Goal: Check status: Check status

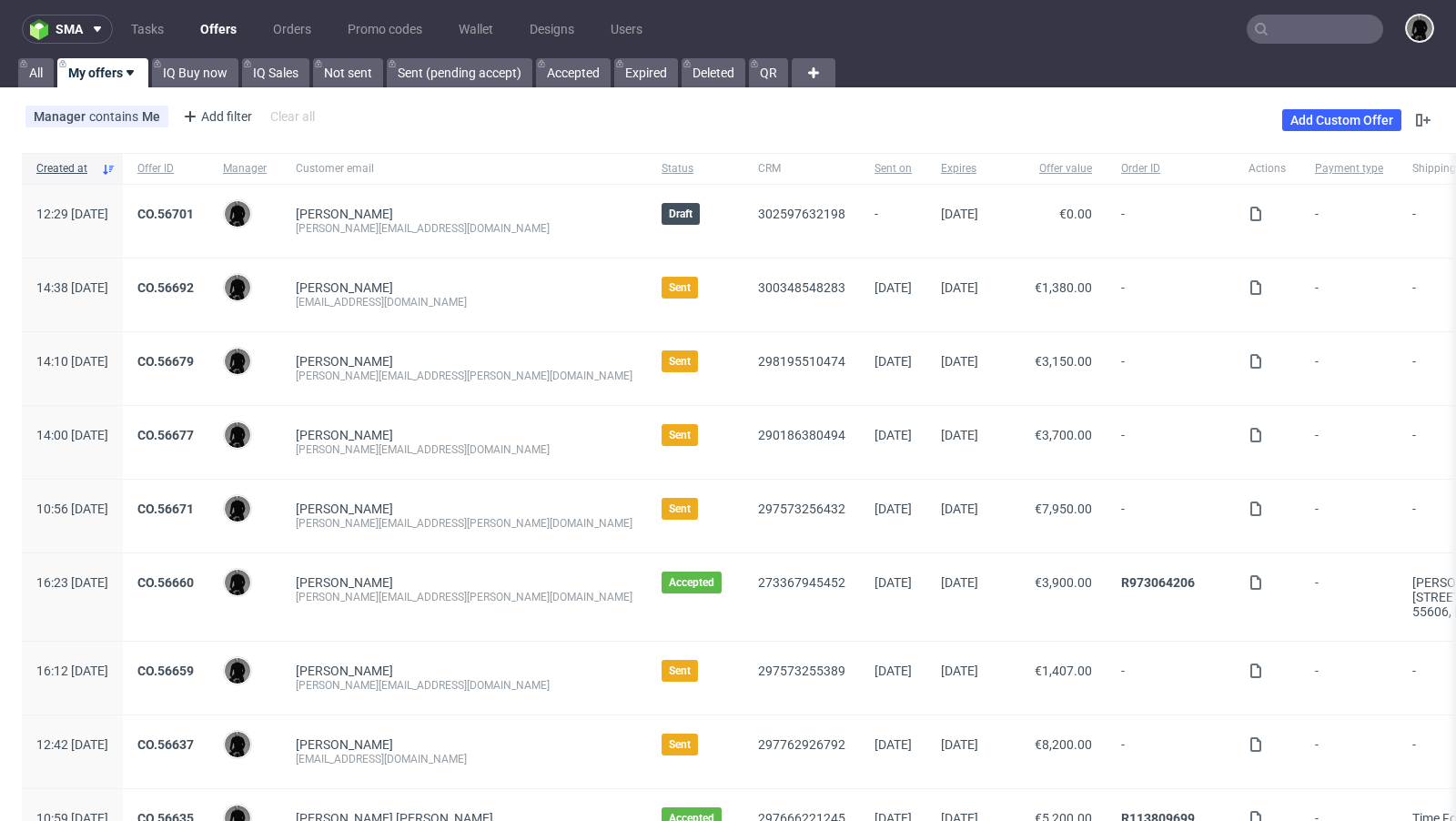
click at [491, 304] on div "[EMAIL_ADDRESS][DOMAIN_NAME]" at bounding box center [464, 302] width 337 height 14
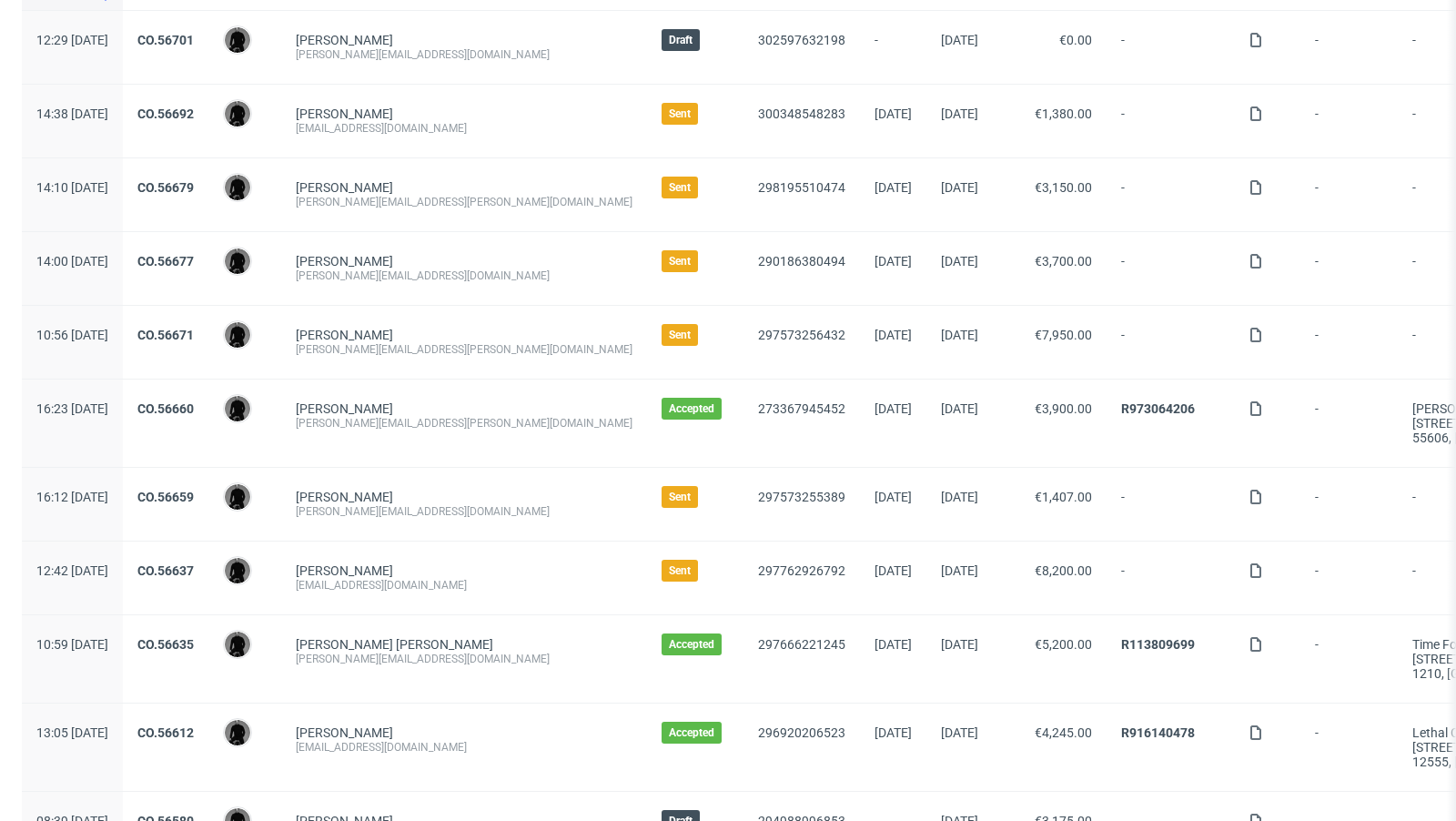
scroll to position [179, 0]
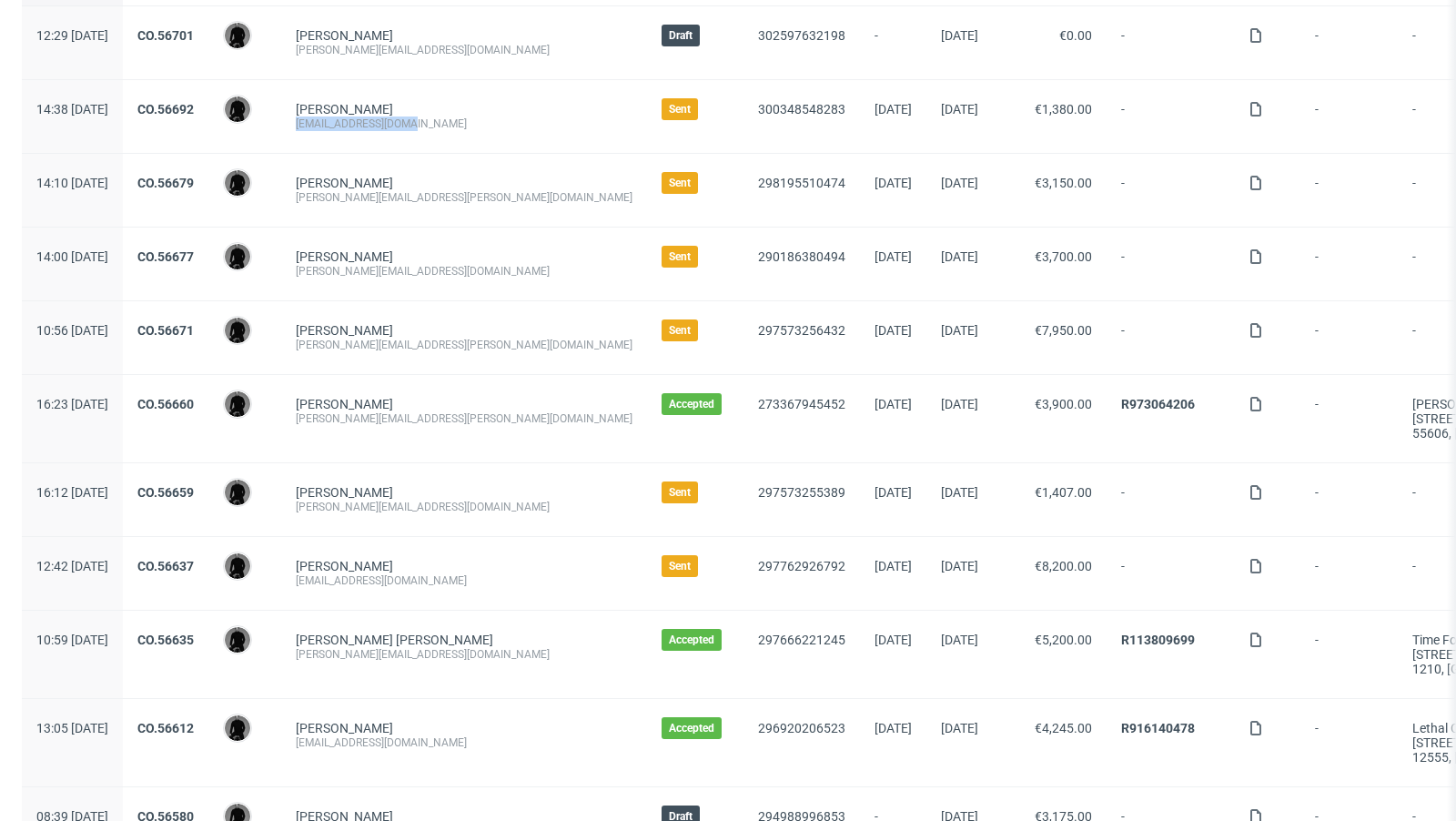
drag, startPoint x: 462, startPoint y: 126, endPoint x: 342, endPoint y: 126, distance: 120.0
click at [342, 126] on div "[PERSON_NAME] [EMAIL_ADDRESS][DOMAIN_NAME]" at bounding box center [463, 116] width 366 height 73
copy div "[EMAIL_ADDRESS][DOMAIN_NAME]"
click at [743, 130] on div "300348548283" at bounding box center [801, 116] width 116 height 73
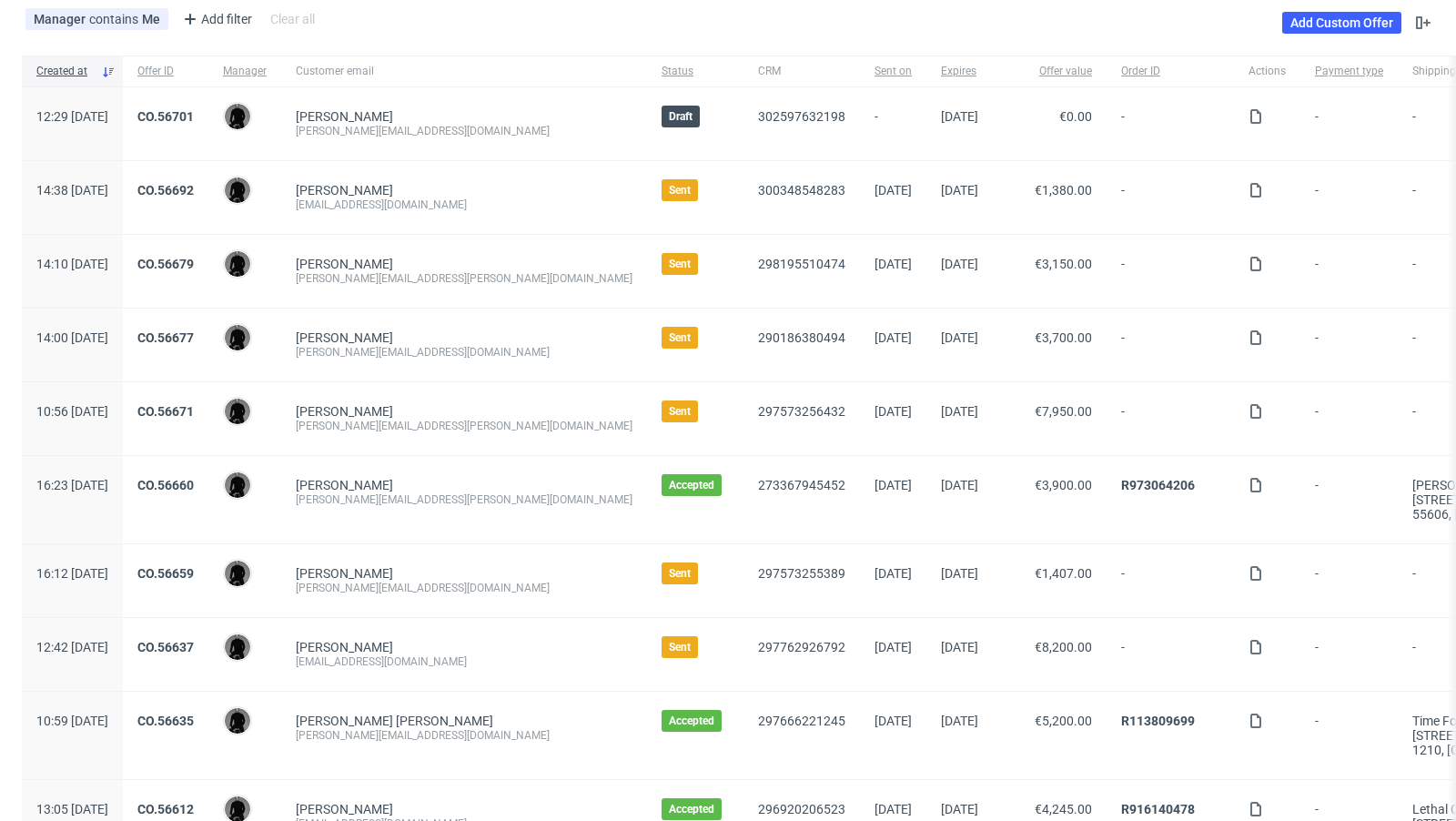
scroll to position [96, 0]
drag, startPoint x: 471, startPoint y: 663, endPoint x: 352, endPoint y: 663, distance: 119.0
click at [352, 663] on div "[EMAIL_ADDRESS][DOMAIN_NAME]" at bounding box center [464, 662] width 337 height 14
copy div "[EMAIL_ADDRESS][DOMAIN_NAME]"
click at [480, 396] on div "[PERSON_NAME] [PERSON_NAME][EMAIL_ADDRESS][PERSON_NAME][DOMAIN_NAME]" at bounding box center [463, 419] width 366 height 73
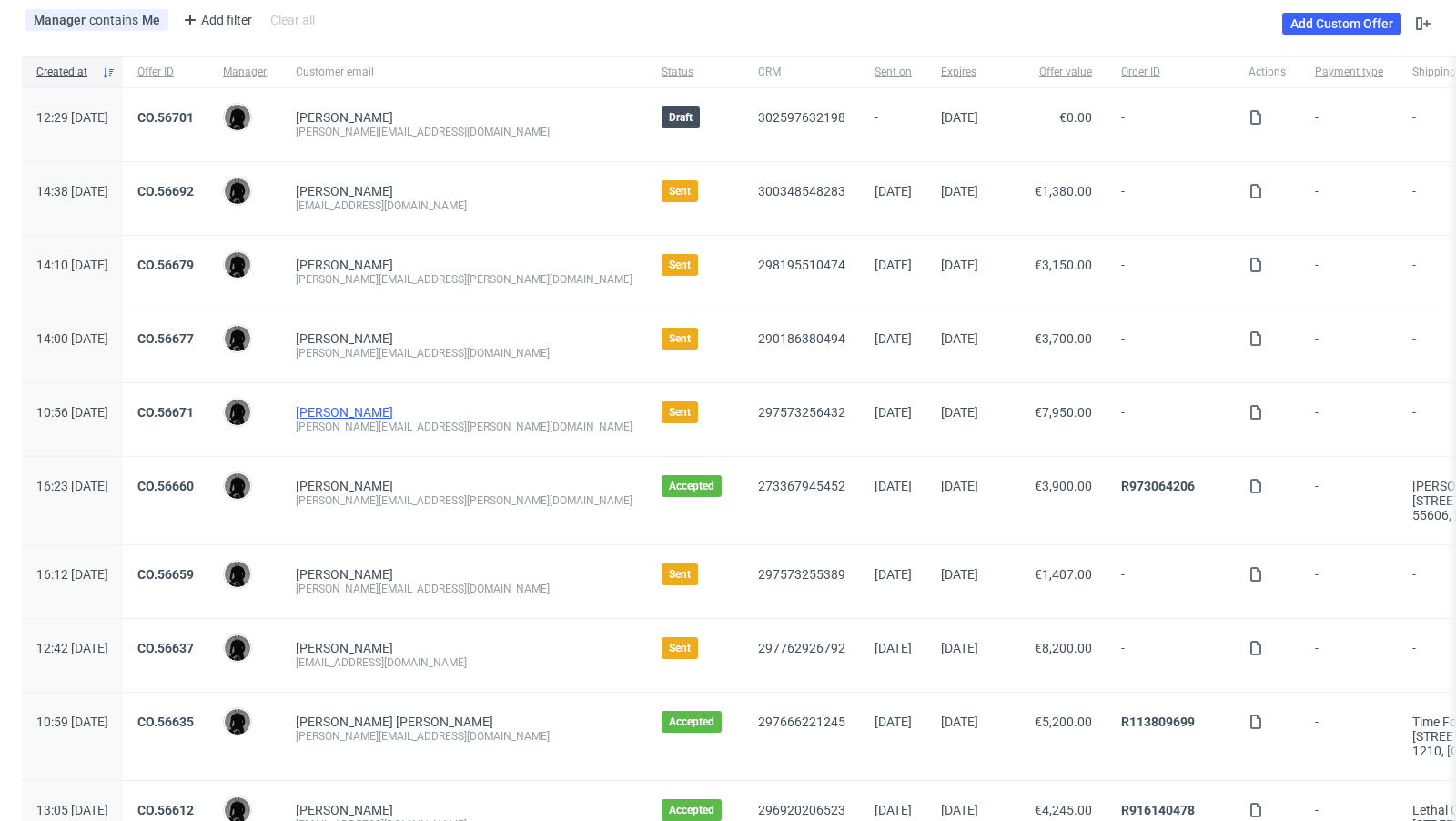
click at [379, 410] on link "[PERSON_NAME]" at bounding box center [344, 411] width 97 height 14
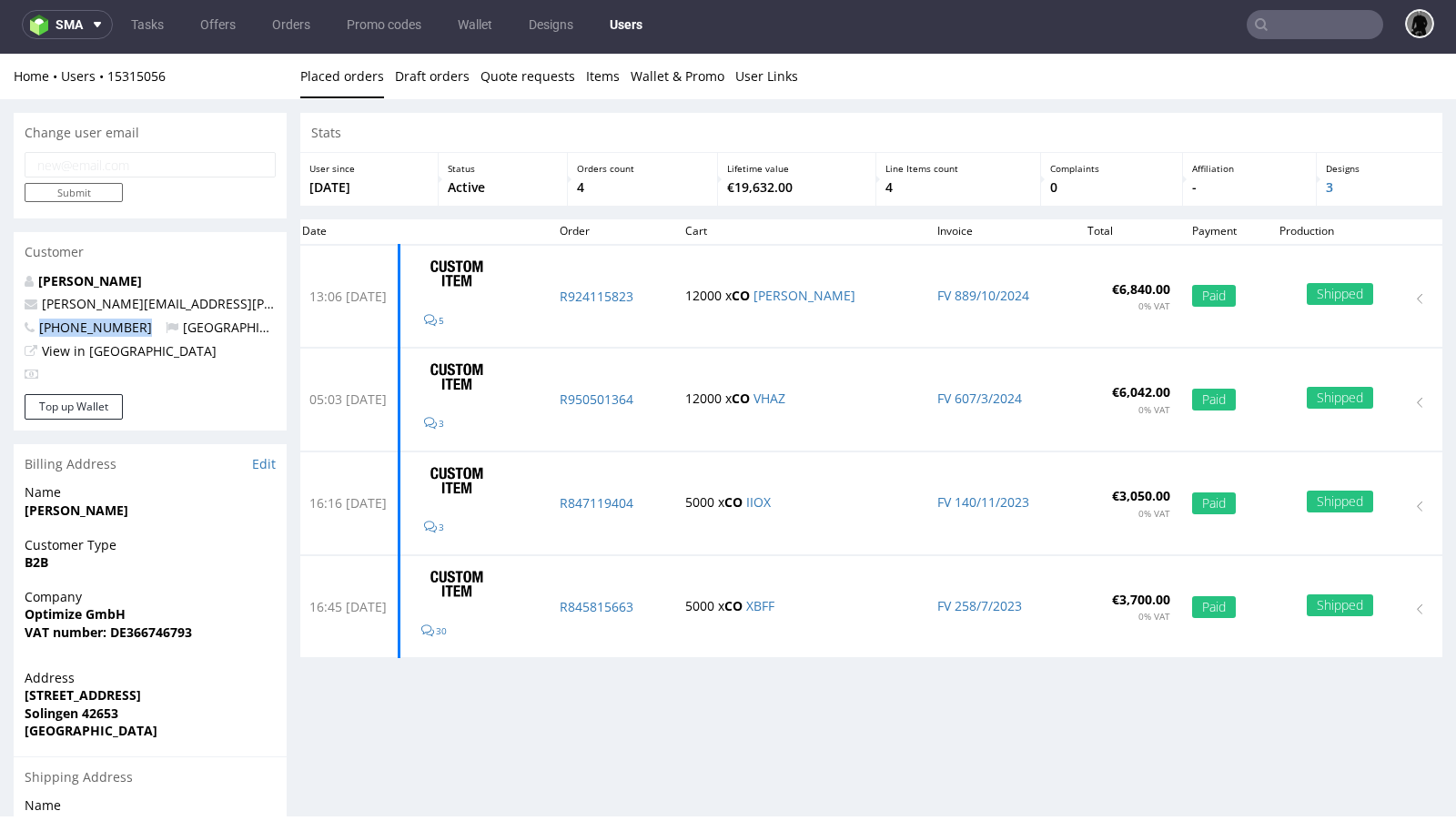
drag, startPoint x: 136, startPoint y: 326, endPoint x: 34, endPoint y: 331, distance: 102.1
click at [34, 331] on p "[PHONE_NUMBER] [GEOGRAPHIC_DATA]" at bounding box center [150, 327] width 251 height 18
copy span "[PHONE_NUMBER]"
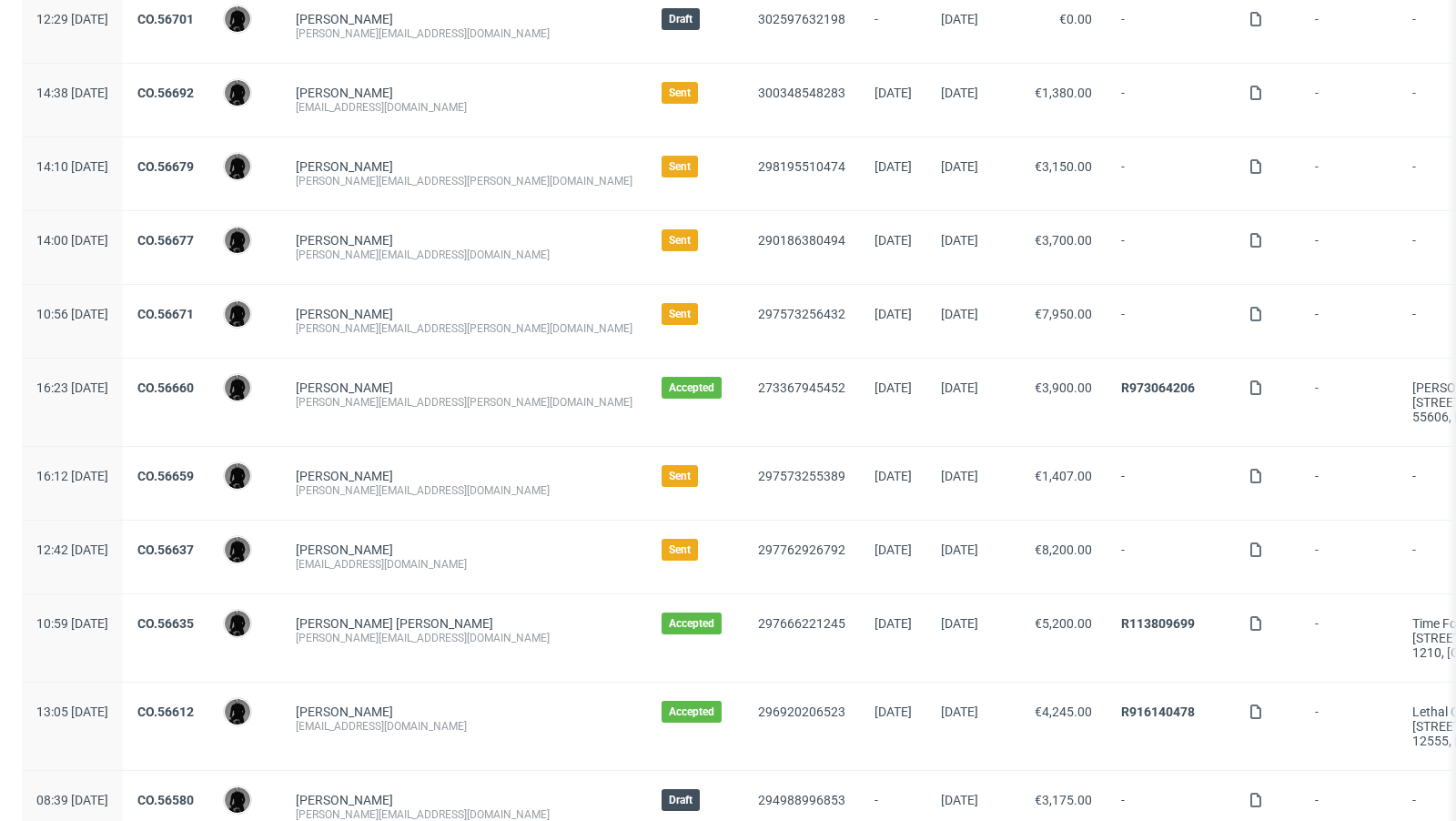
scroll to position [189, 0]
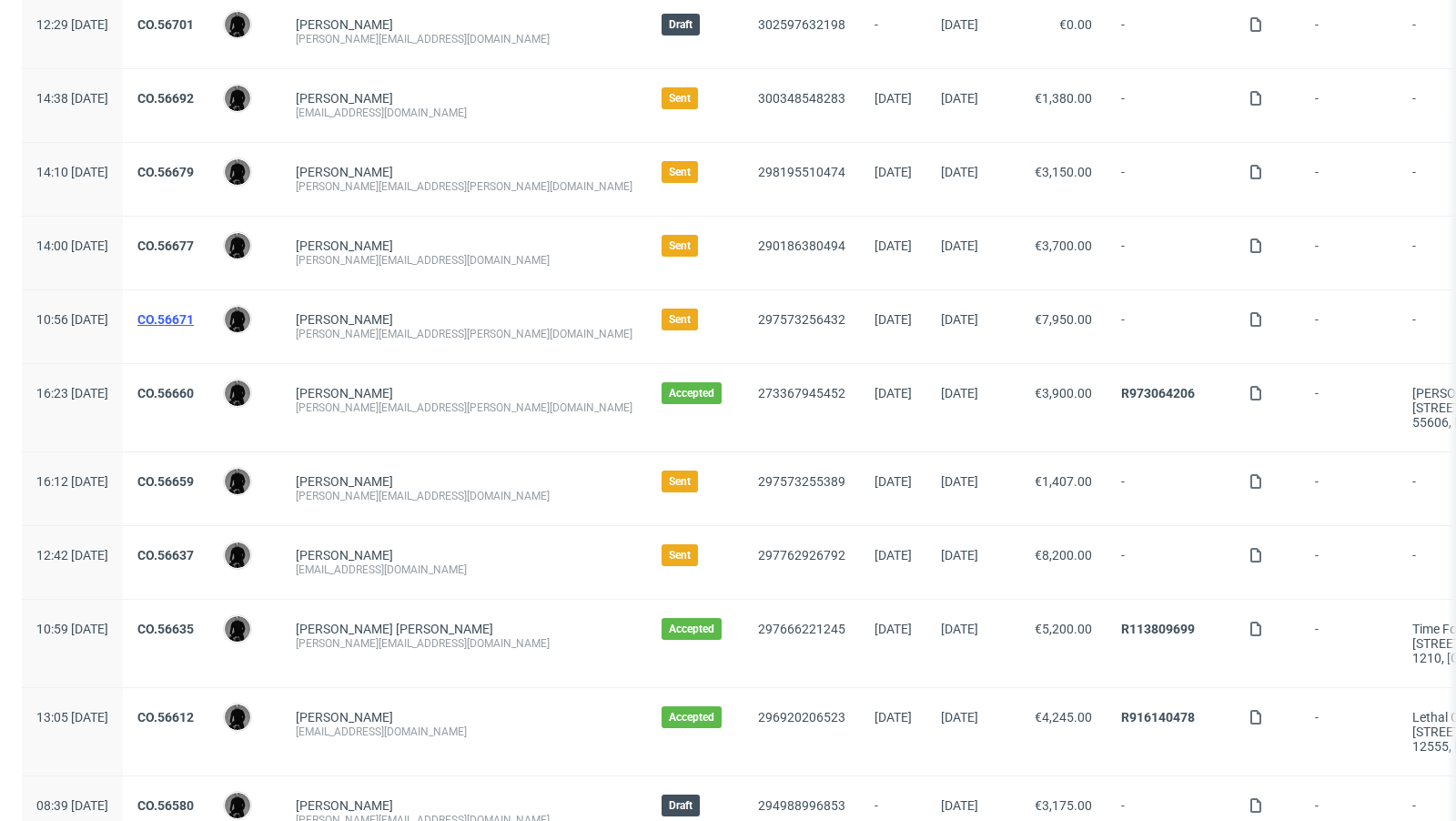
click at [194, 320] on link "CO.56671" at bounding box center [165, 319] width 57 height 14
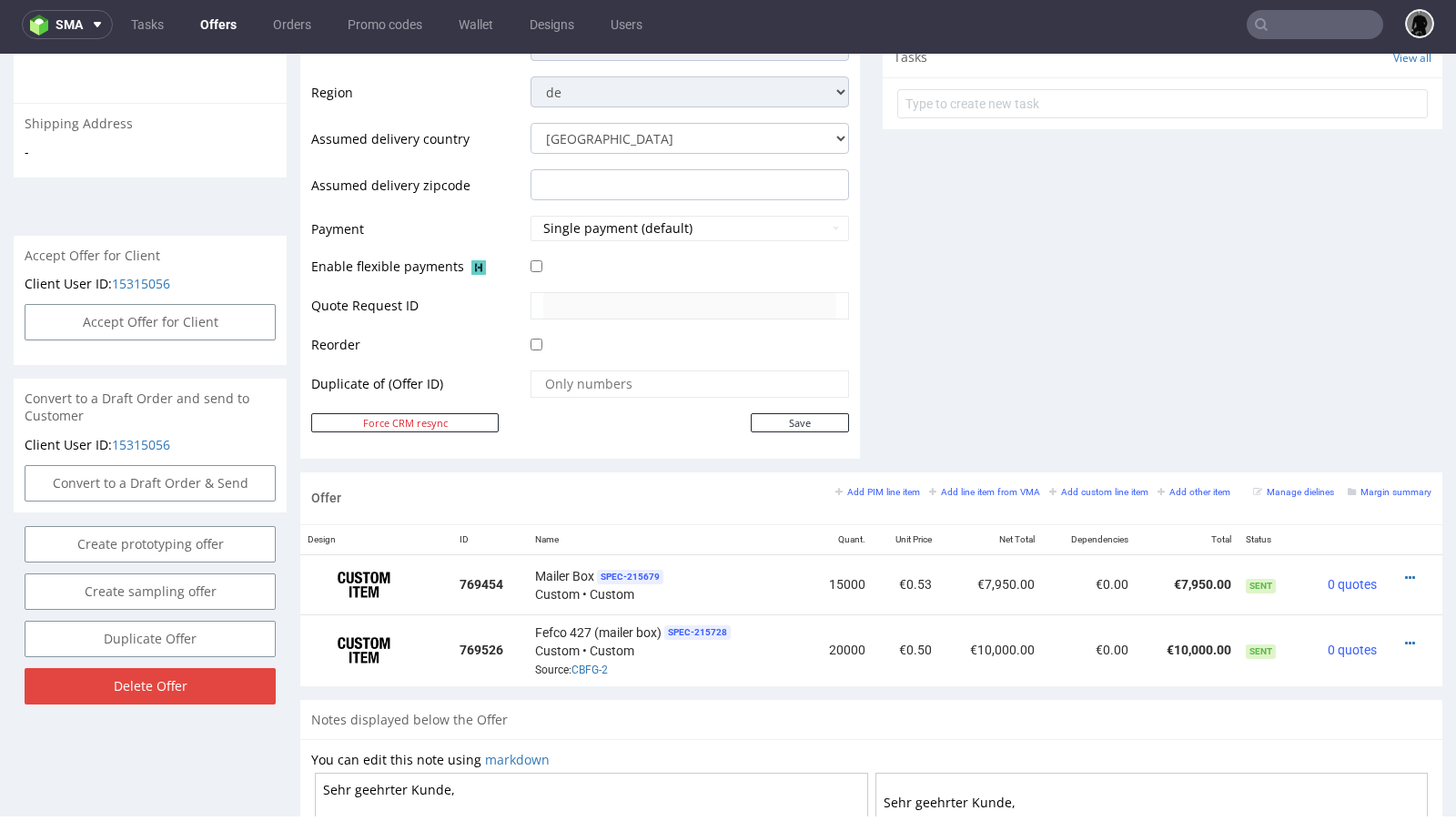
scroll to position [690, 0]
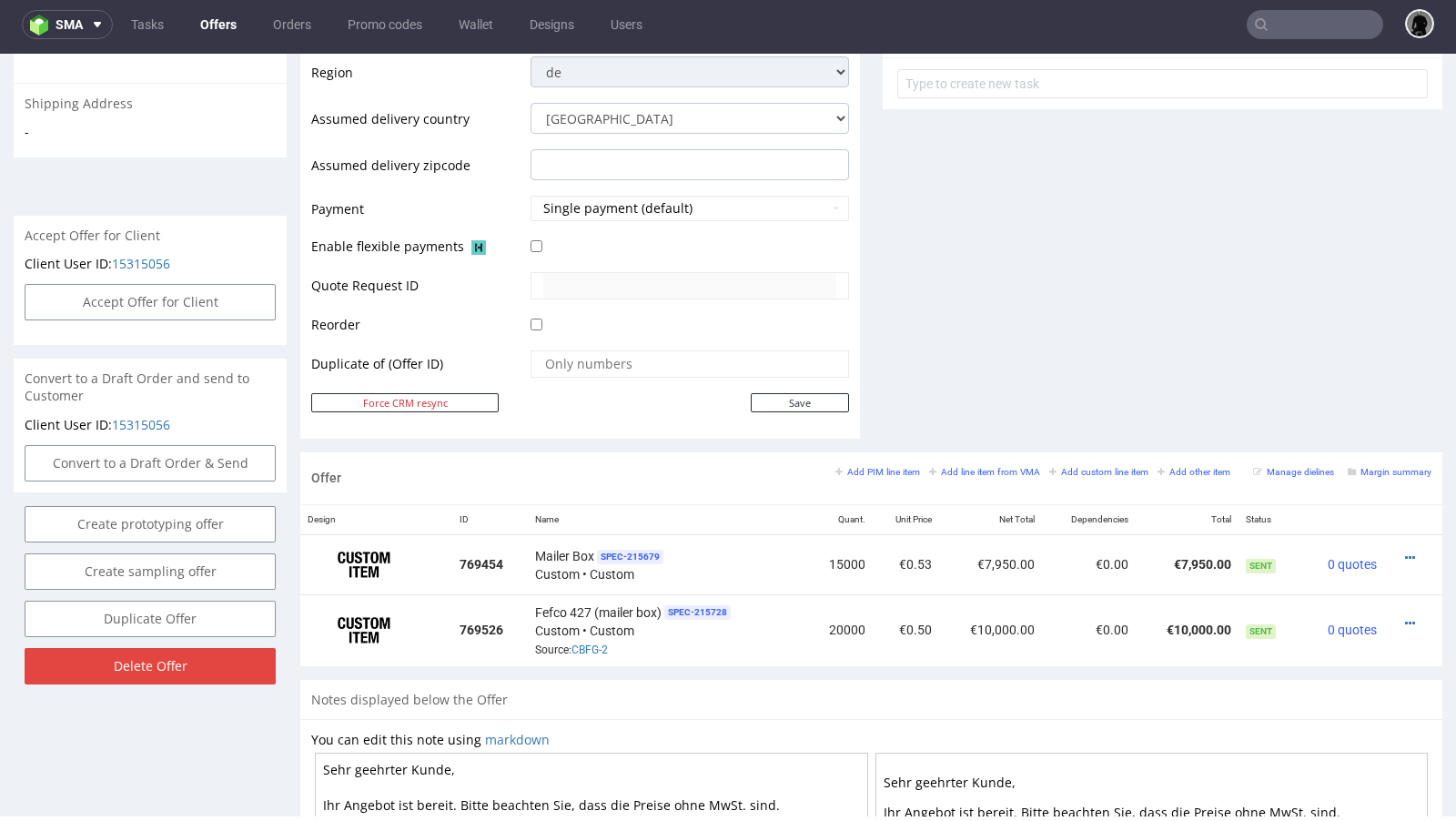
click at [215, 32] on link "Offers" at bounding box center [218, 25] width 59 height 29
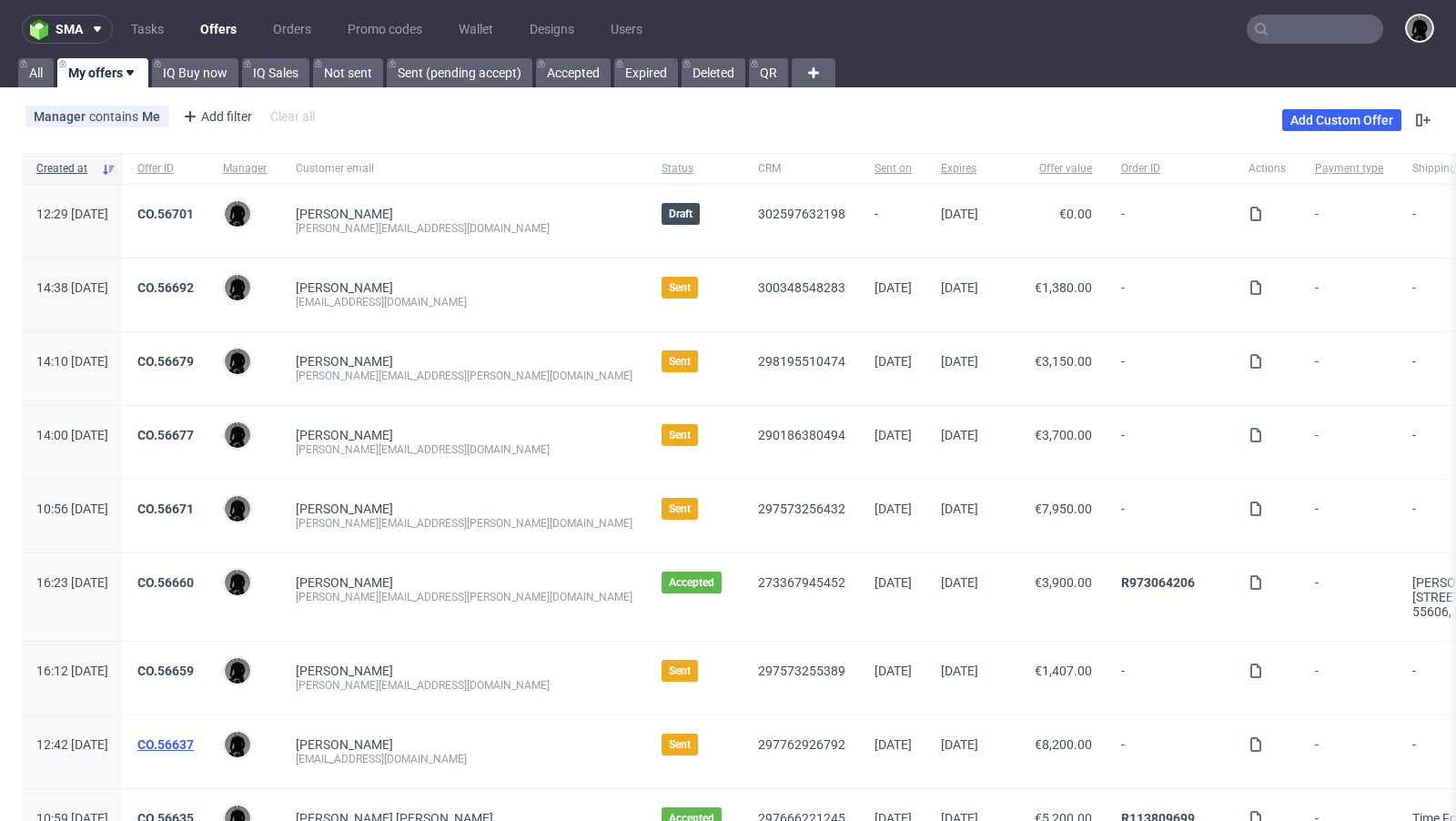
click at [194, 738] on link "CO.56637" at bounding box center [165, 744] width 57 height 14
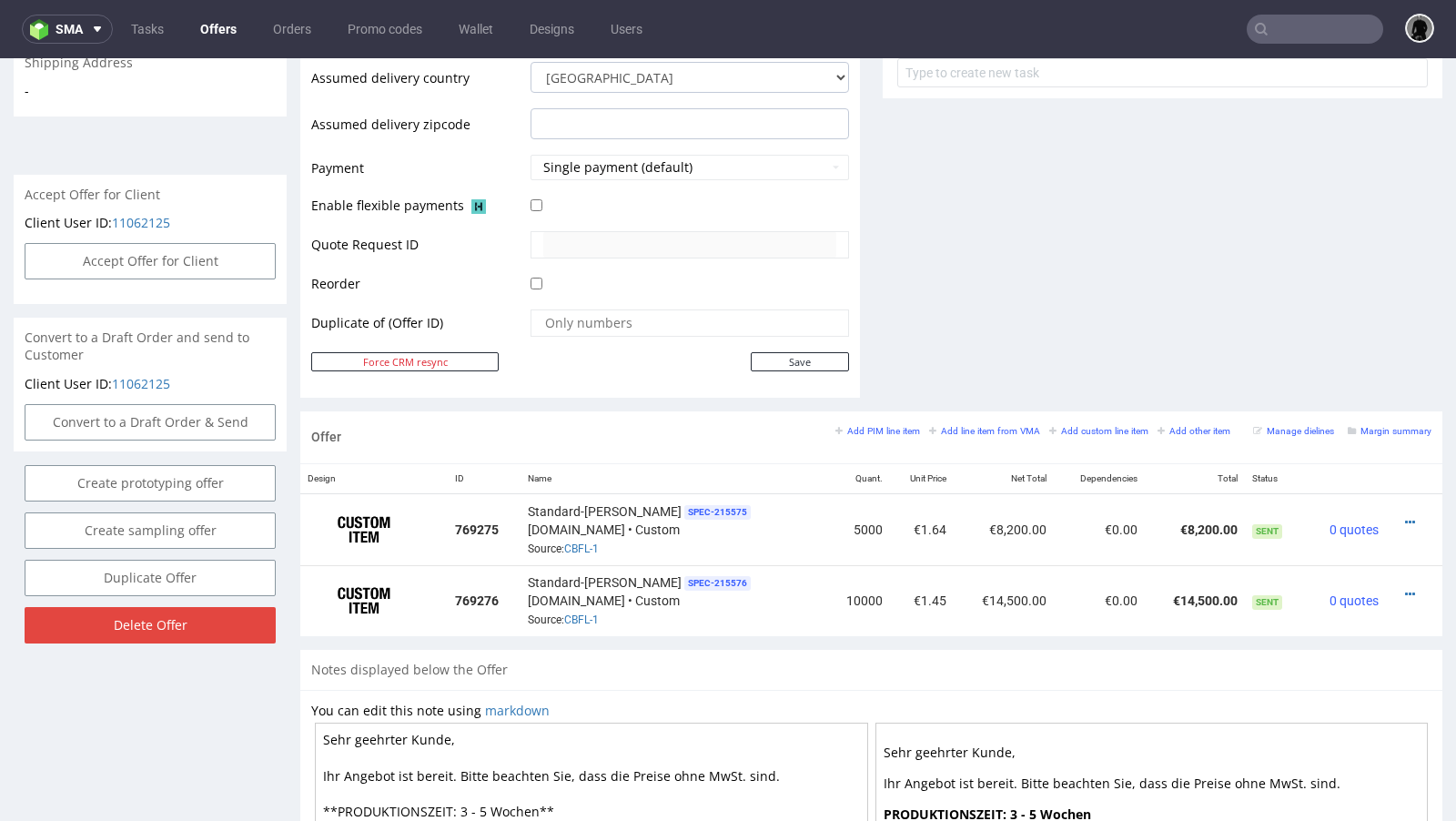
scroll to position [743, 0]
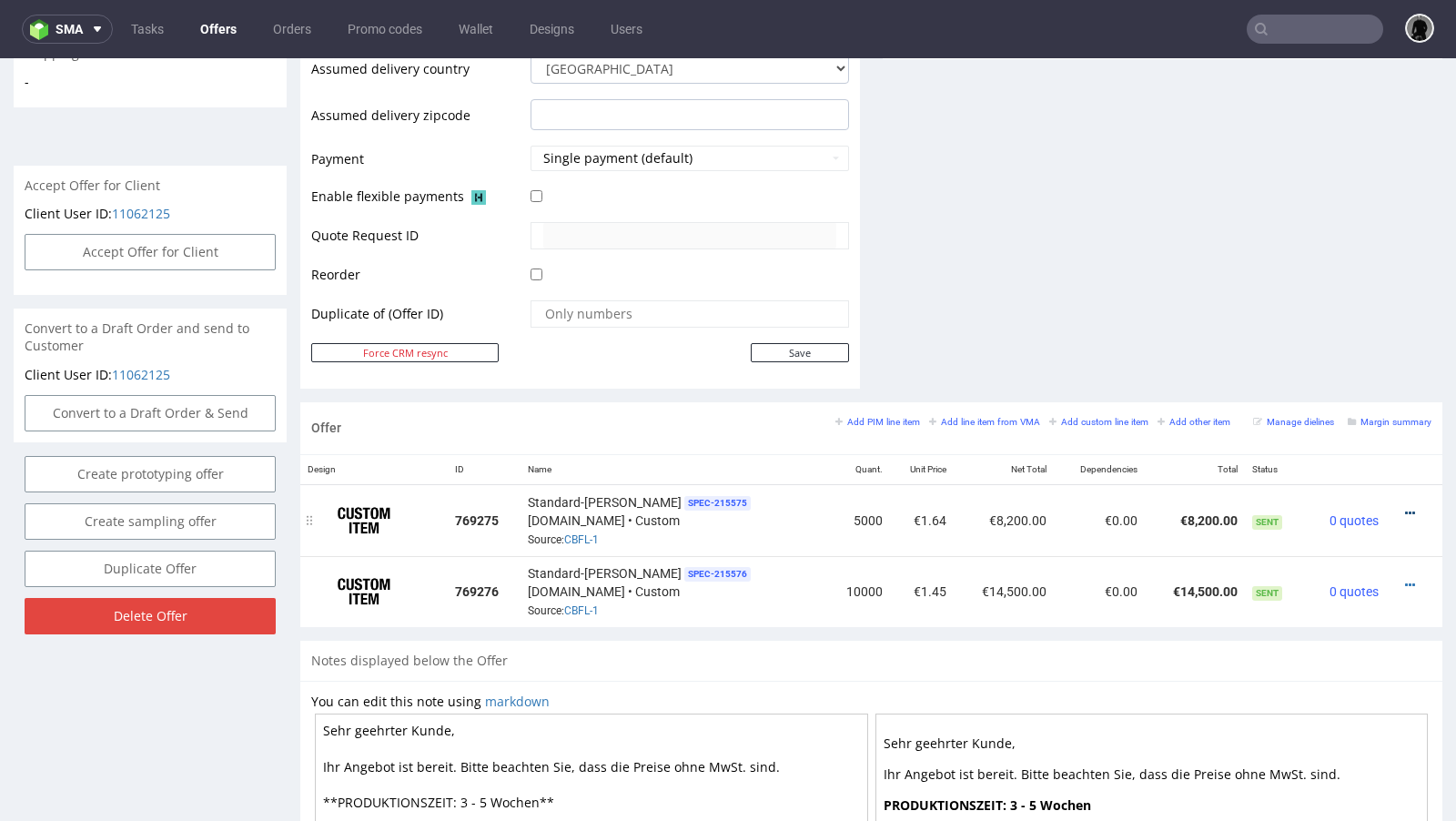
click at [1405, 508] on icon at bounding box center [1410, 513] width 10 height 12
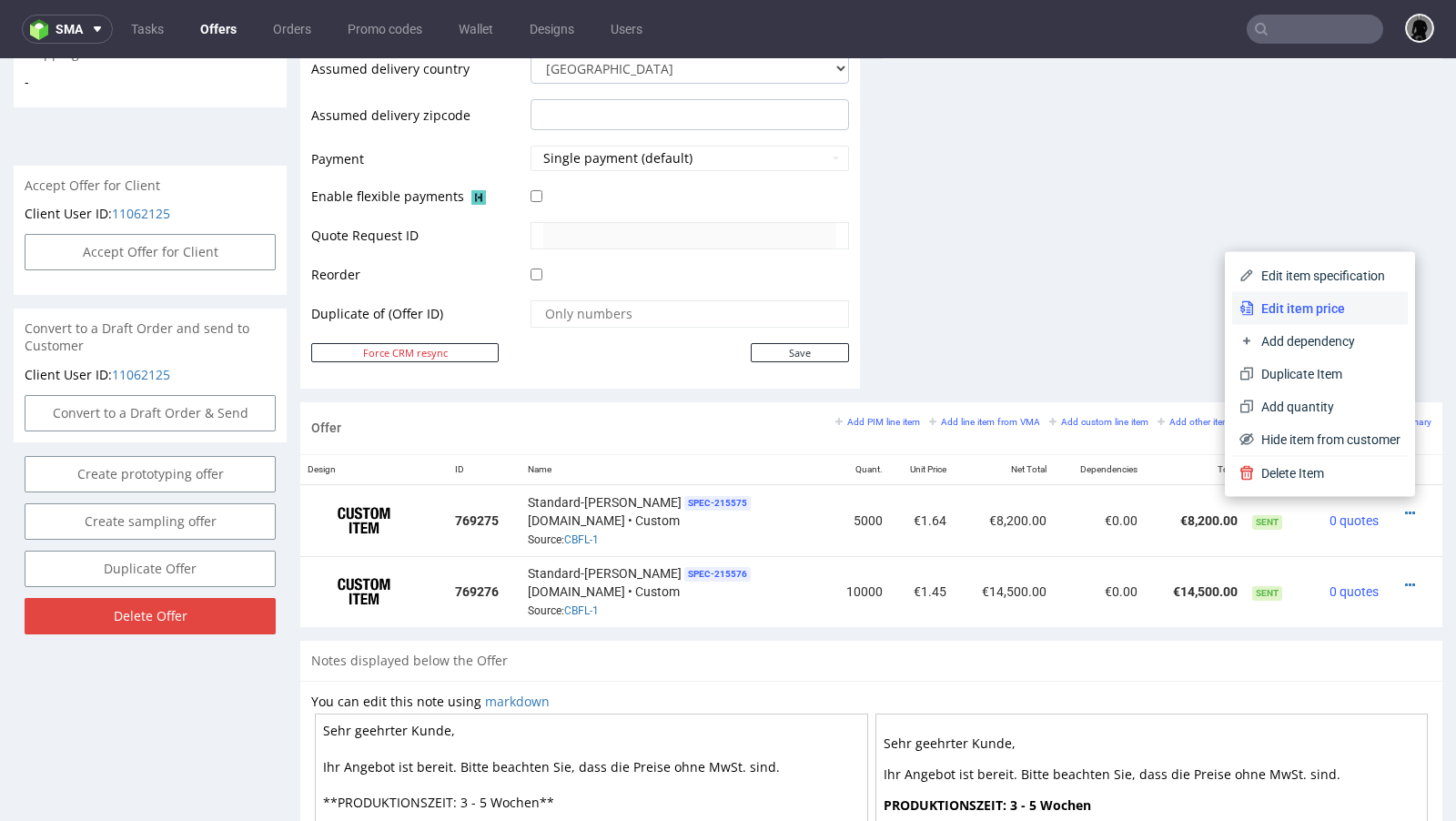
click at [1302, 303] on span "Edit item price" at bounding box center [1326, 308] width 147 height 18
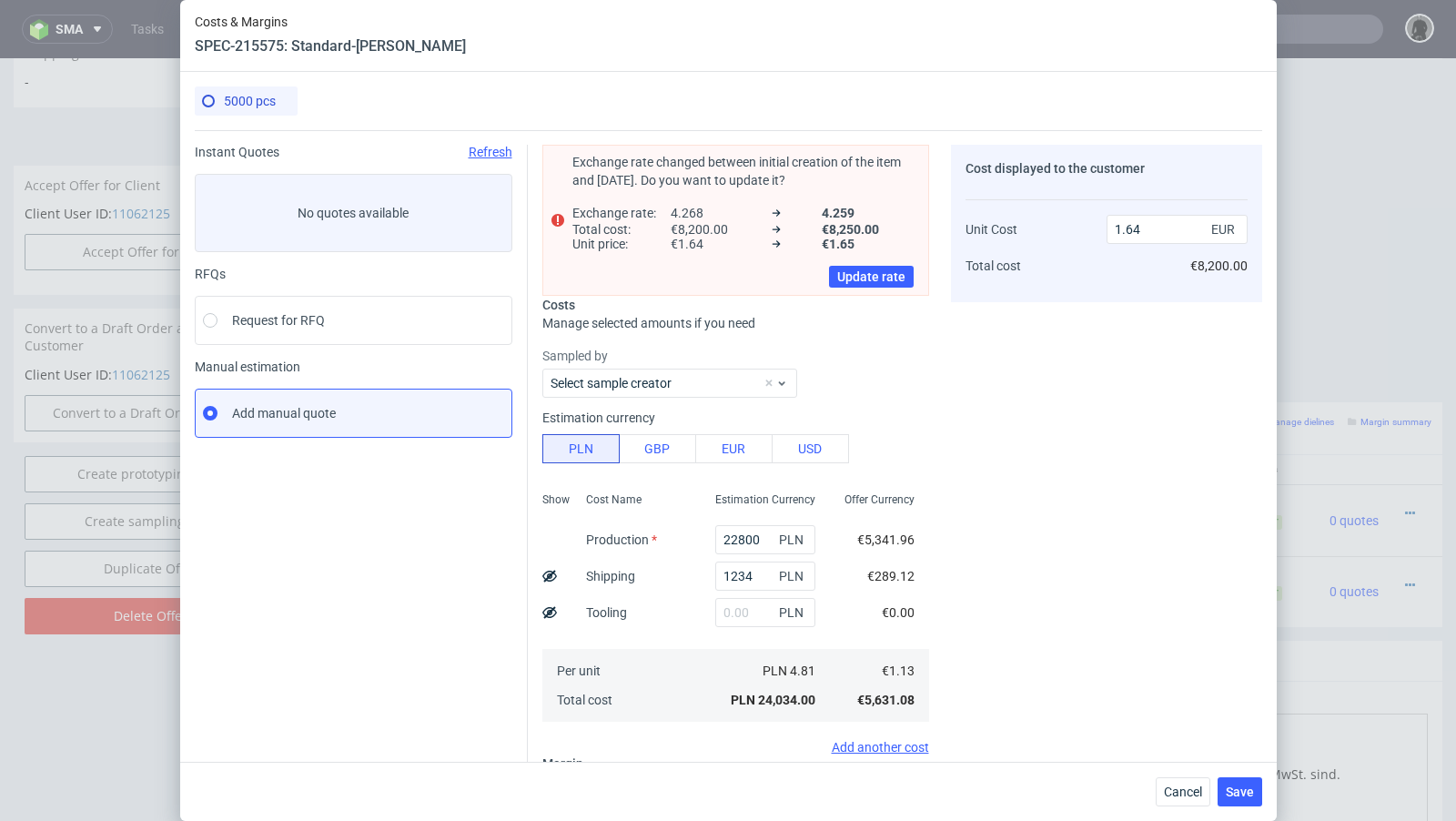
scroll to position [212, 0]
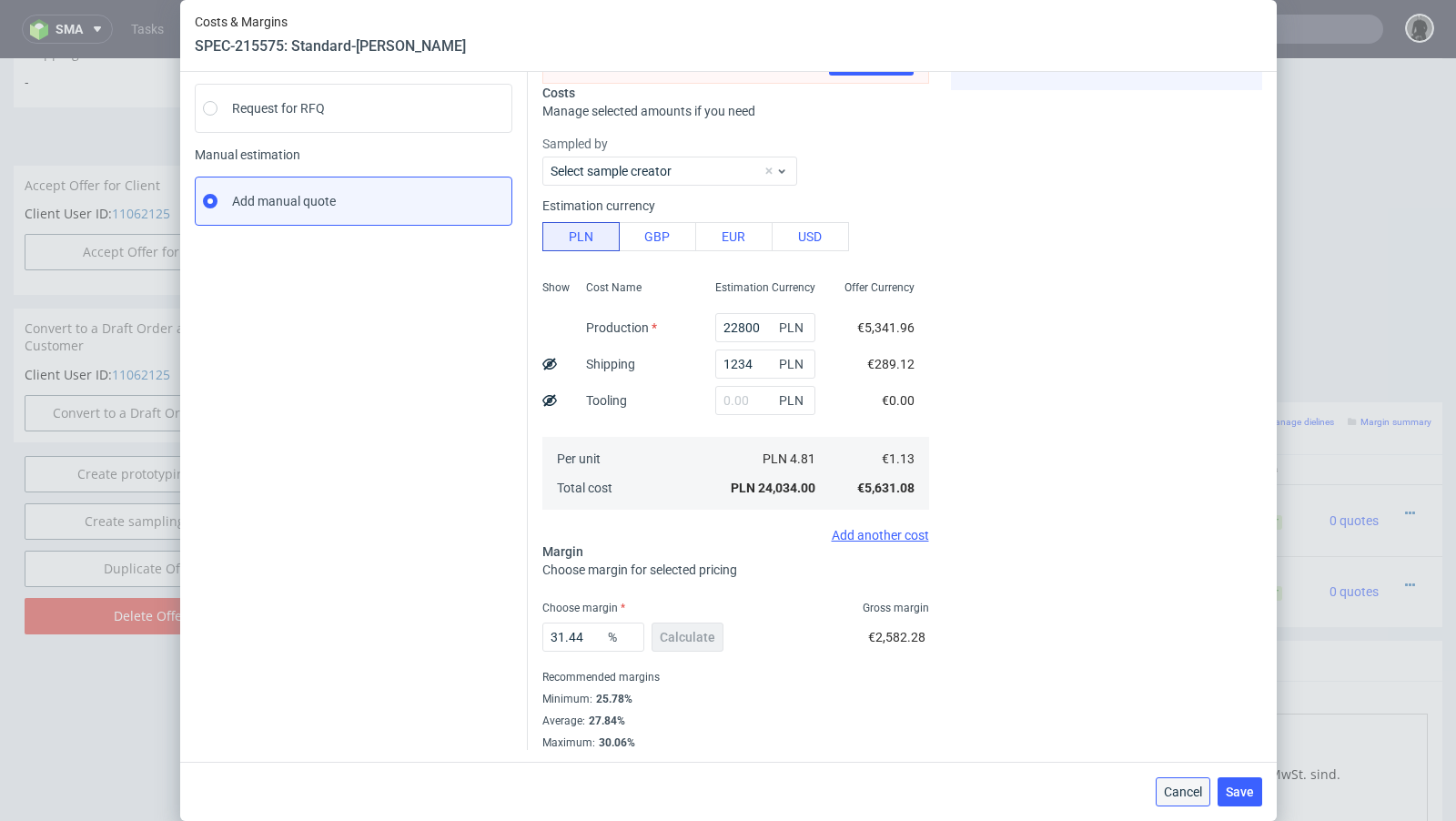
click at [1170, 794] on span "Cancel" at bounding box center [1183, 792] width 38 height 12
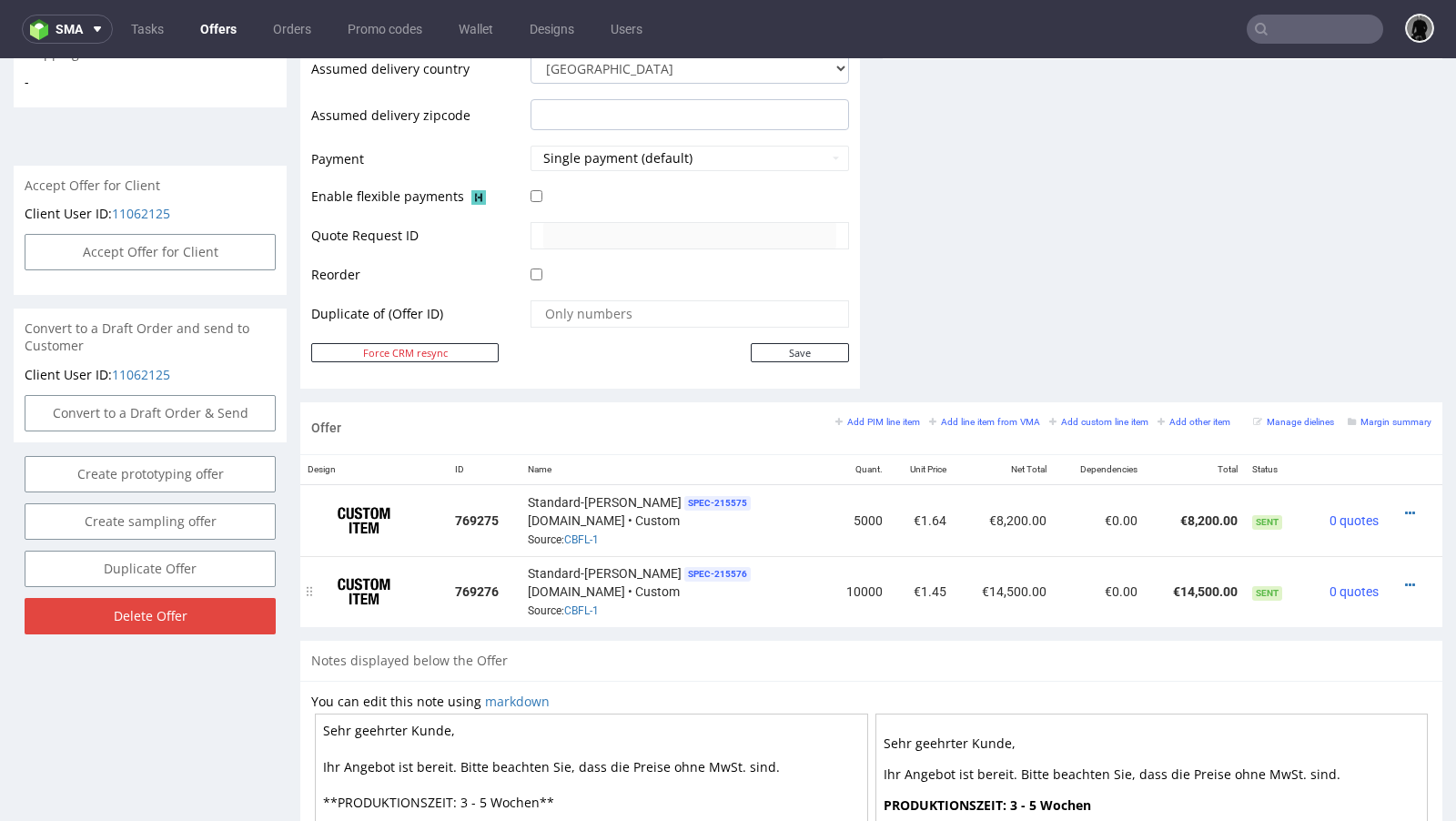
click at [1399, 576] on div at bounding box center [1409, 585] width 31 height 18
click at [1405, 579] on icon at bounding box center [1410, 585] width 10 height 12
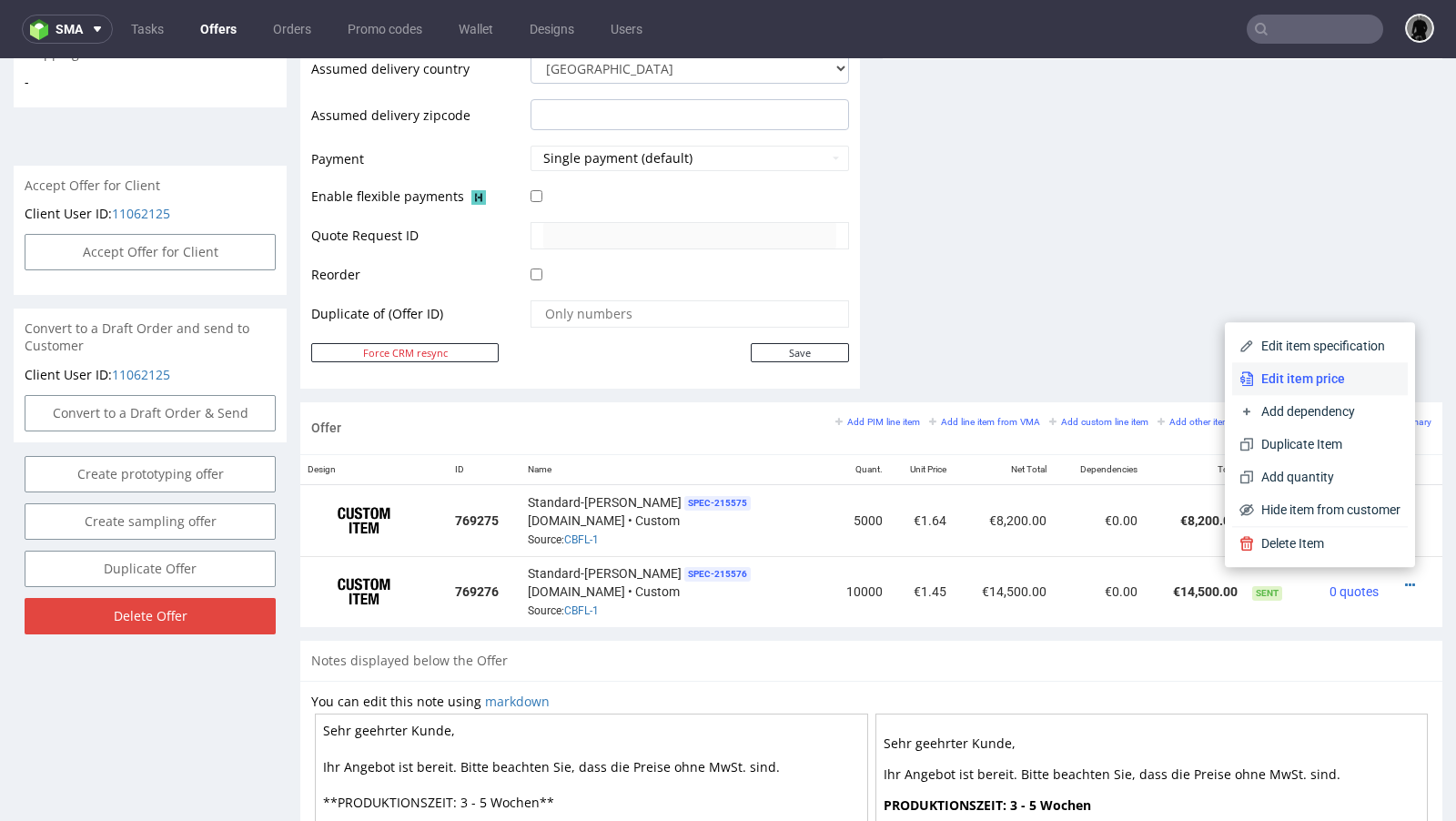
click at [1269, 381] on span "Edit item price" at bounding box center [1326, 378] width 147 height 18
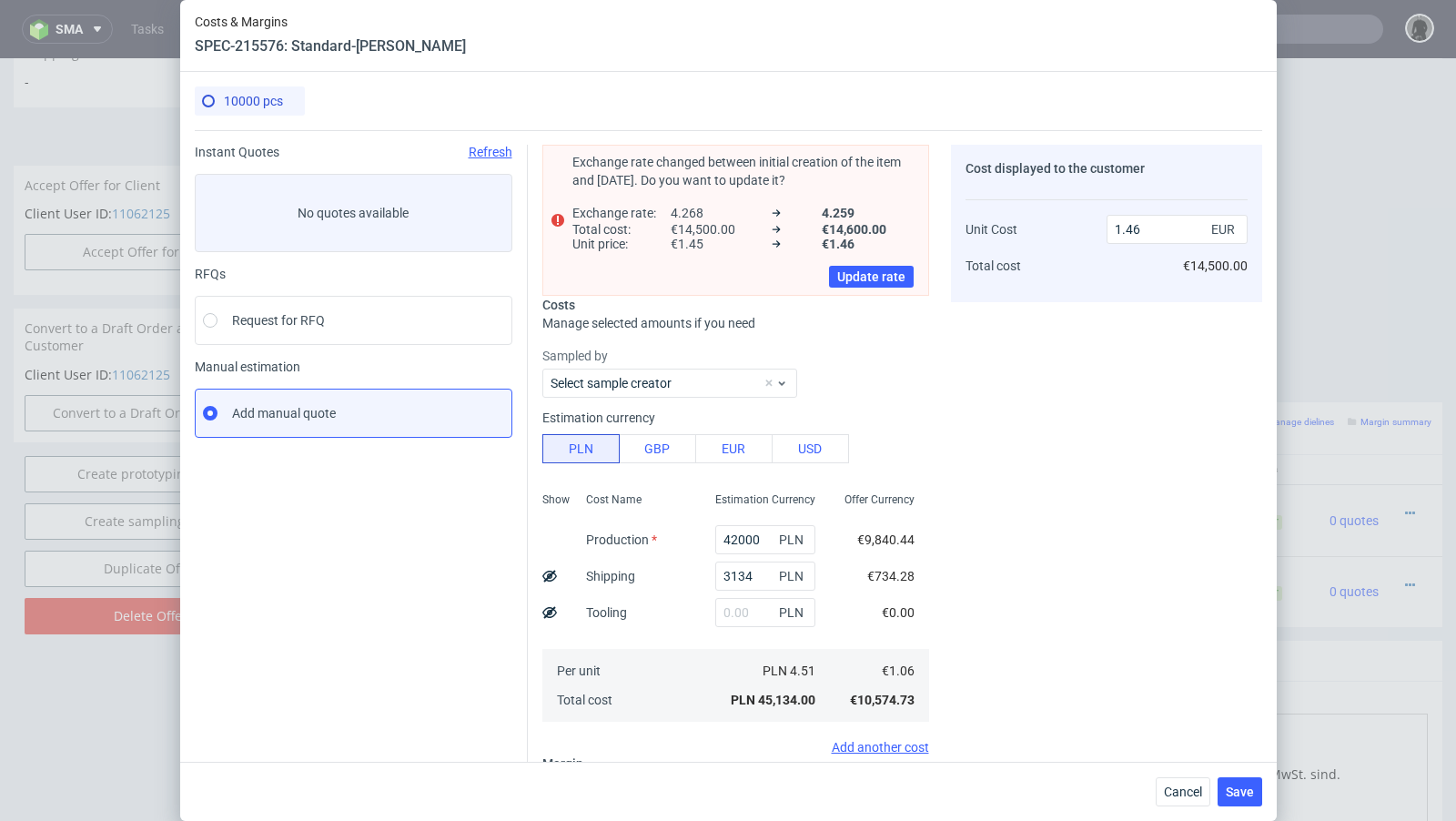
type input "1.45"
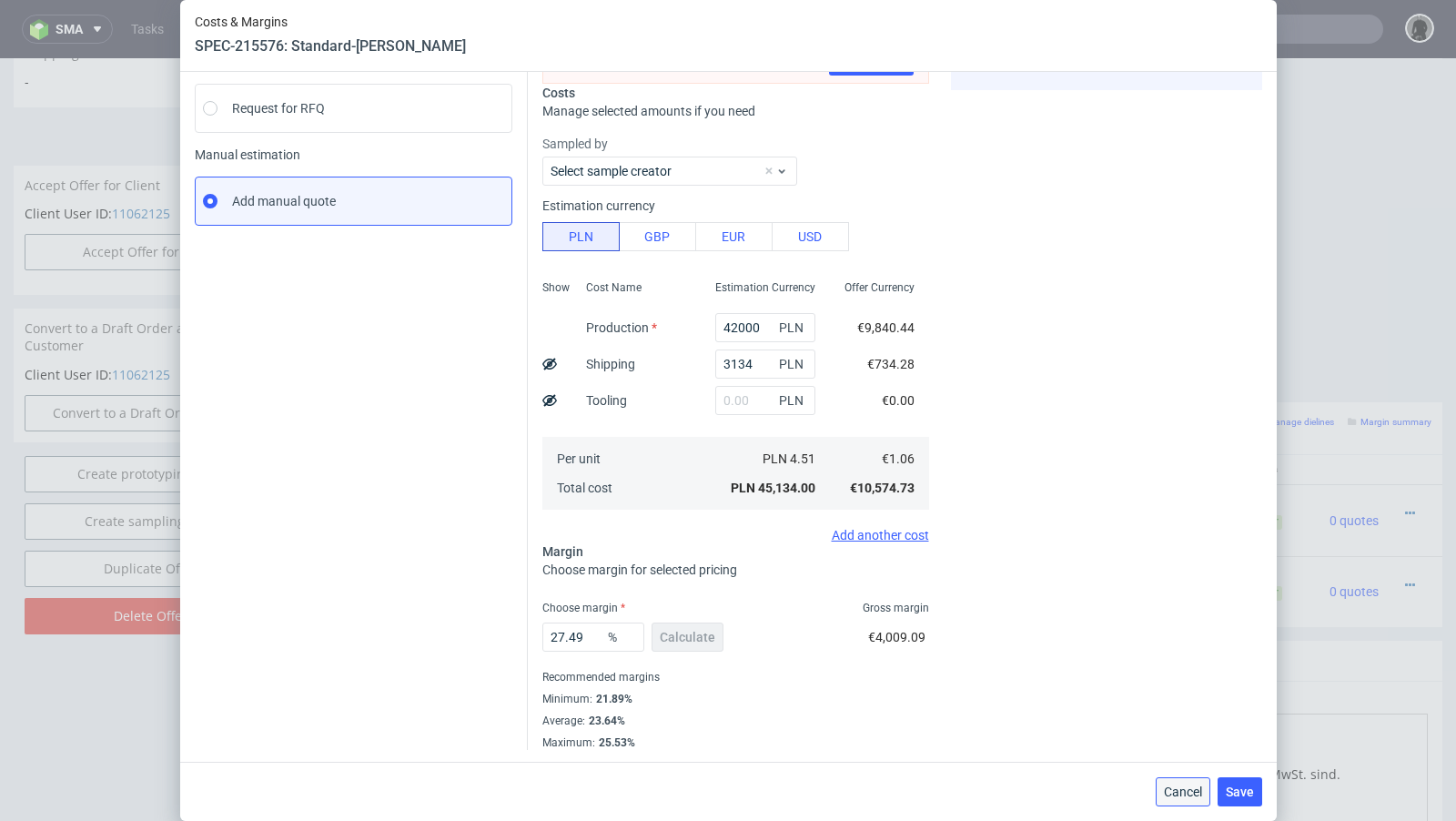
click at [1200, 795] on span "Cancel" at bounding box center [1183, 792] width 38 height 12
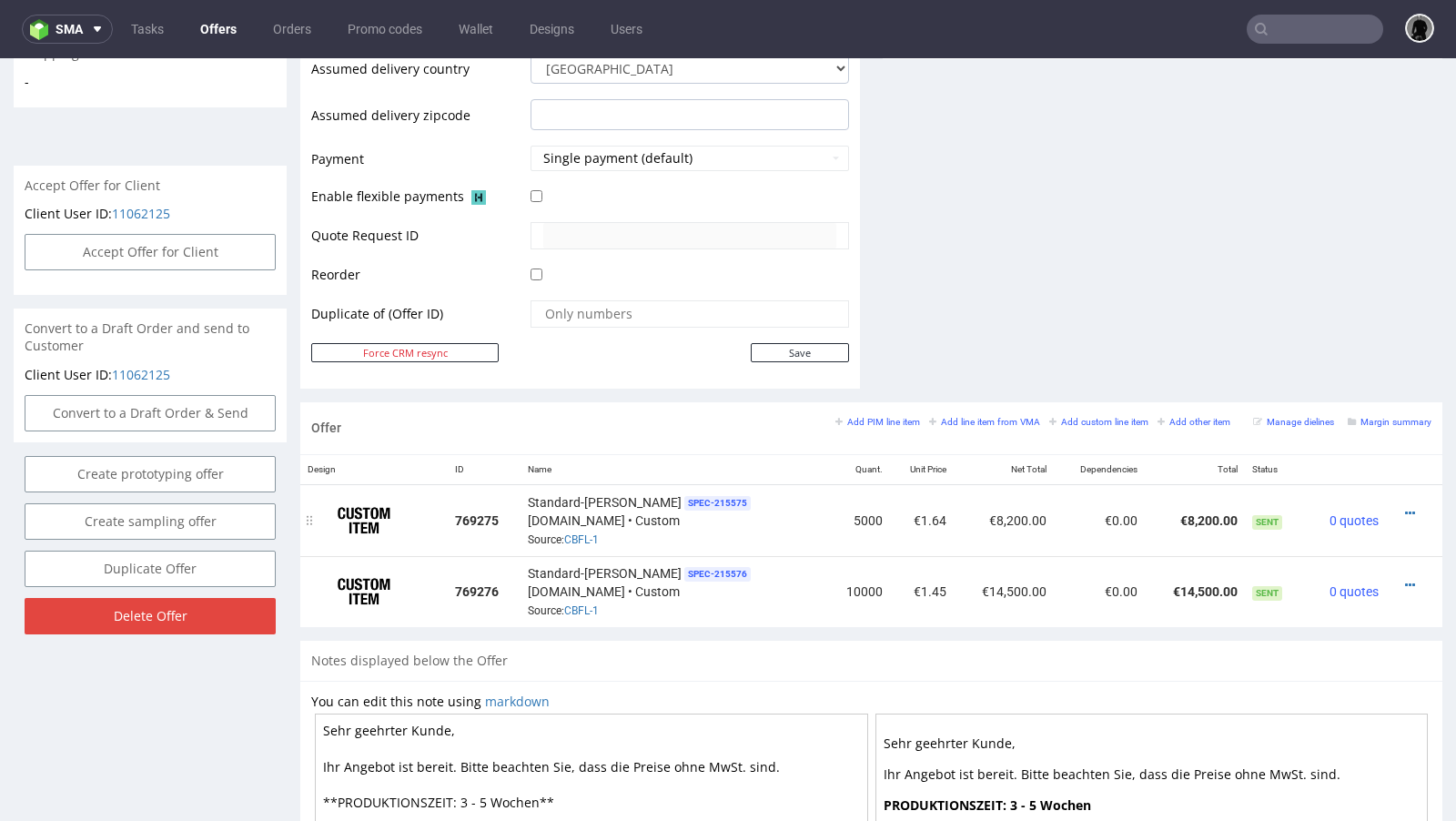
scroll to position [0, 0]
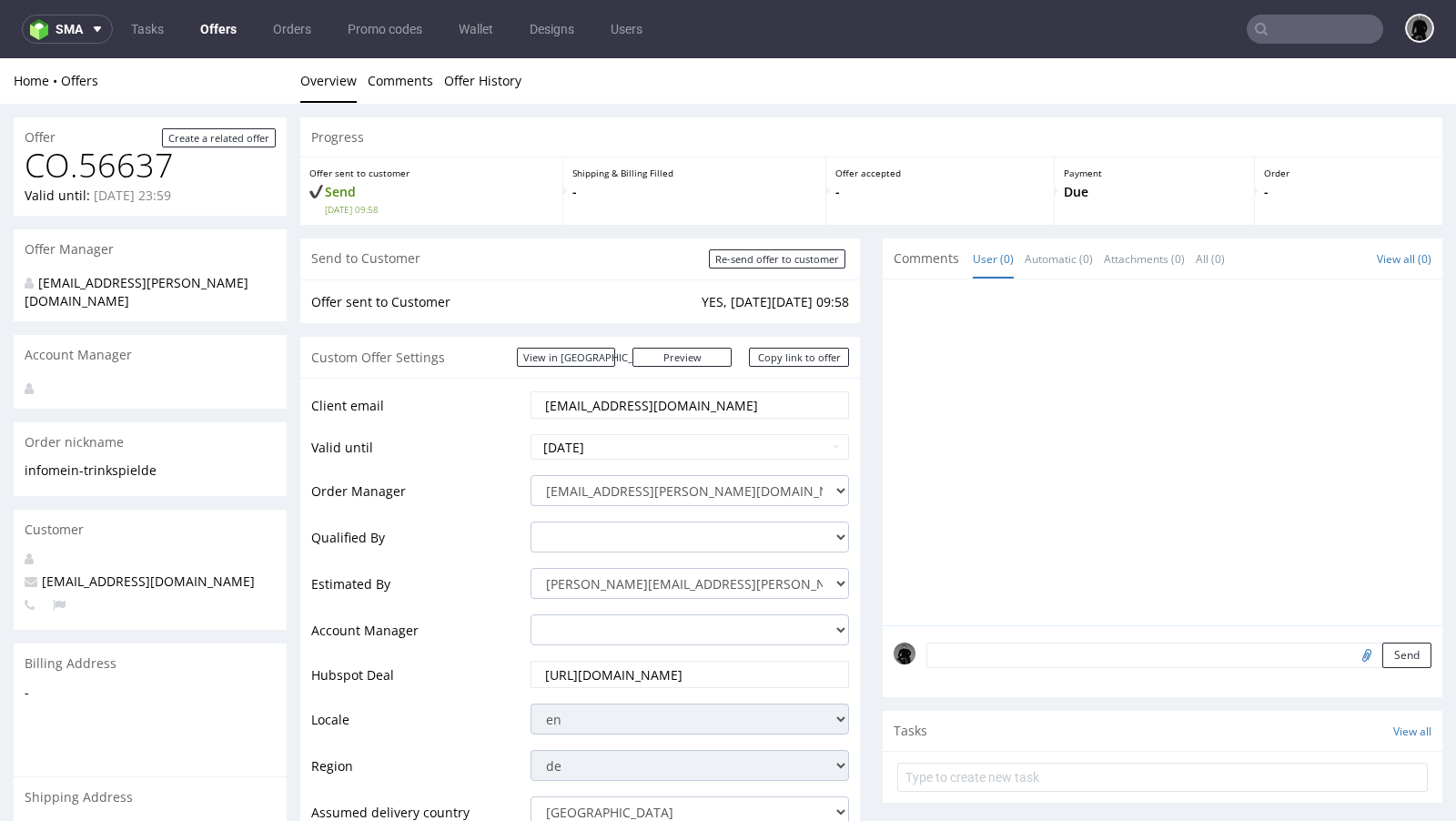
click at [207, 26] on link "Offers" at bounding box center [218, 28] width 59 height 29
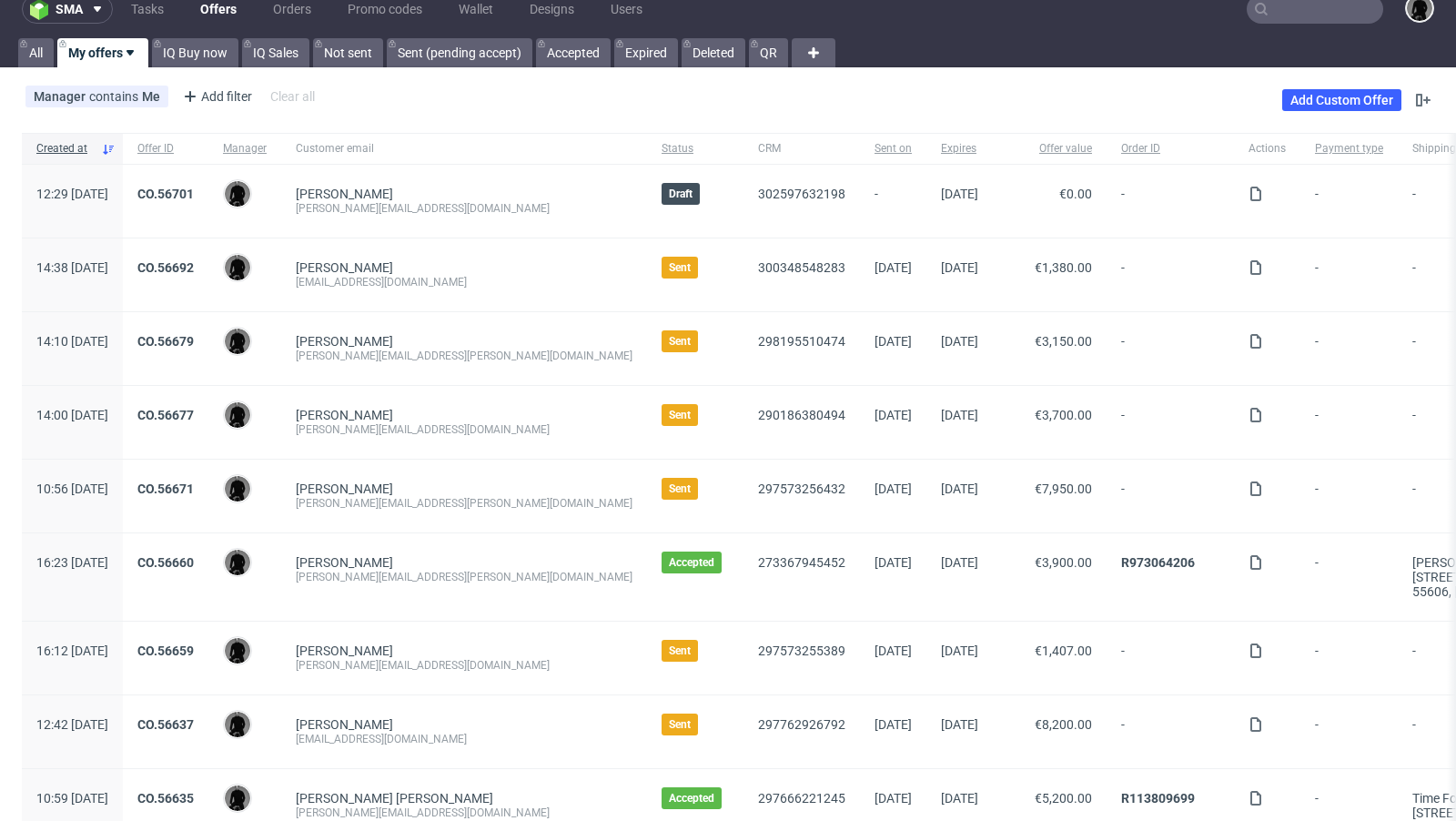
scroll to position [21, 0]
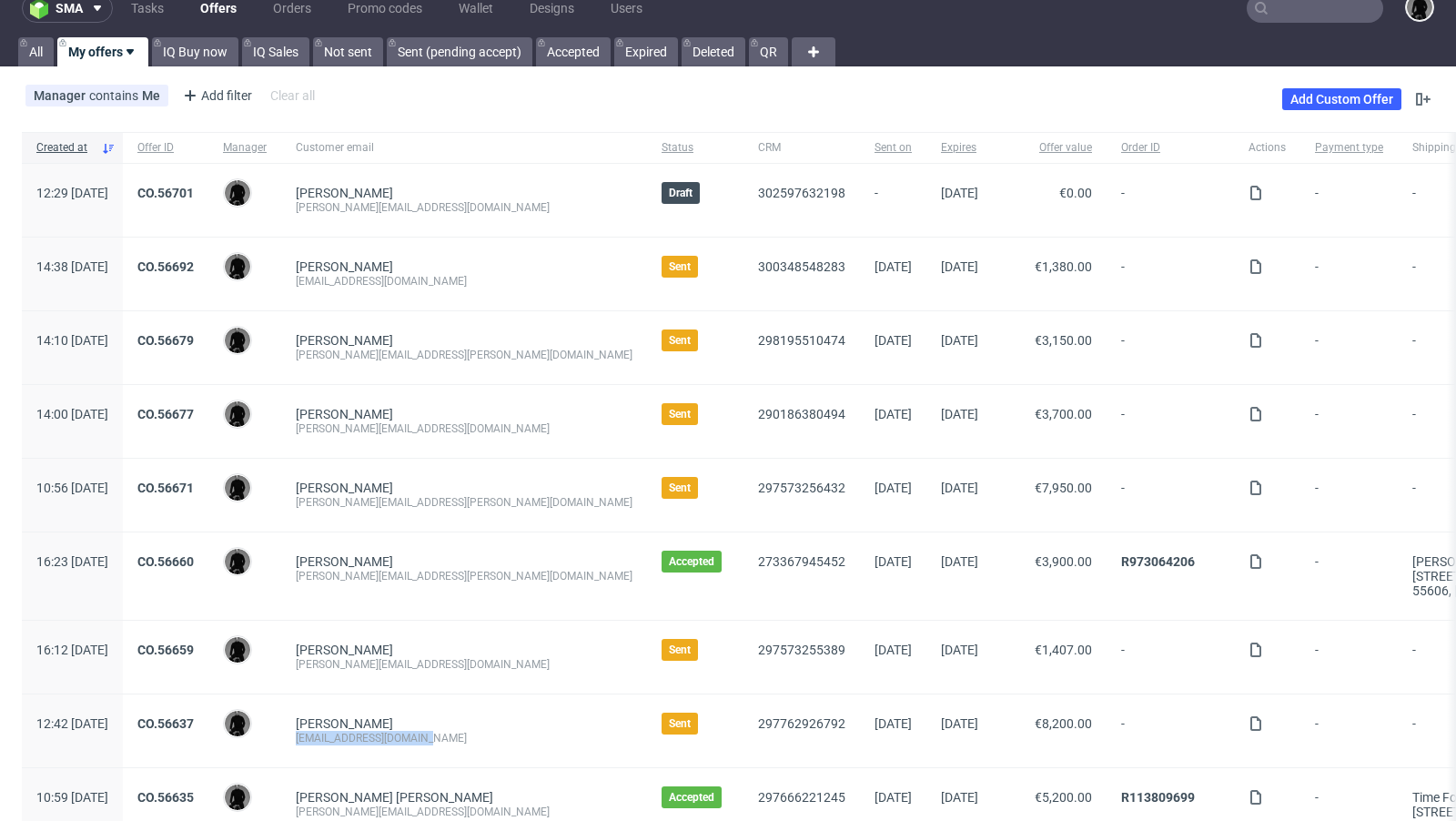
drag, startPoint x: 477, startPoint y: 735, endPoint x: 349, endPoint y: 734, distance: 128.0
click at [349, 734] on div "[PERSON_NAME] [EMAIL_ADDRESS][DOMAIN_NAME]" at bounding box center [463, 730] width 366 height 73
copy div "[EMAIL_ADDRESS][DOMAIN_NAME]"
click at [213, 7] on link "Offers" at bounding box center [218, 8] width 59 height 29
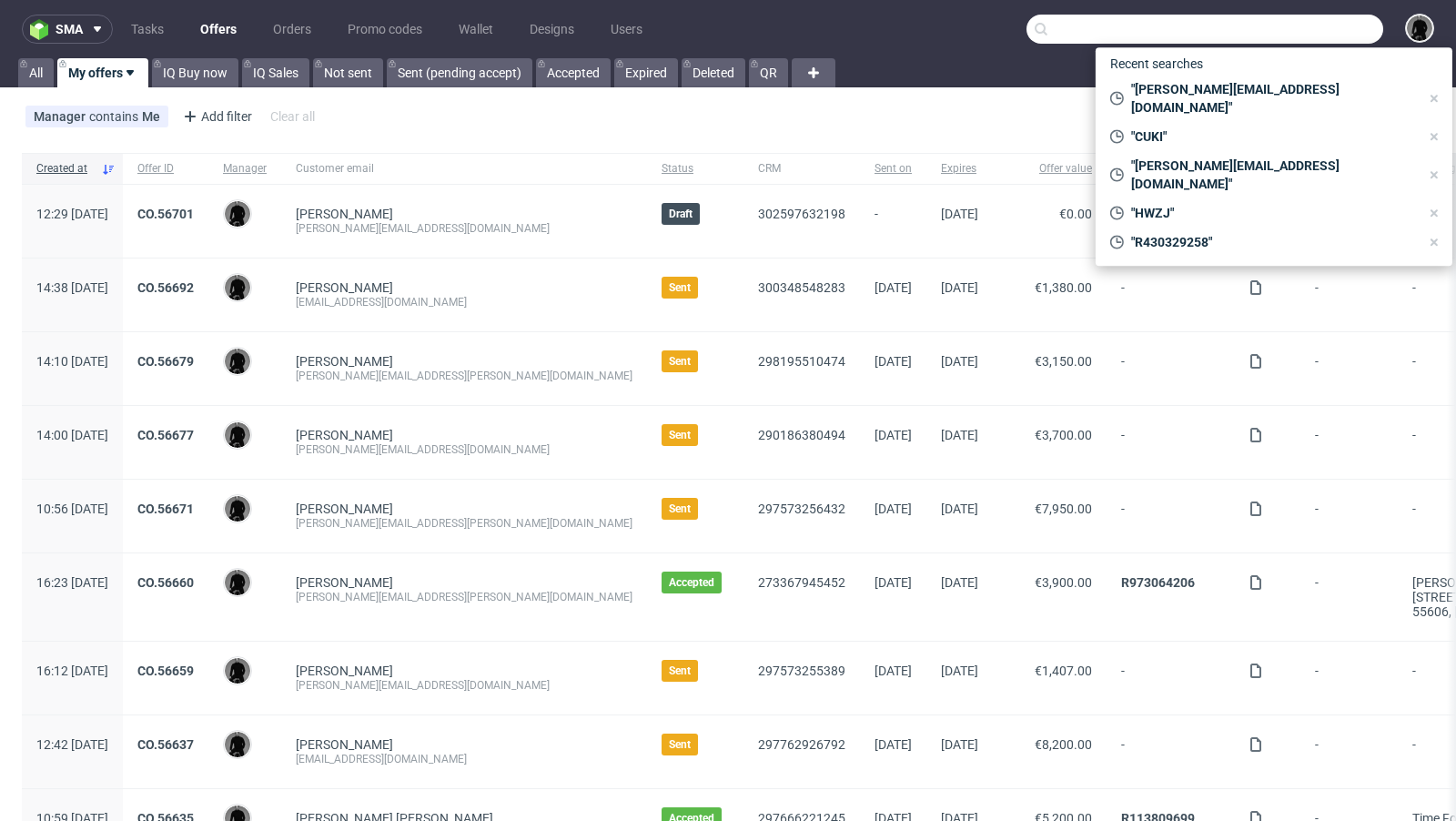
click at [1292, 26] on input "text" at bounding box center [1205, 28] width 356 height 29
paste input "R265060114"
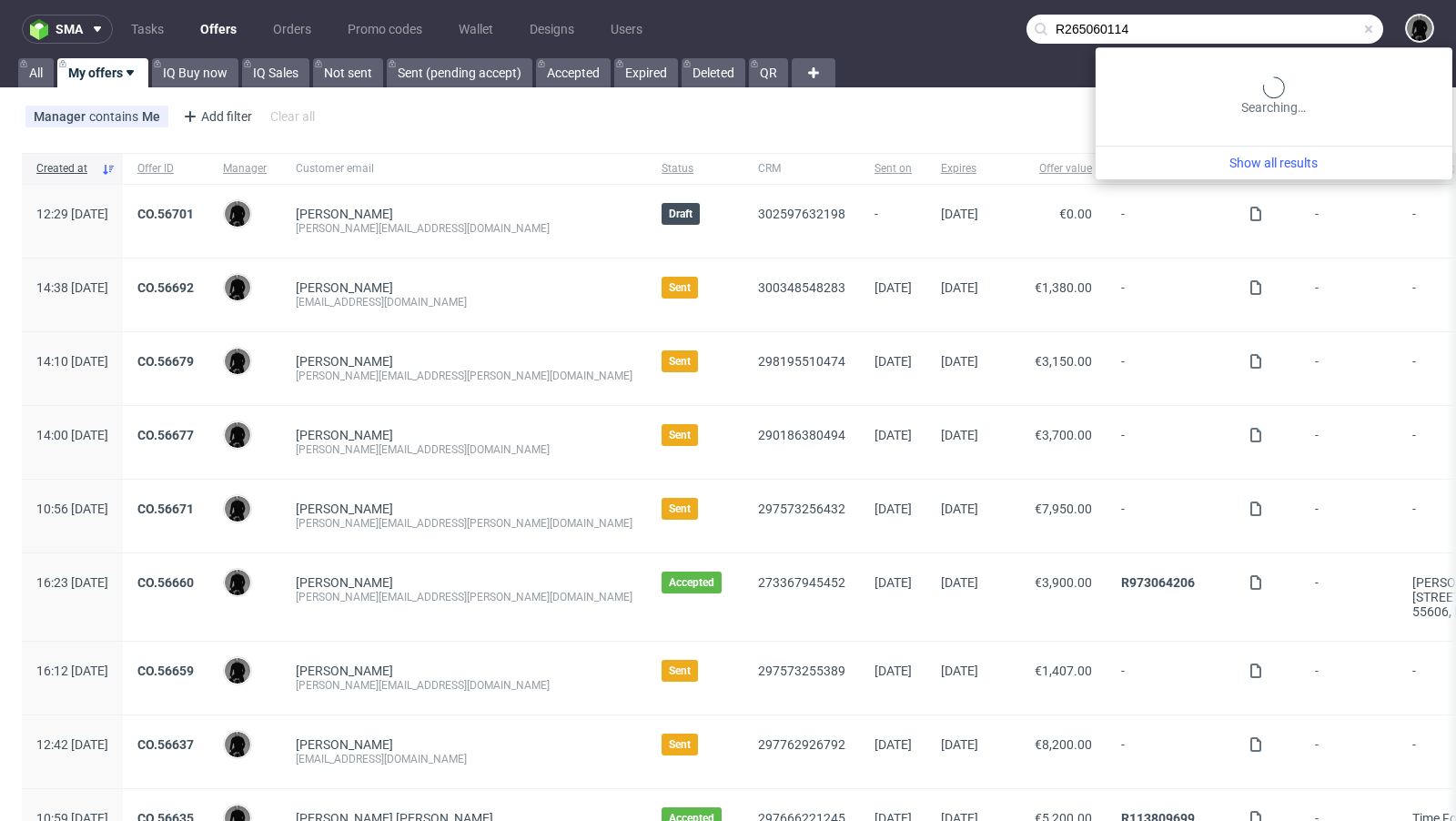
type input "R265060114"
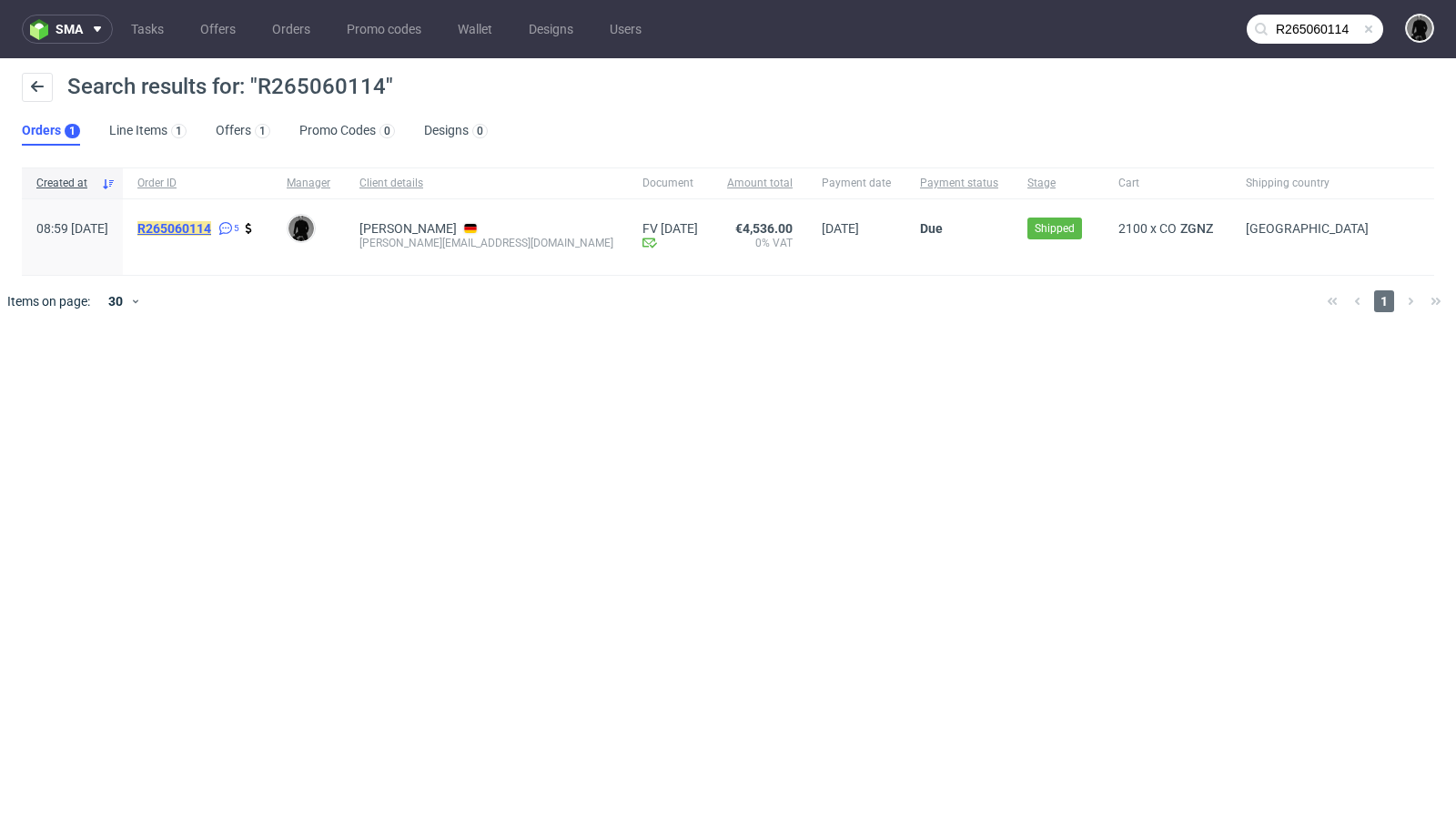
click at [211, 226] on mark "R265060114" at bounding box center [174, 228] width 74 height 14
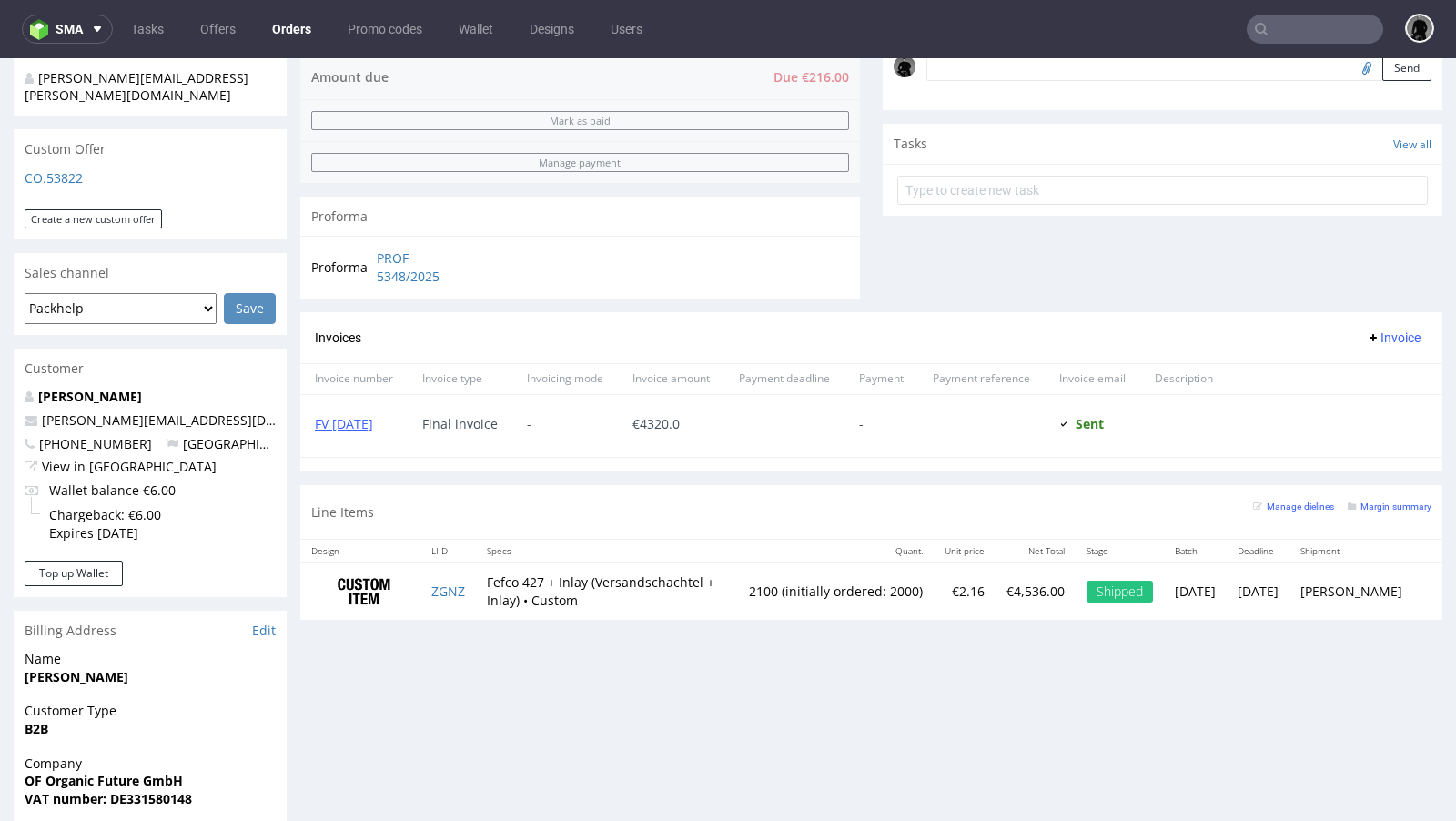
scroll to position [505, 0]
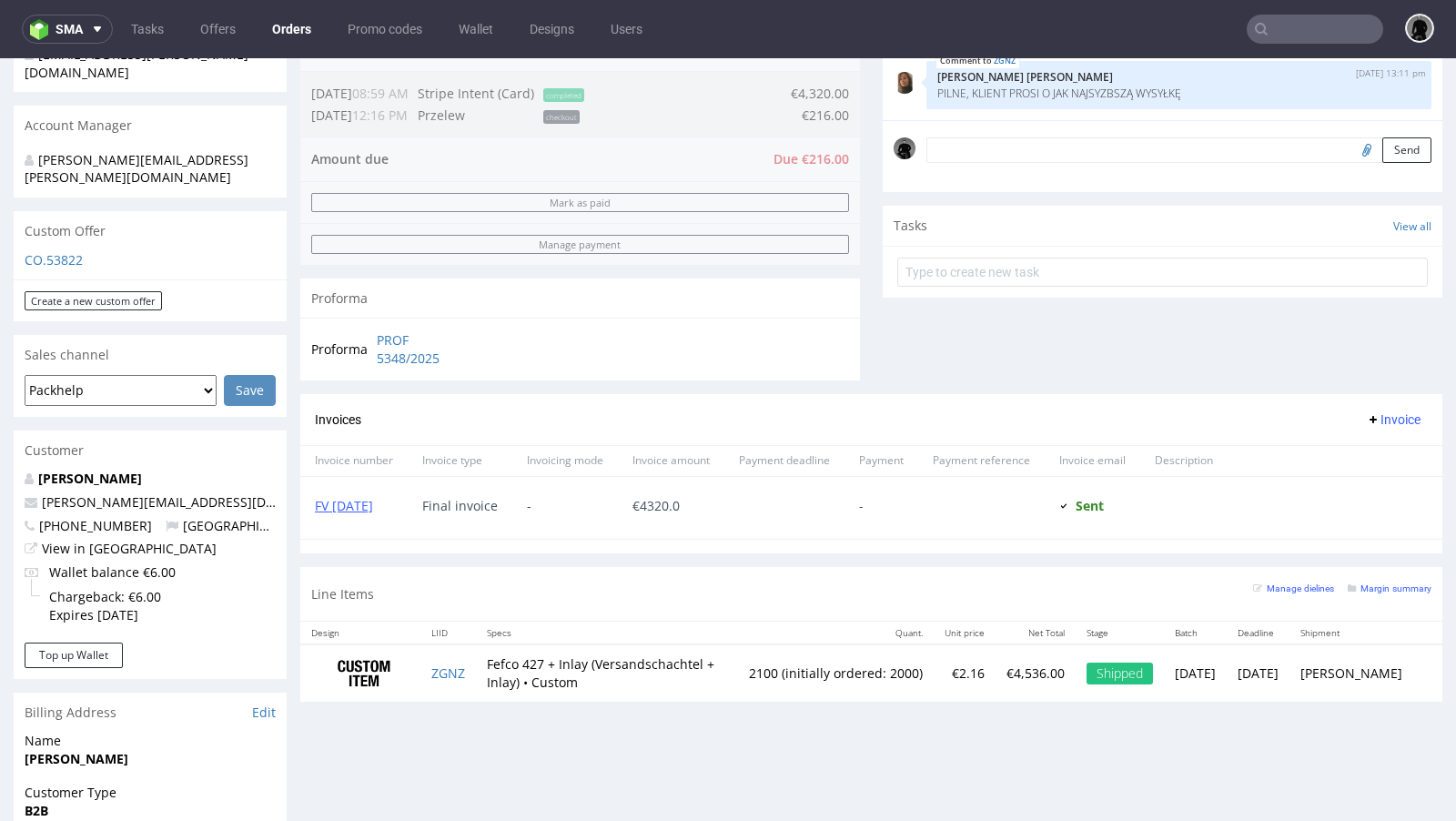
click at [56, 252] on p "CO.53822" at bounding box center [150, 260] width 251 height 18
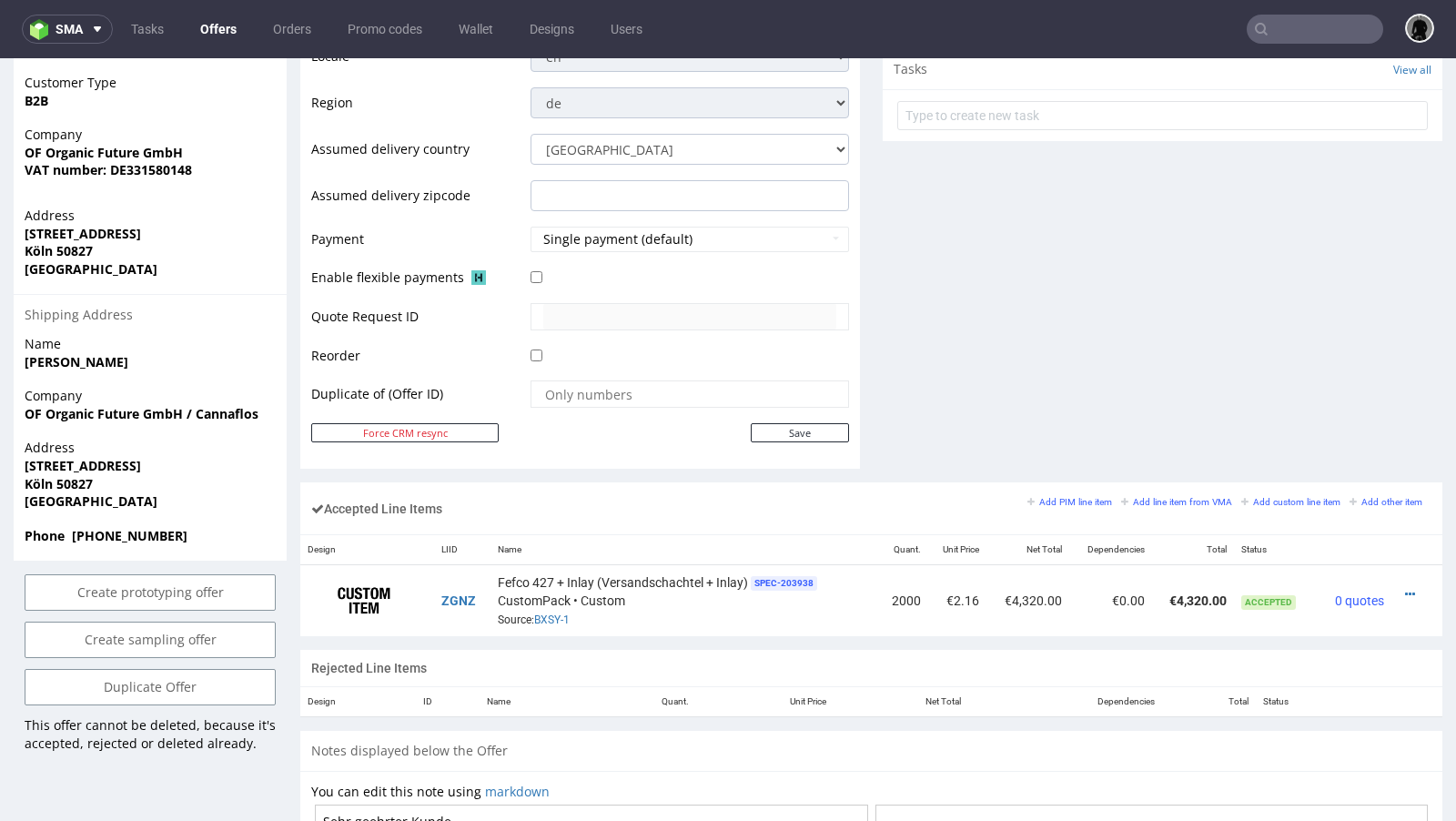
scroll to position [683, 0]
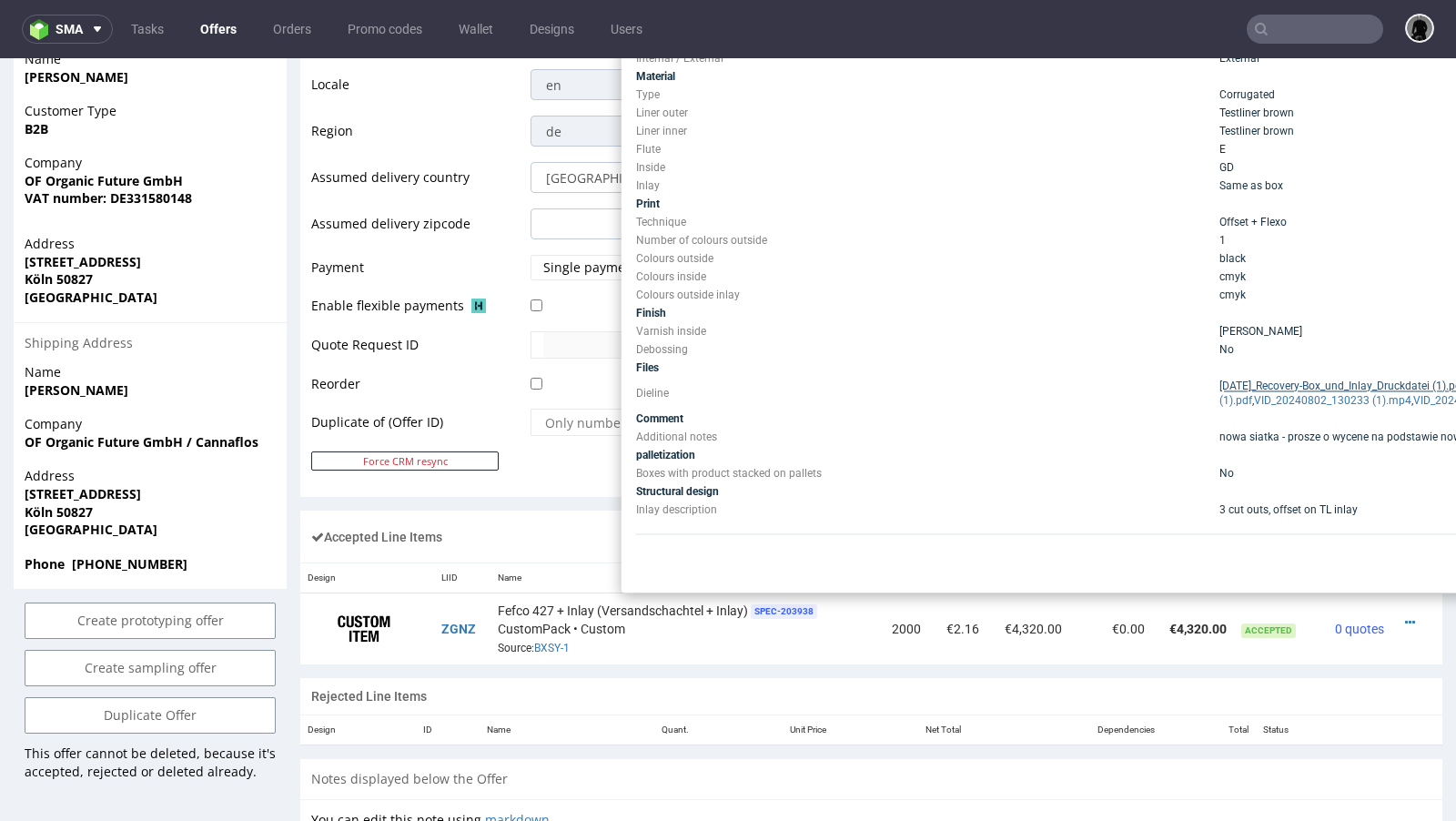
click at [1309, 385] on link "[DATE]_Recovery-Box_und_Inlay_Druckdatei (1).pdf" at bounding box center [1343, 385] width 246 height 12
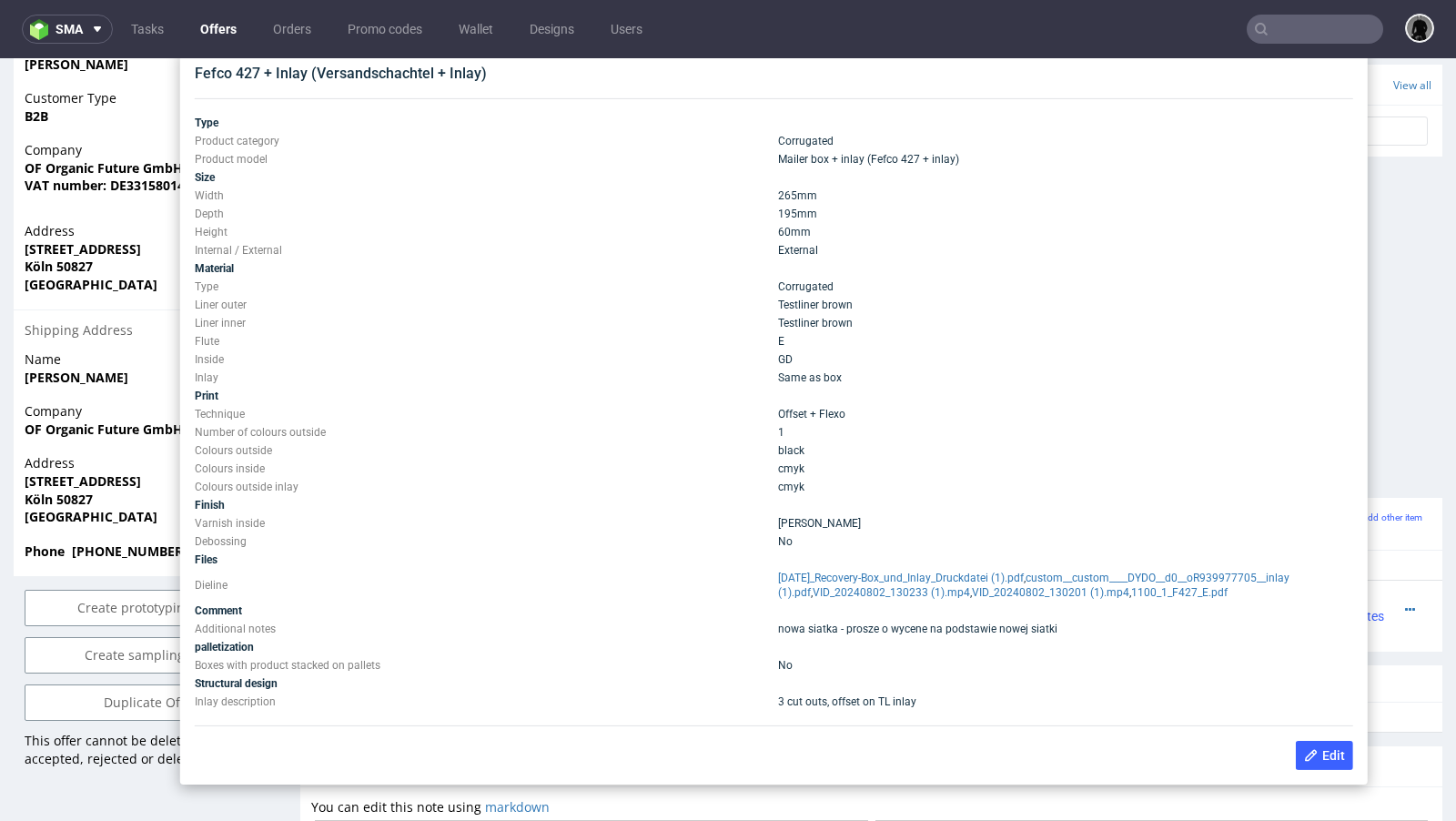
scroll to position [680, 0]
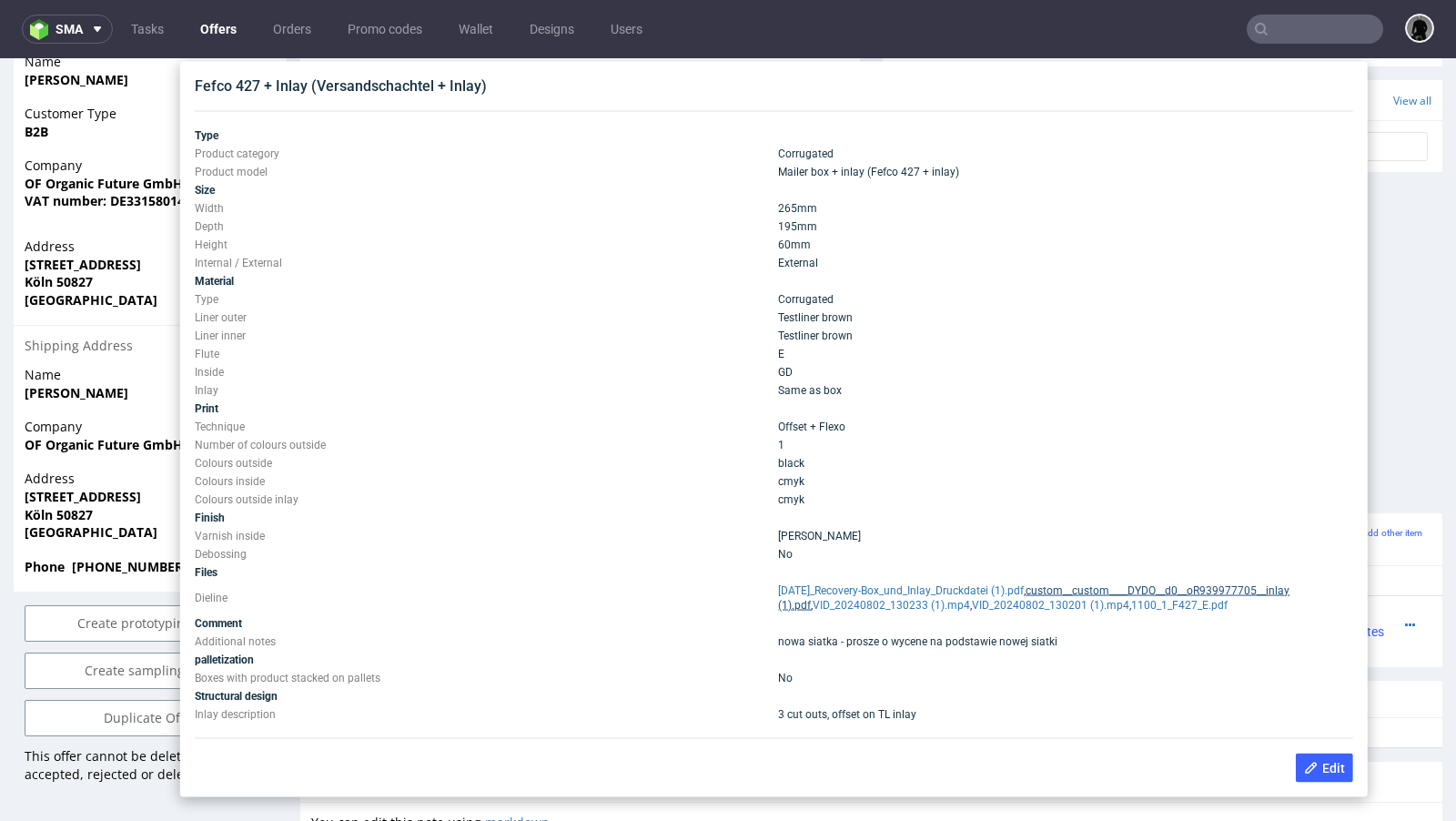
click at [1150, 587] on link "custom__custom____DYDO__d0__oR939977705__inlay (1).pdf" at bounding box center [1033, 598] width 511 height 27
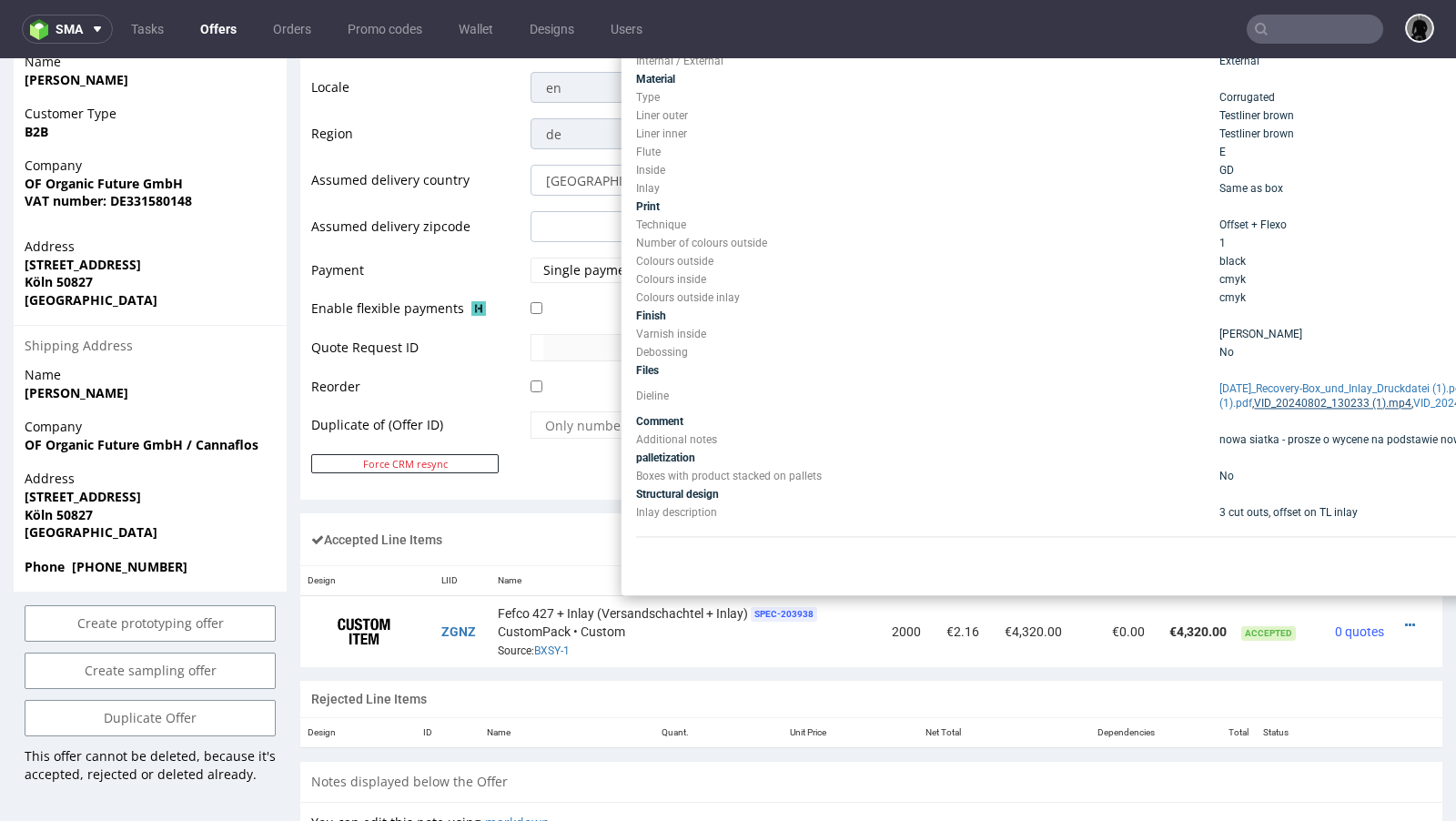
click at [1270, 403] on link "VID_20240802_130233 (1).mp4" at bounding box center [1332, 403] width 158 height 12
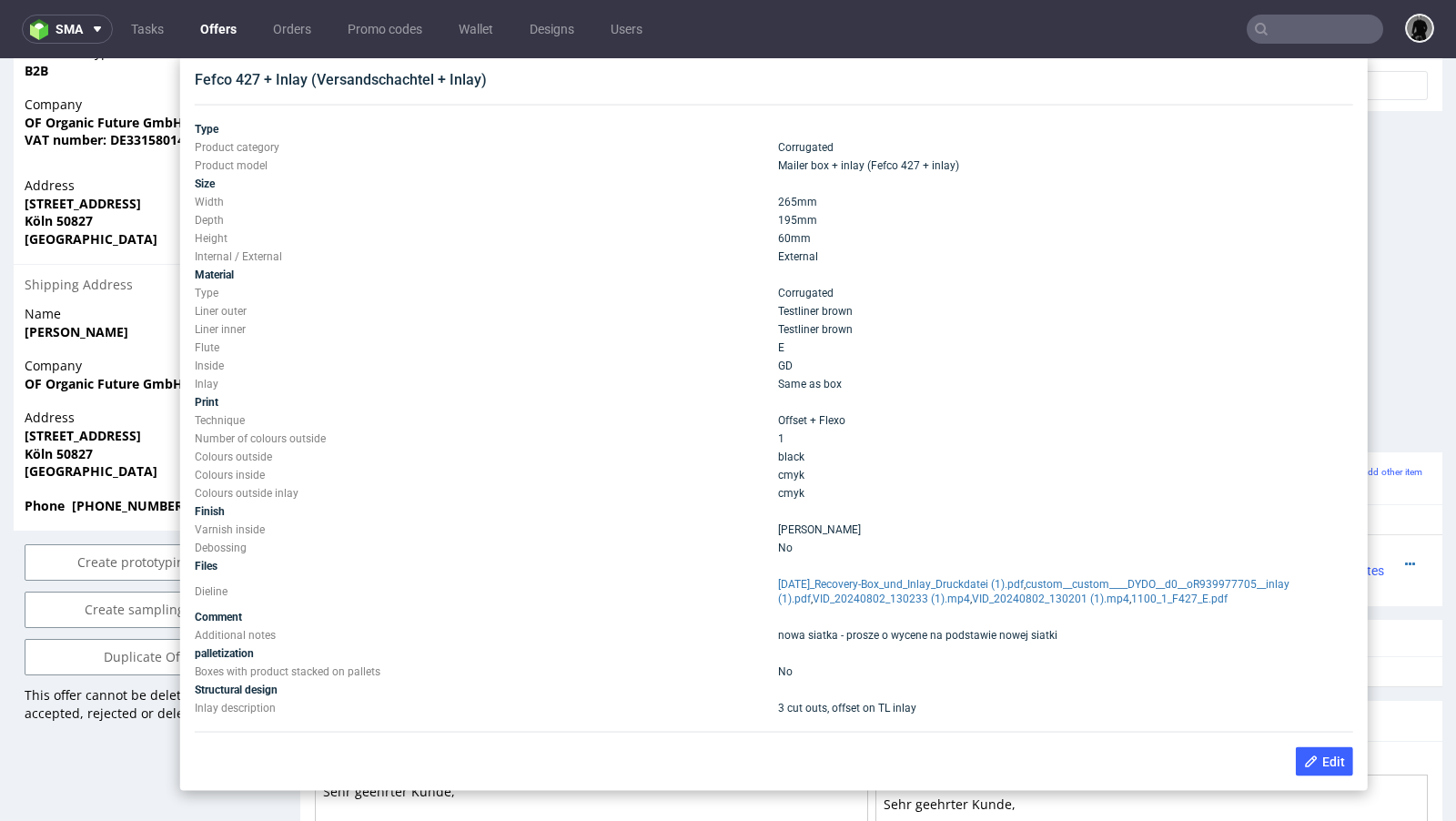
scroll to position [733, 0]
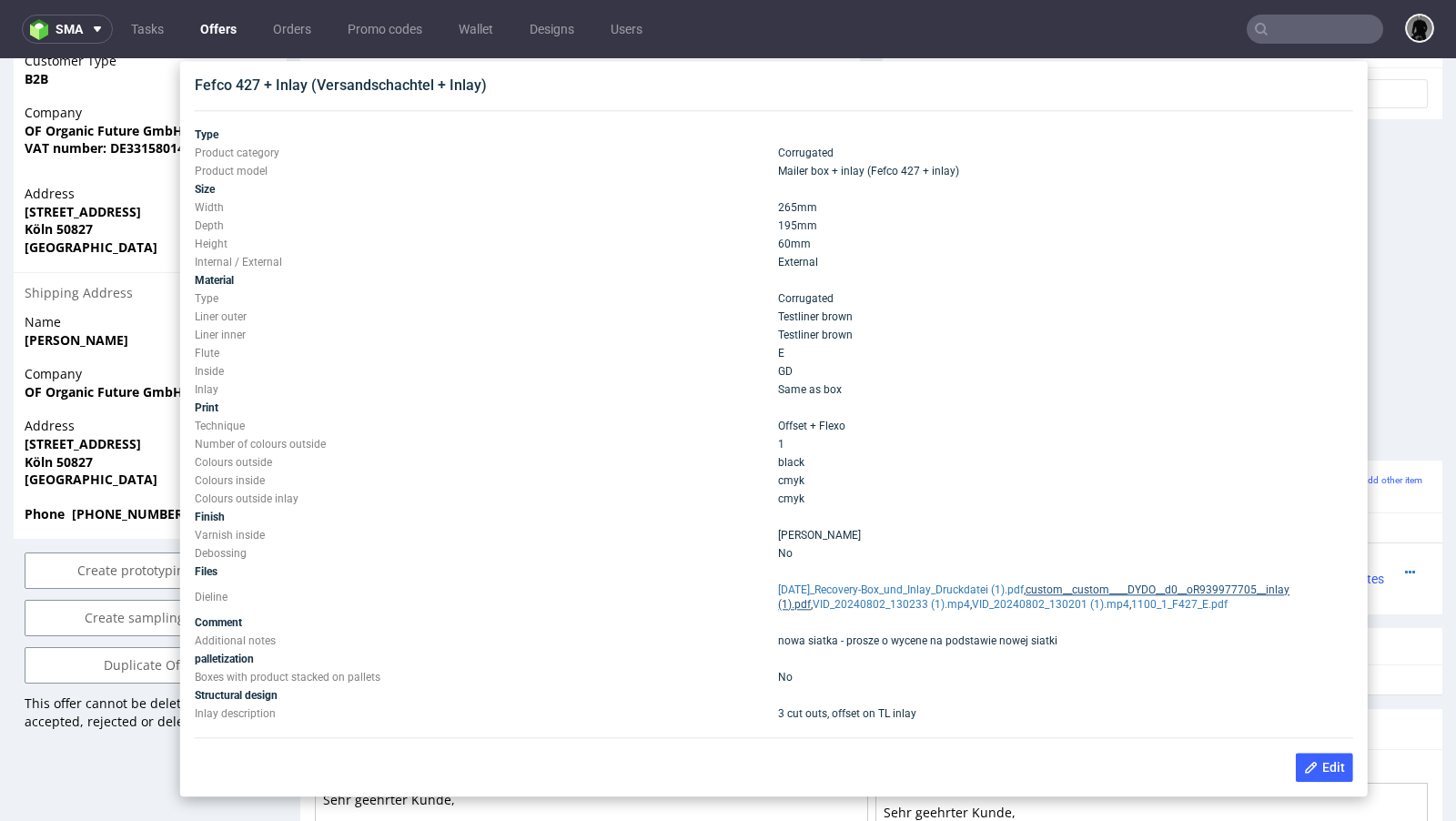
click at [1084, 592] on link "custom__custom____DYDO__d0__oR939977705__inlay (1).pdf" at bounding box center [1033, 597] width 511 height 27
click at [1197, 592] on link "custom__custom____DYDO__d0__oR939977705__inlay (1).pdf" at bounding box center [1033, 597] width 511 height 27
click at [1013, 589] on link "[DATE]_Recovery-Box_und_Inlay_Druckdatei (1).pdf" at bounding box center [901, 589] width 246 height 12
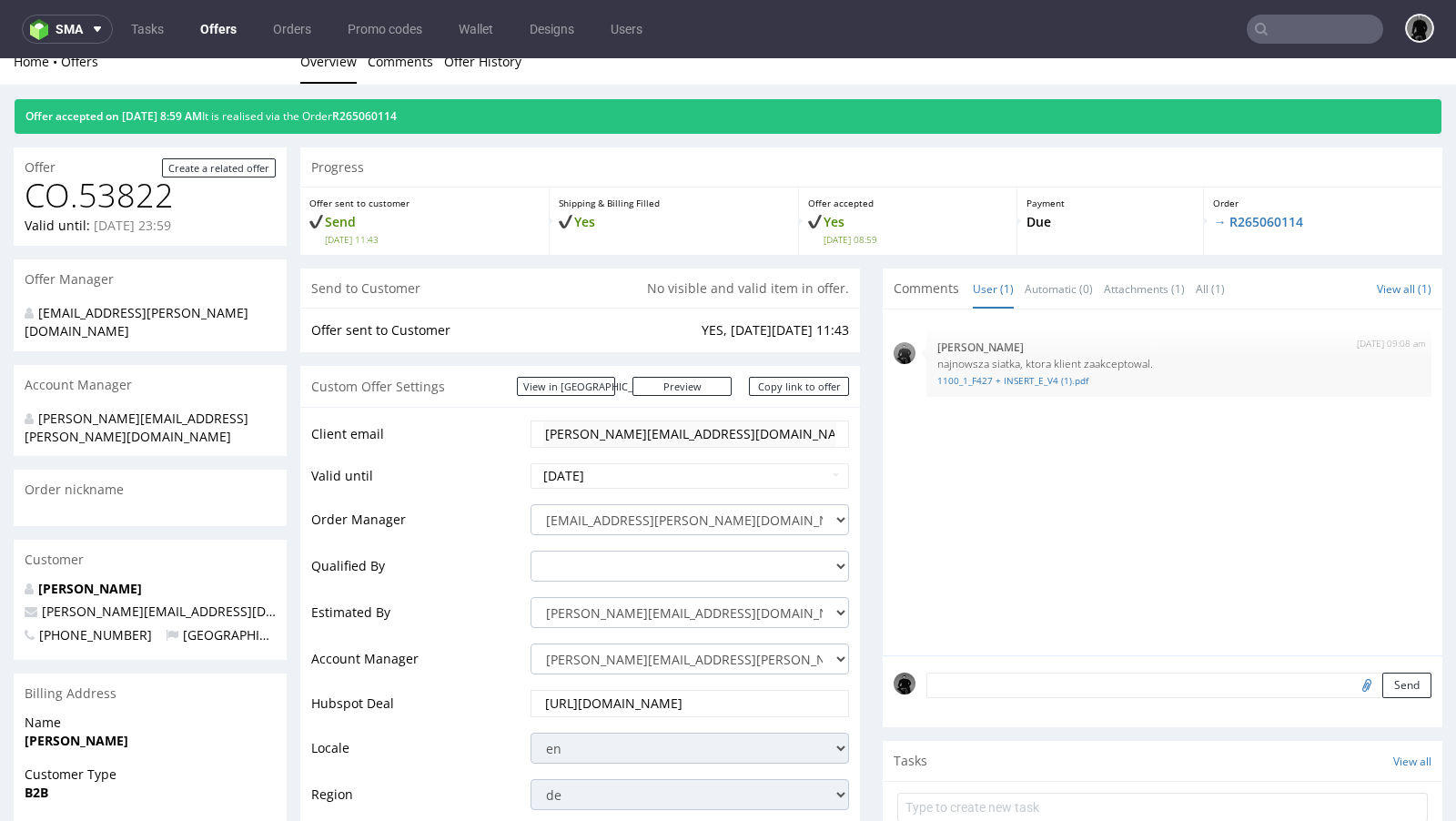
scroll to position [0, 0]
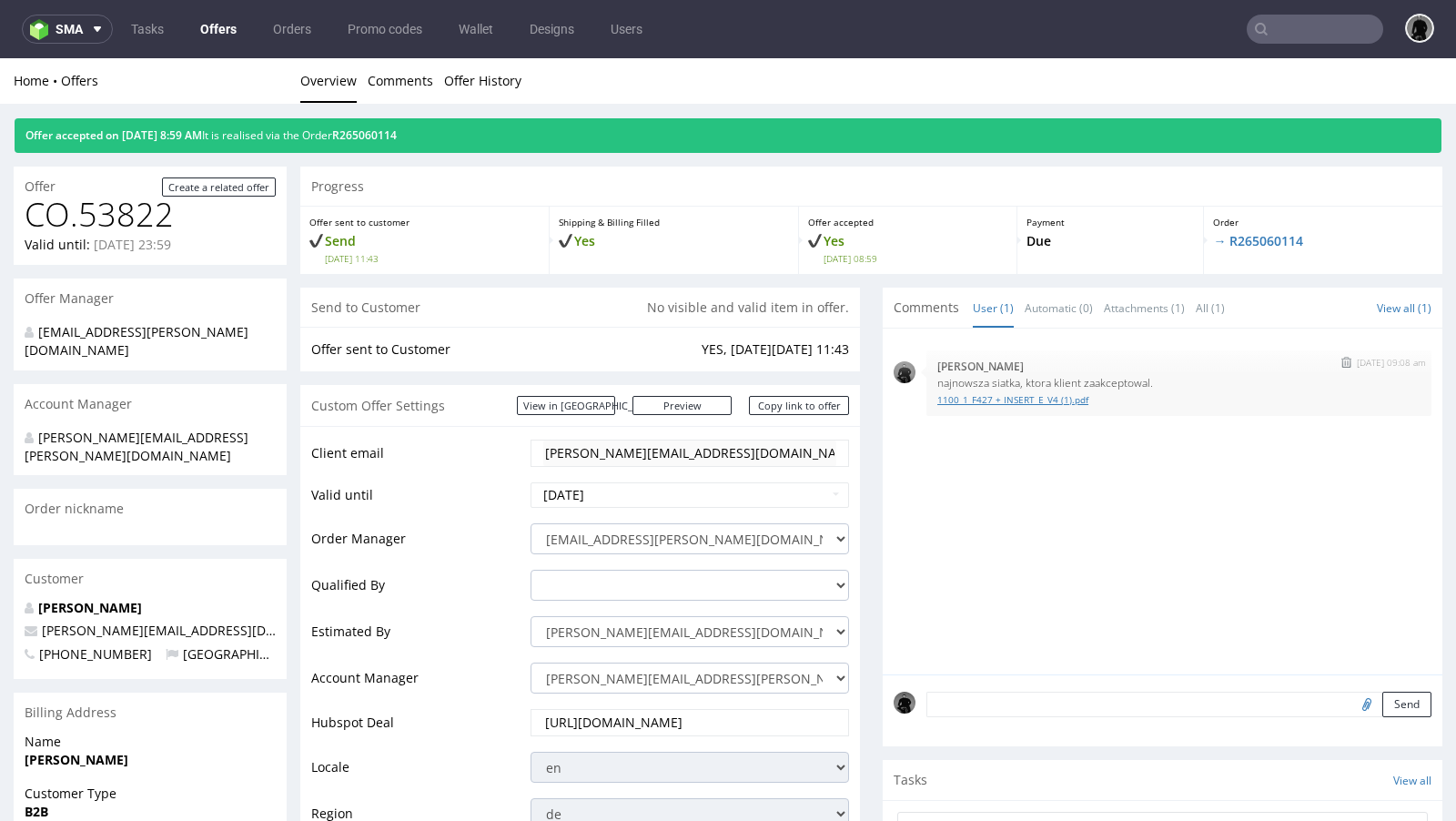
click at [982, 400] on link "1100_1_F427 + INSERT_E_V4 (1).pdf" at bounding box center [1178, 400] width 483 height 13
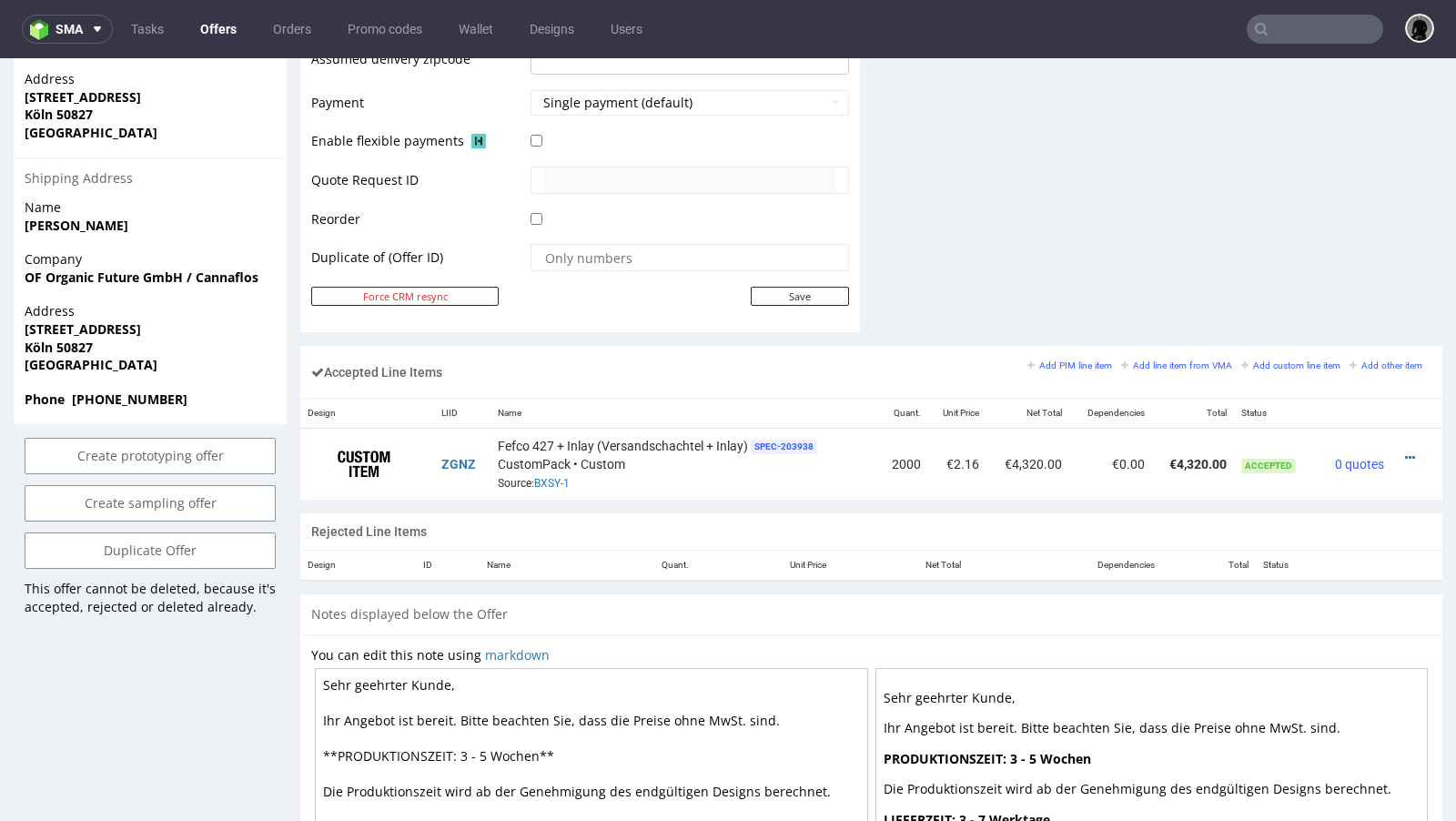
scroll to position [840, 0]
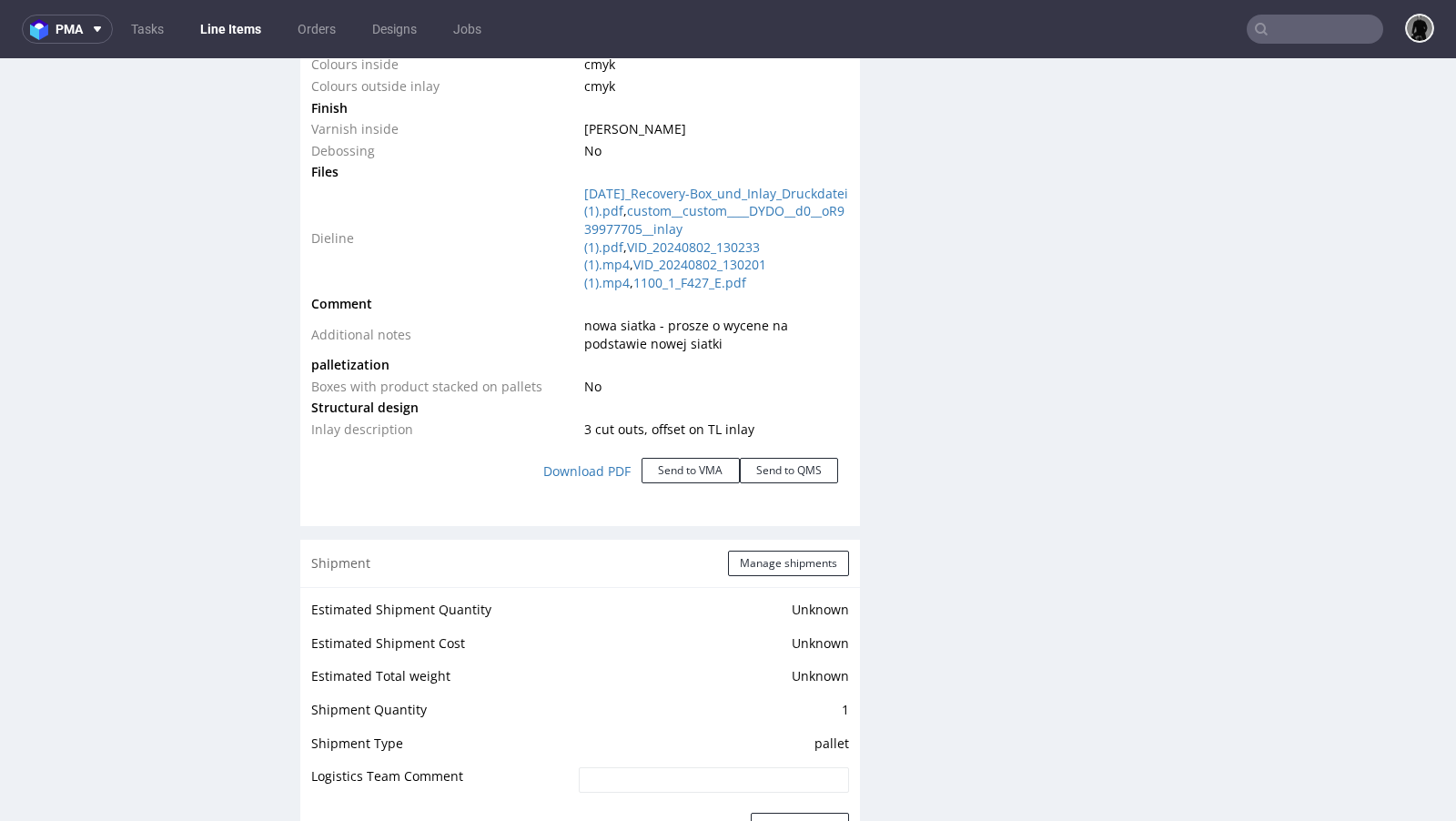
scroll to position [2195, 0]
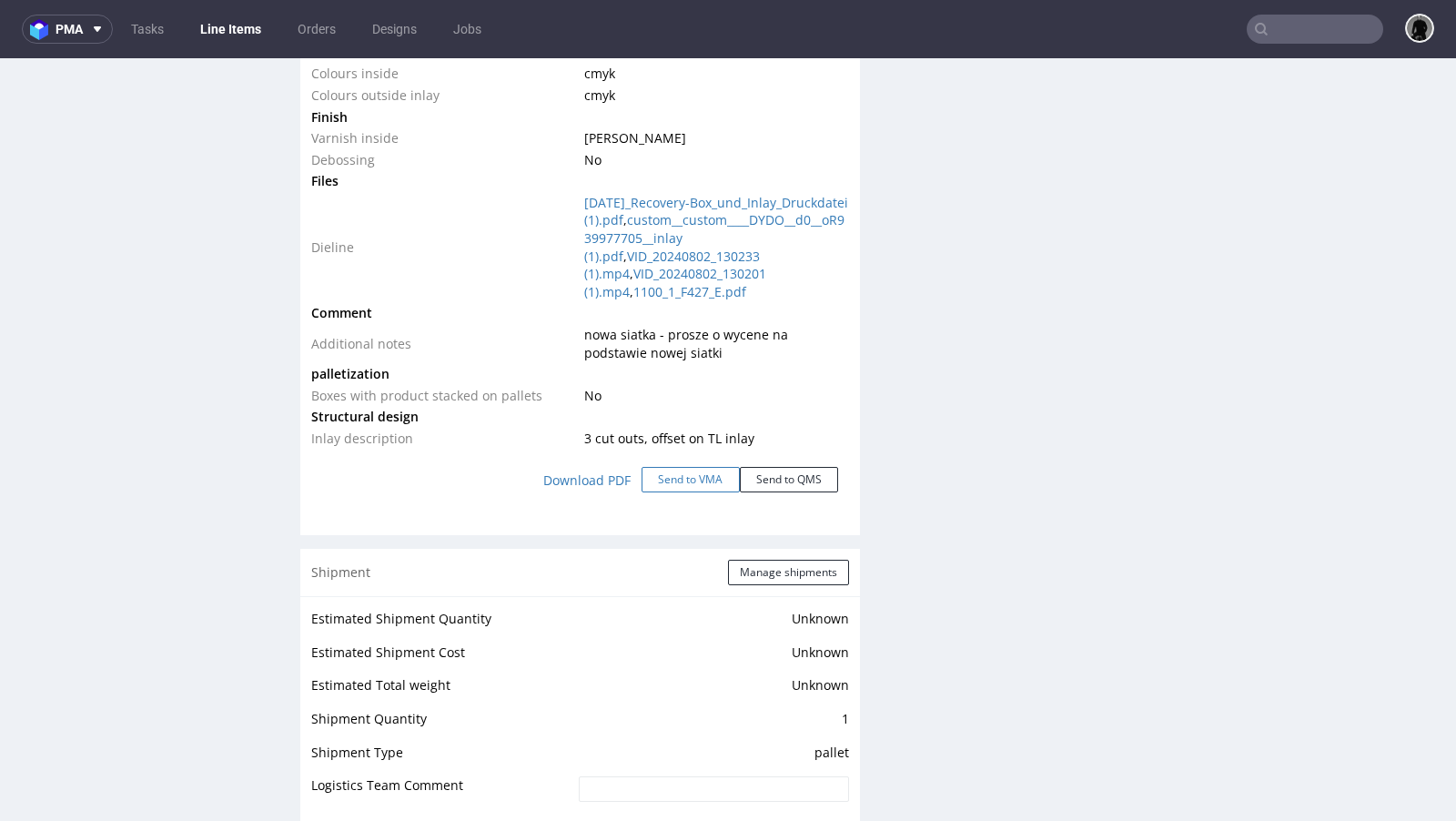
click at [669, 478] on button "Send to VMA" at bounding box center [691, 480] width 98 height 26
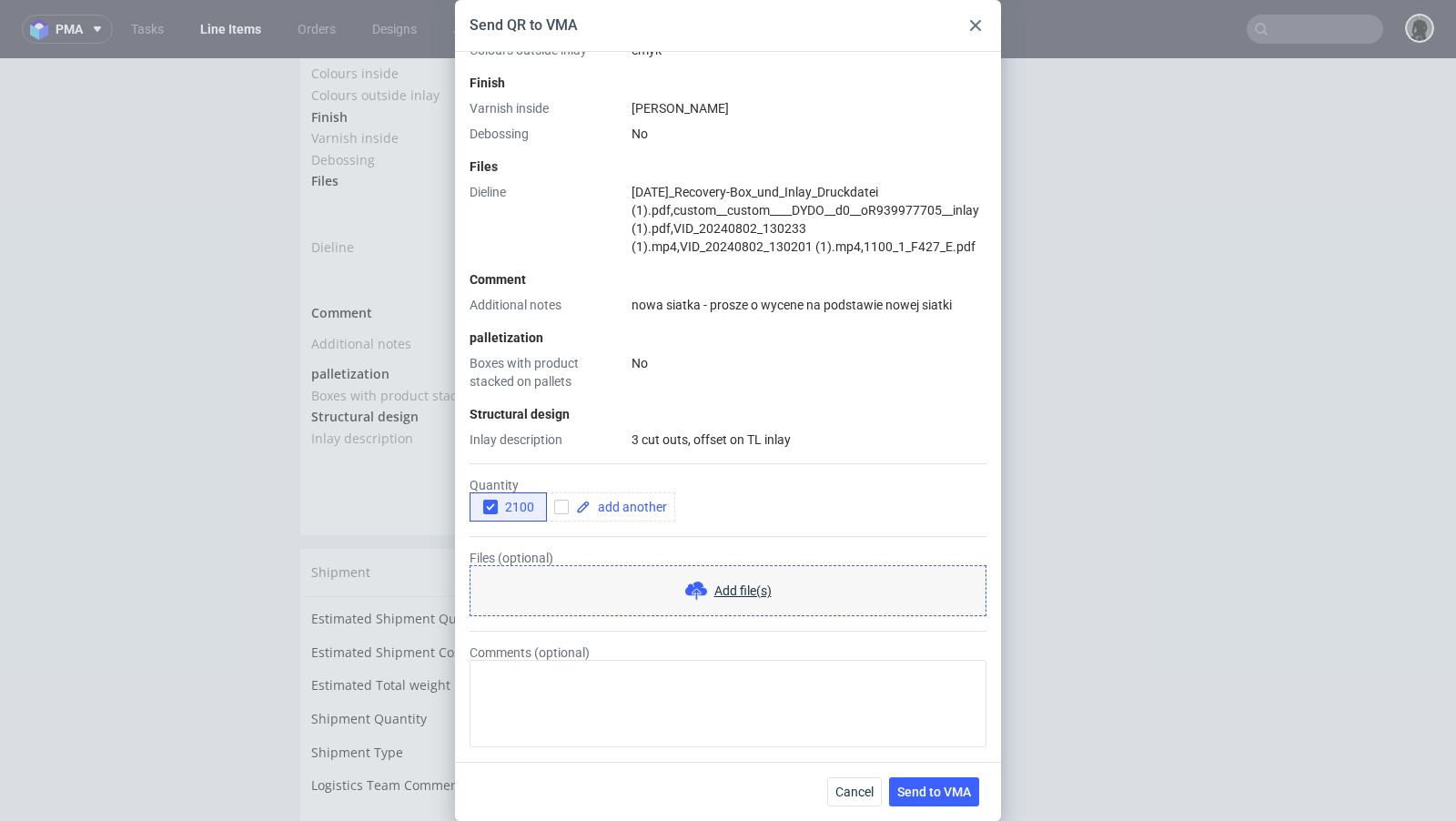
scroll to position [774, 0]
click at [562, 509] on input "checkbox" at bounding box center [561, 506] width 14 height 14
checkbox input "true"
click at [607, 515] on div at bounding box center [611, 507] width 130 height 29
checkbox input "true"
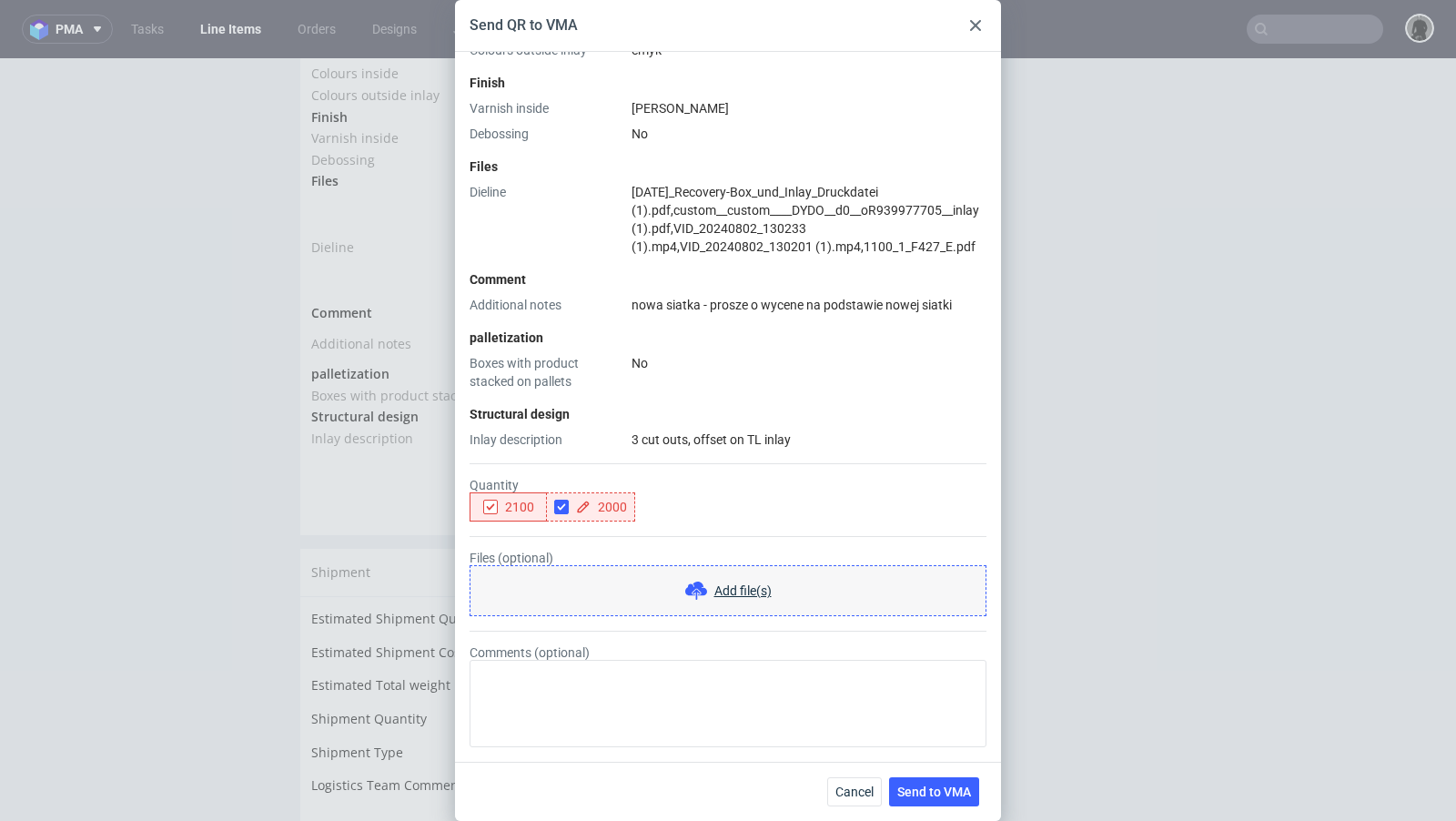
click at [598, 458] on form "Quantity 2100 2000 Files (optional) Add file(s) Comments (optional)" at bounding box center [728, 599] width 517 height 299
click at [492, 513] on icon "button" at bounding box center [490, 506] width 12 height 12
click at [918, 798] on span "Send to VMA" at bounding box center [934, 792] width 74 height 12
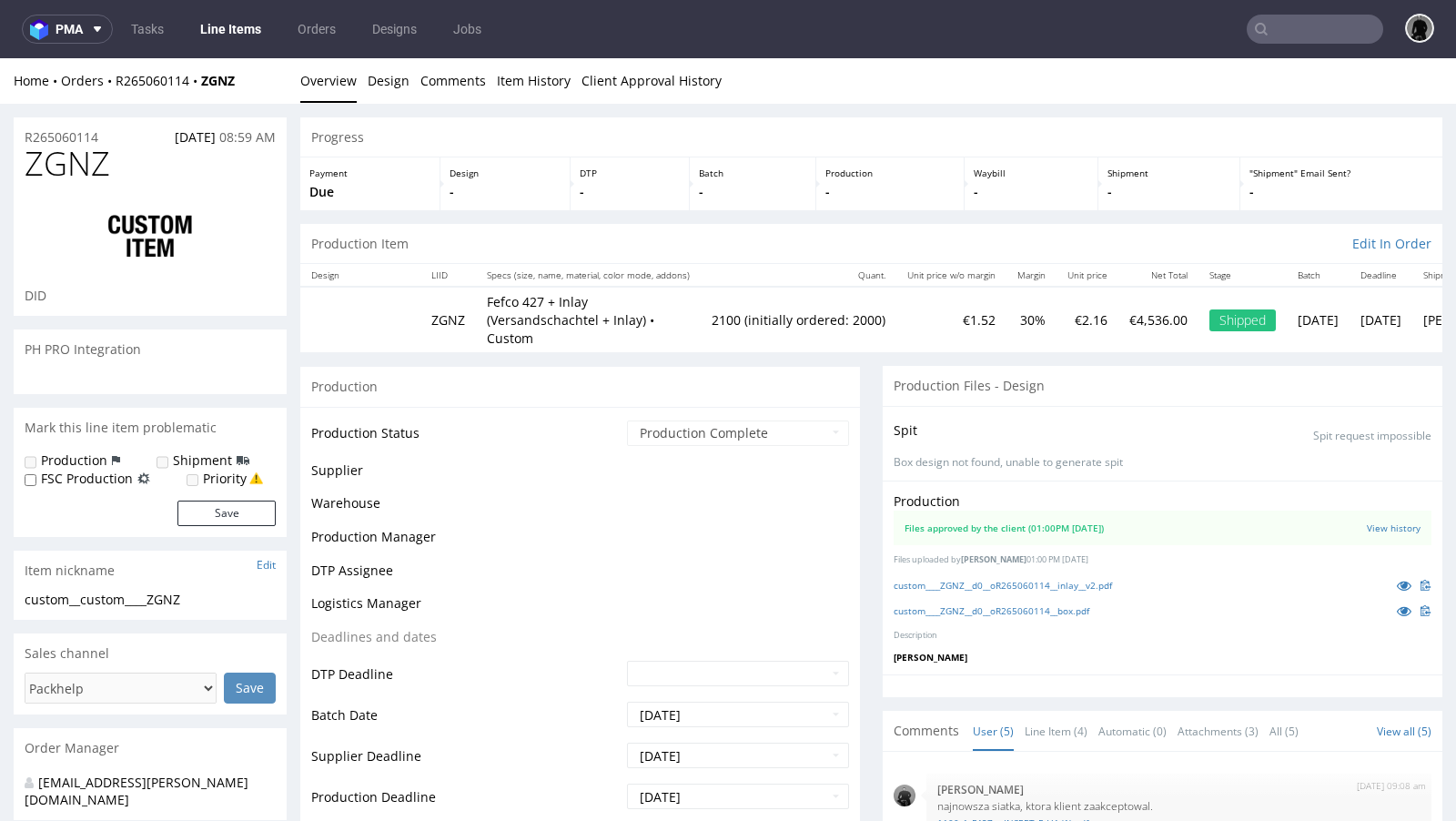
scroll to position [51, 0]
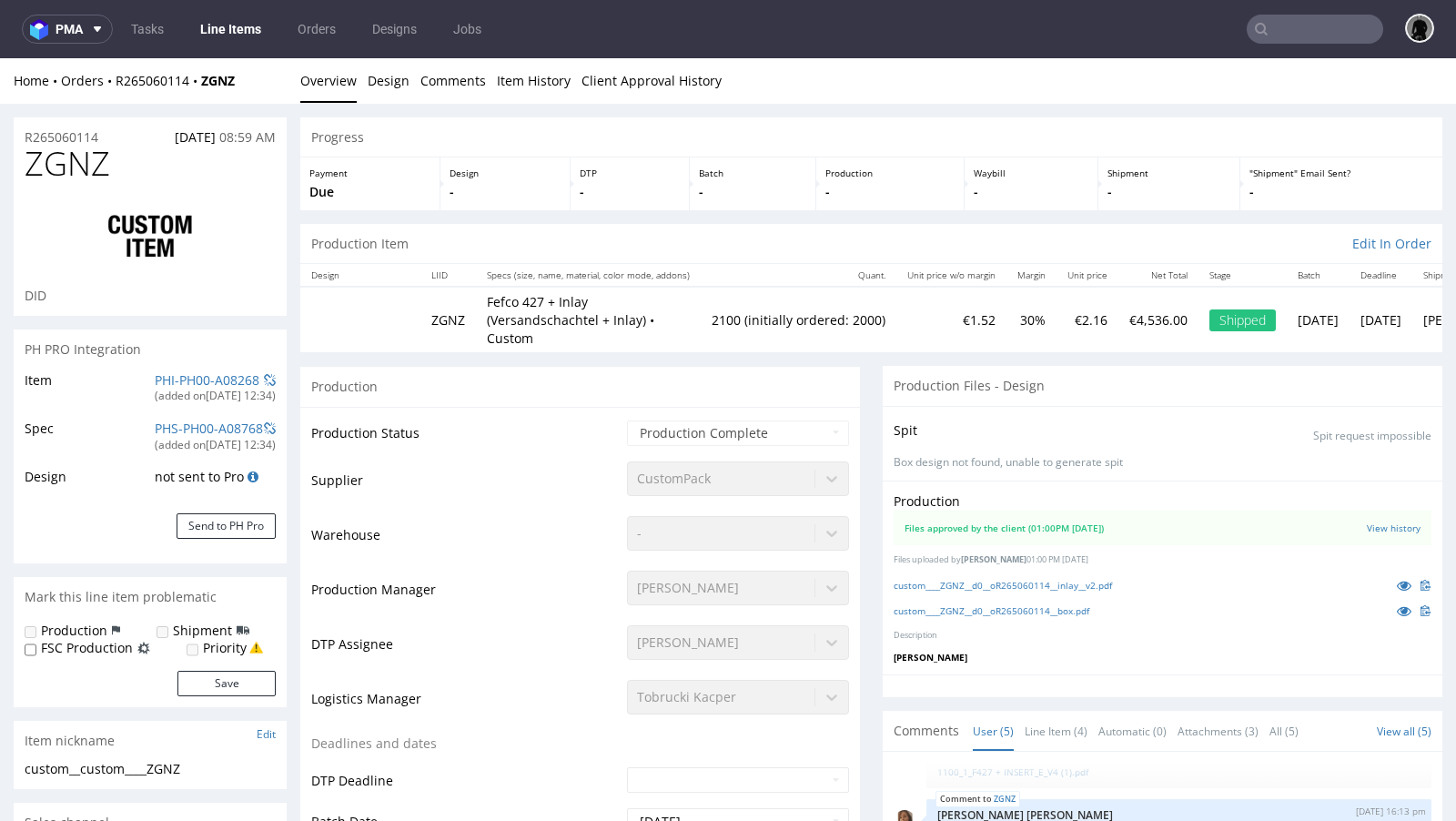
select select "in_progress"
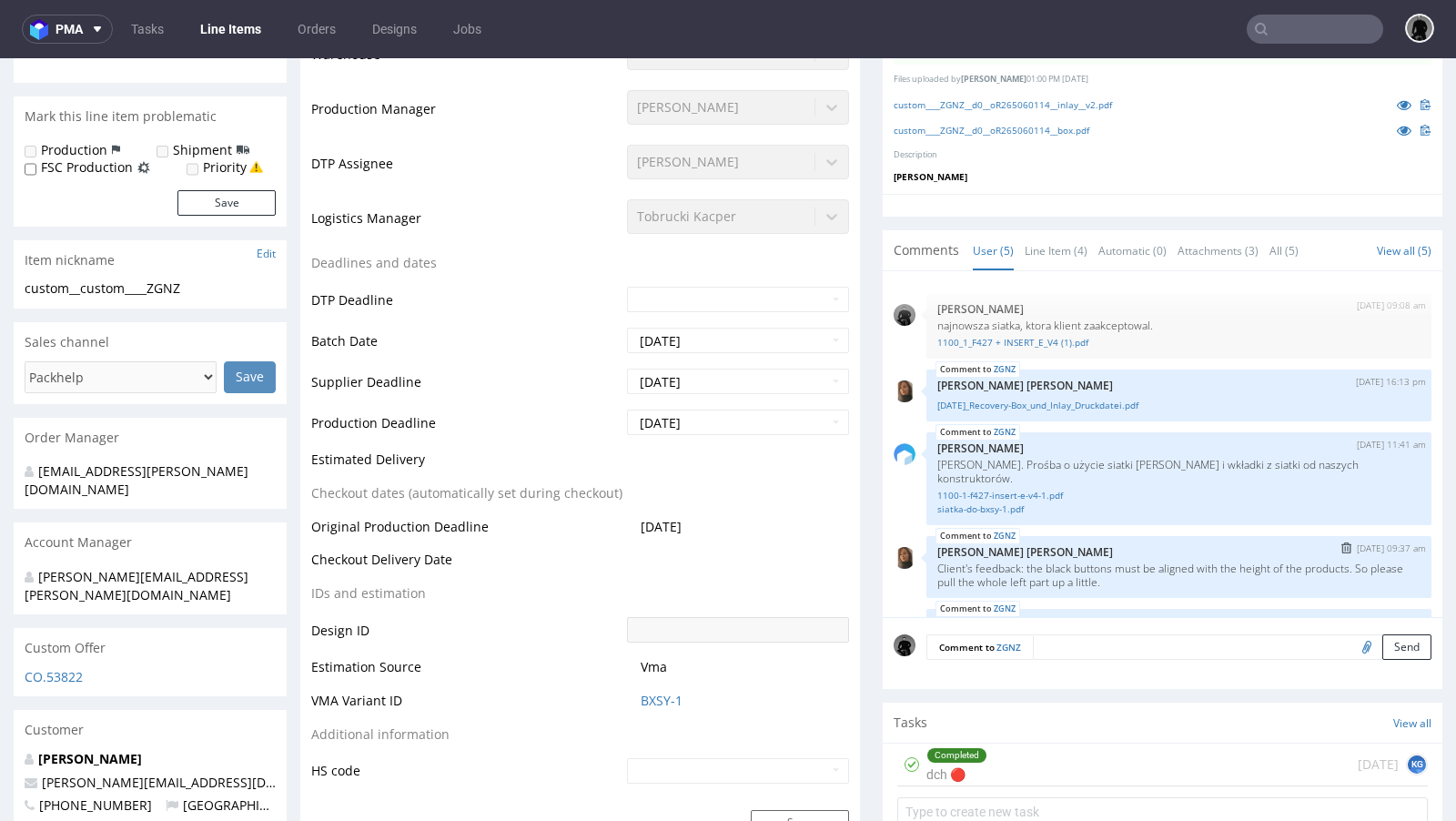
scroll to position [479, 0]
click at [1089, 401] on link "[DATE]_Recovery-Box_und_Inlay_Druckdatei.pdf" at bounding box center [1178, 408] width 483 height 13
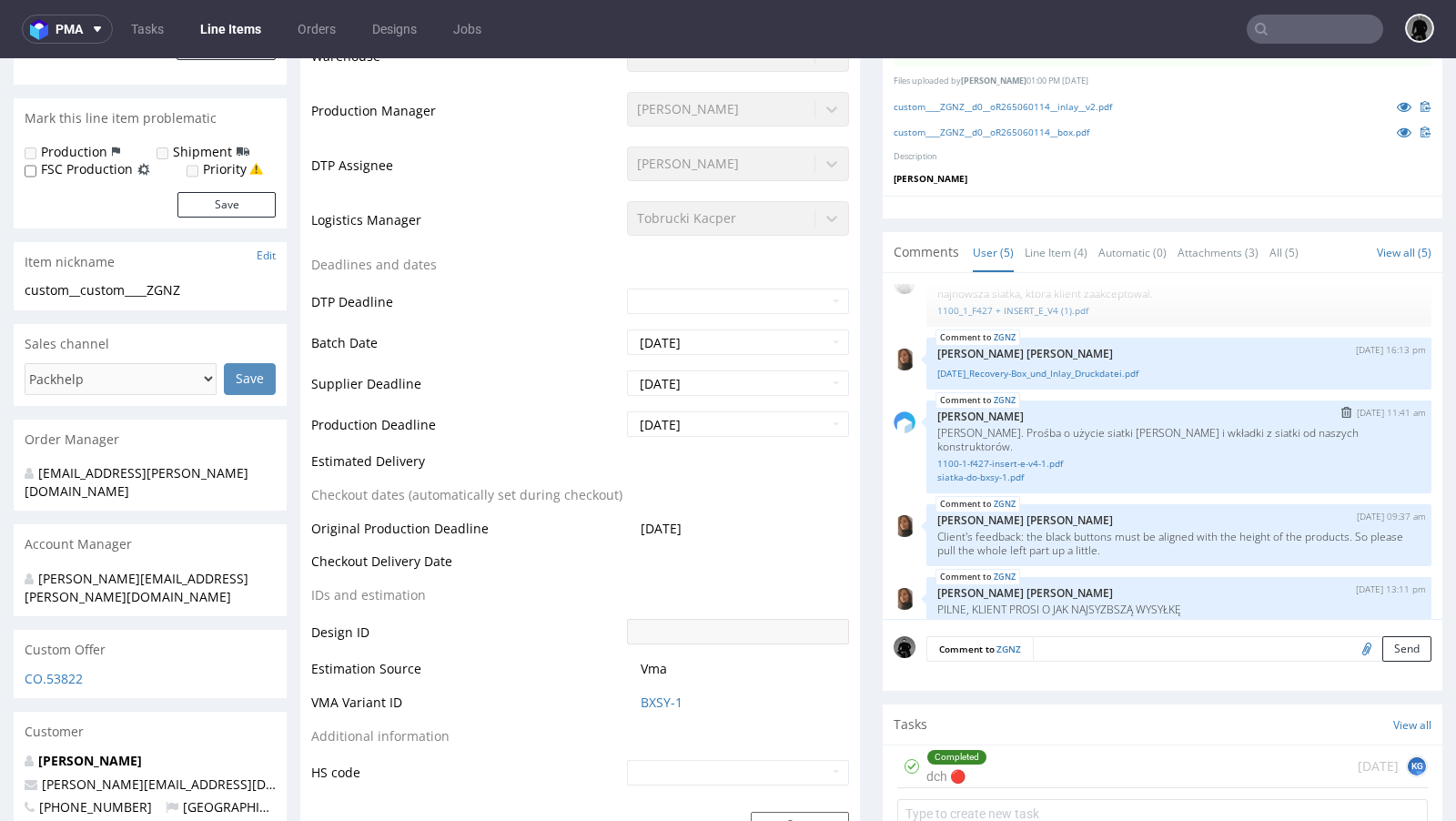
scroll to position [43, 0]
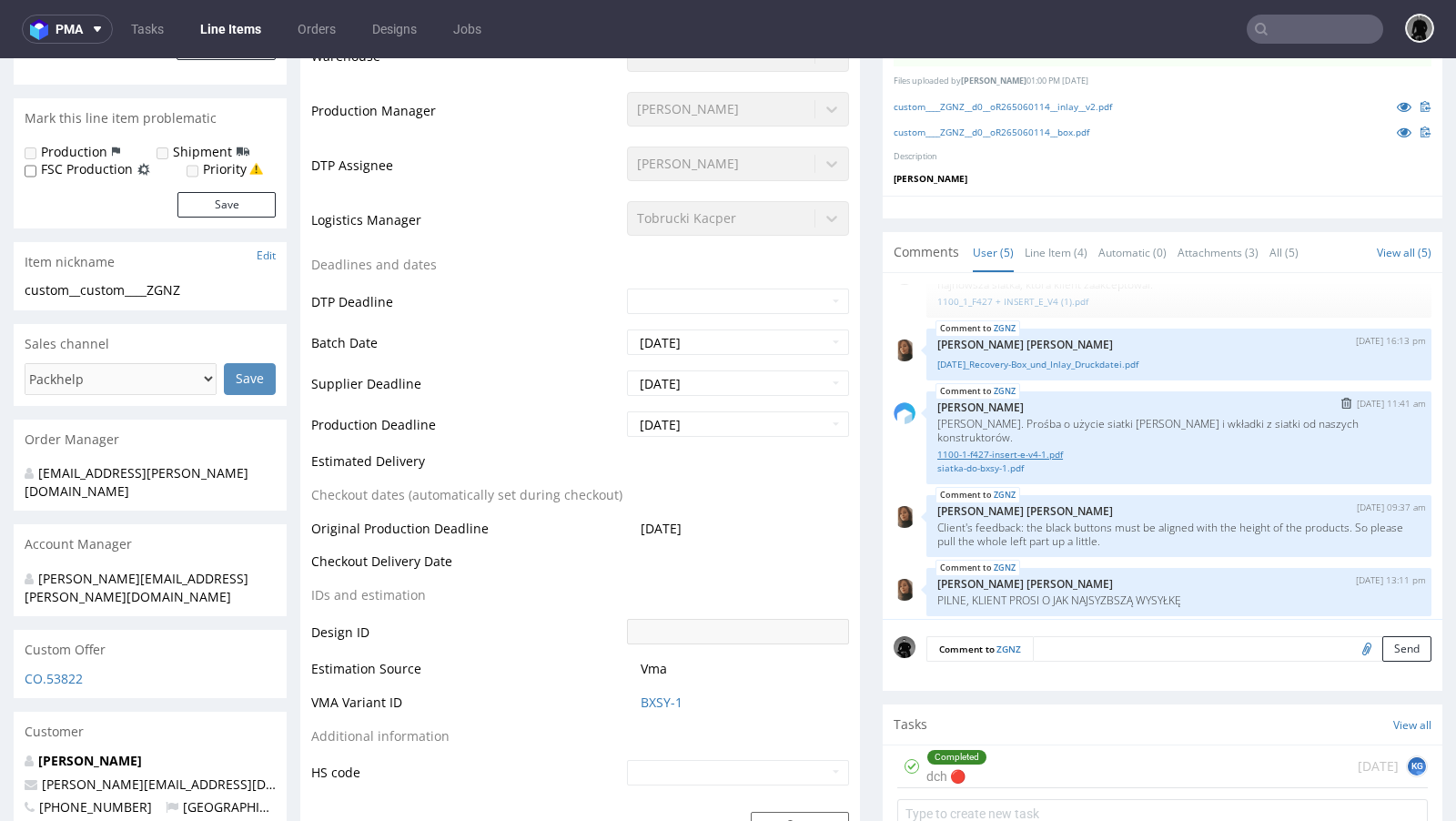
click at [998, 448] on link "1100-1-f427-insert-e-v4-1.pdf" at bounding box center [1178, 455] width 483 height 13
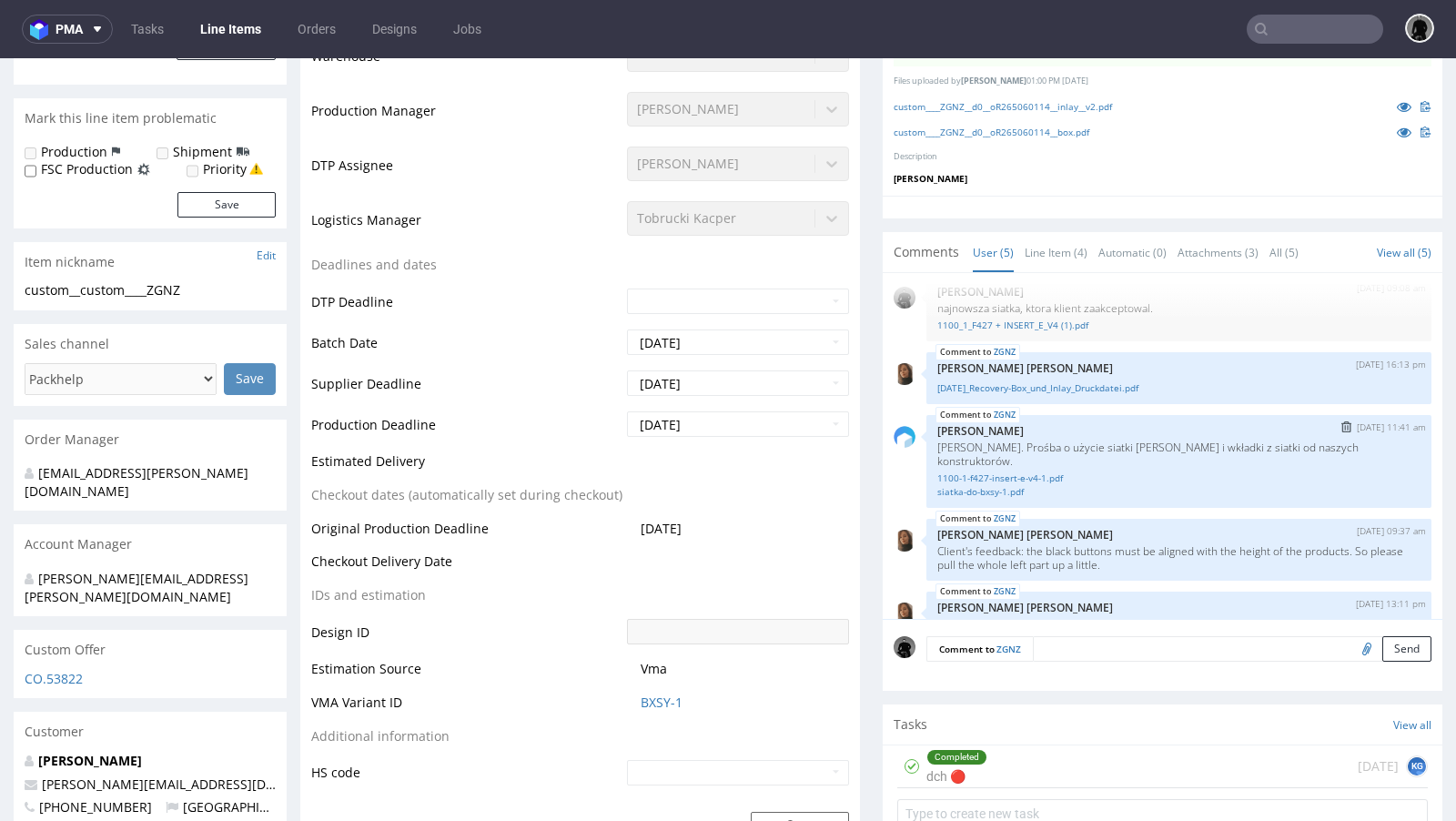
scroll to position [0, 0]
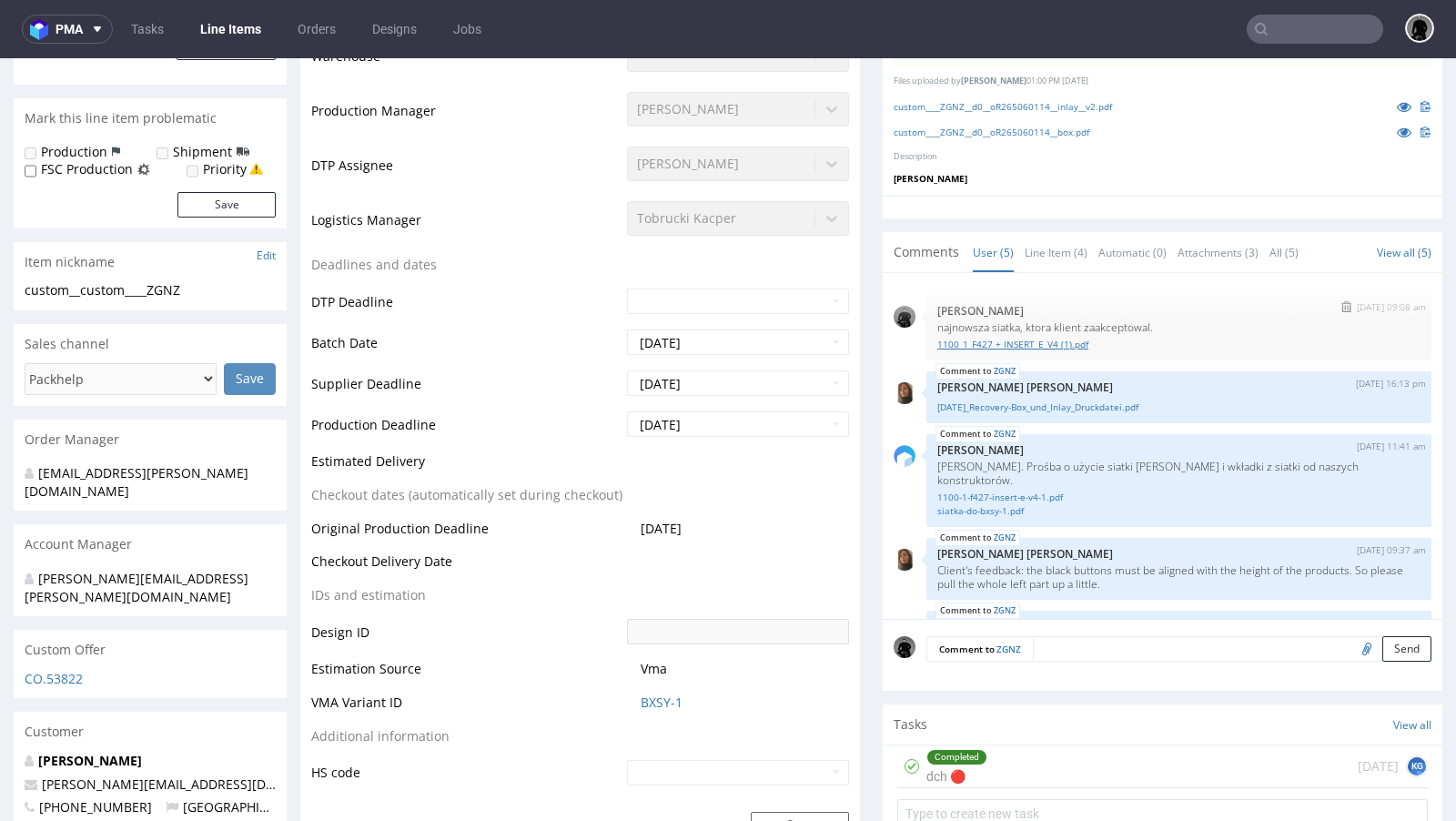
click at [1021, 338] on link "1100_1_F427 + INSERT_E_V4 (1).pdf" at bounding box center [1178, 344] width 483 height 13
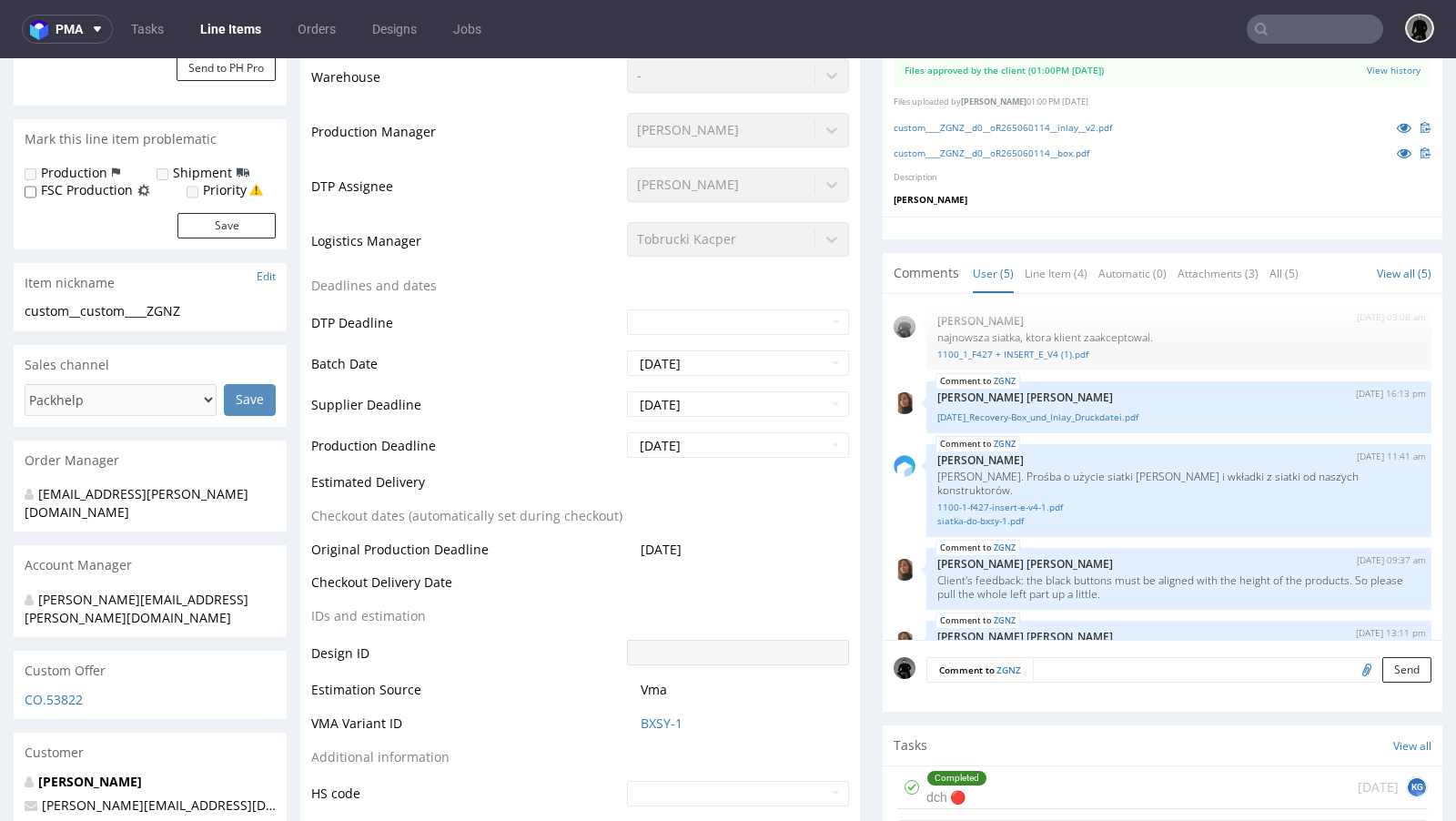
scroll to position [463, 0]
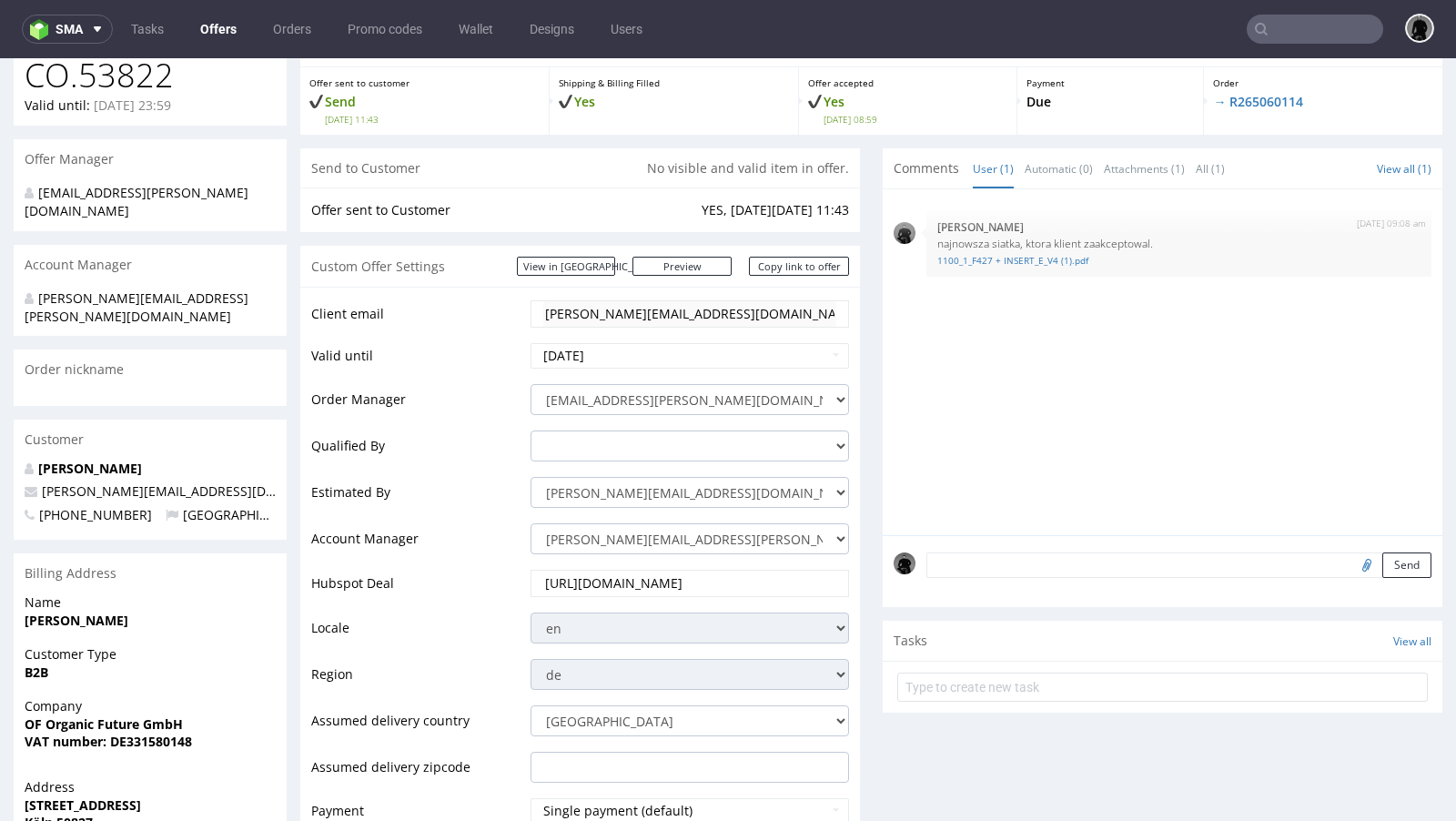
scroll to position [132, 0]
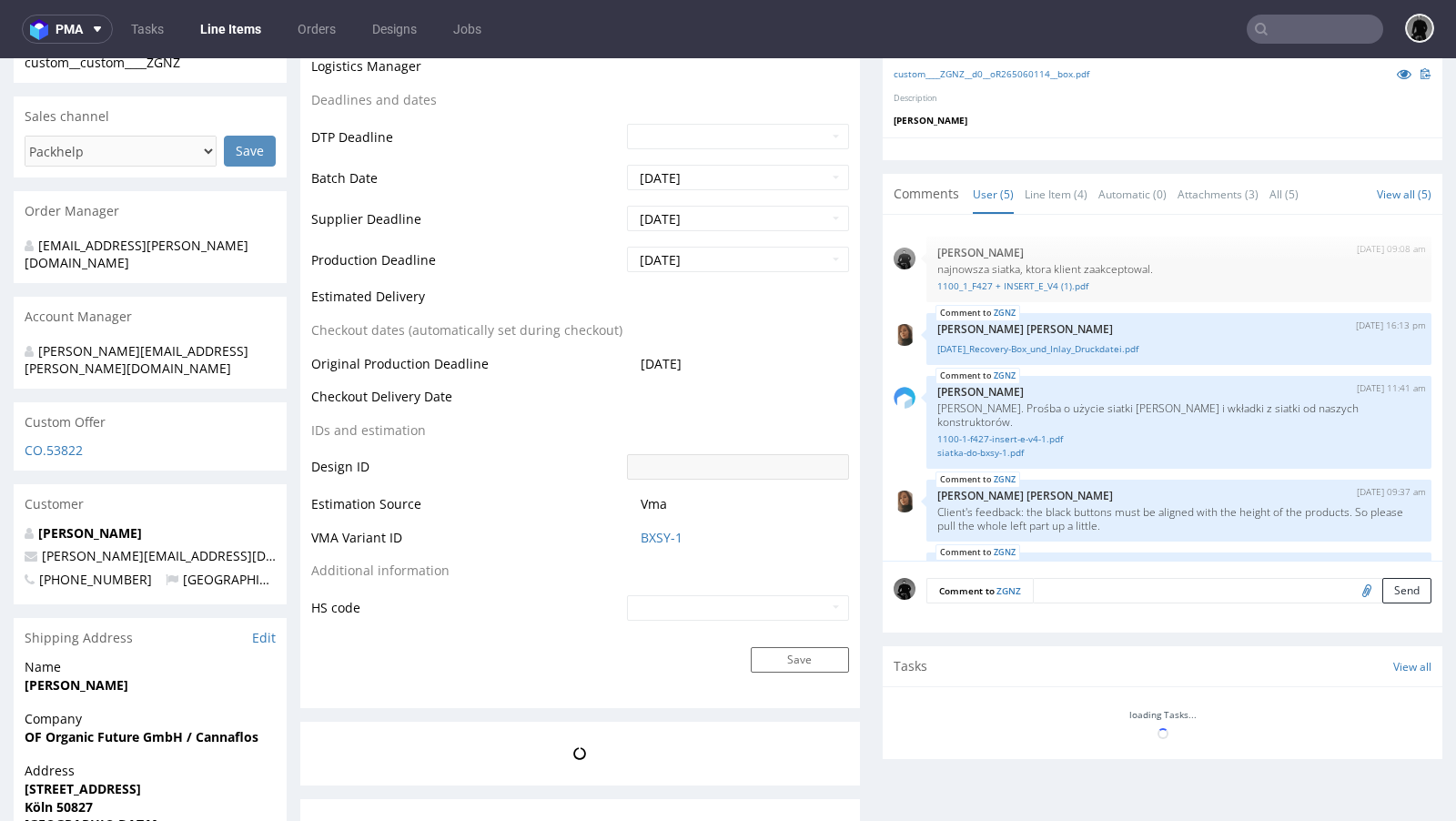
scroll to position [51, 0]
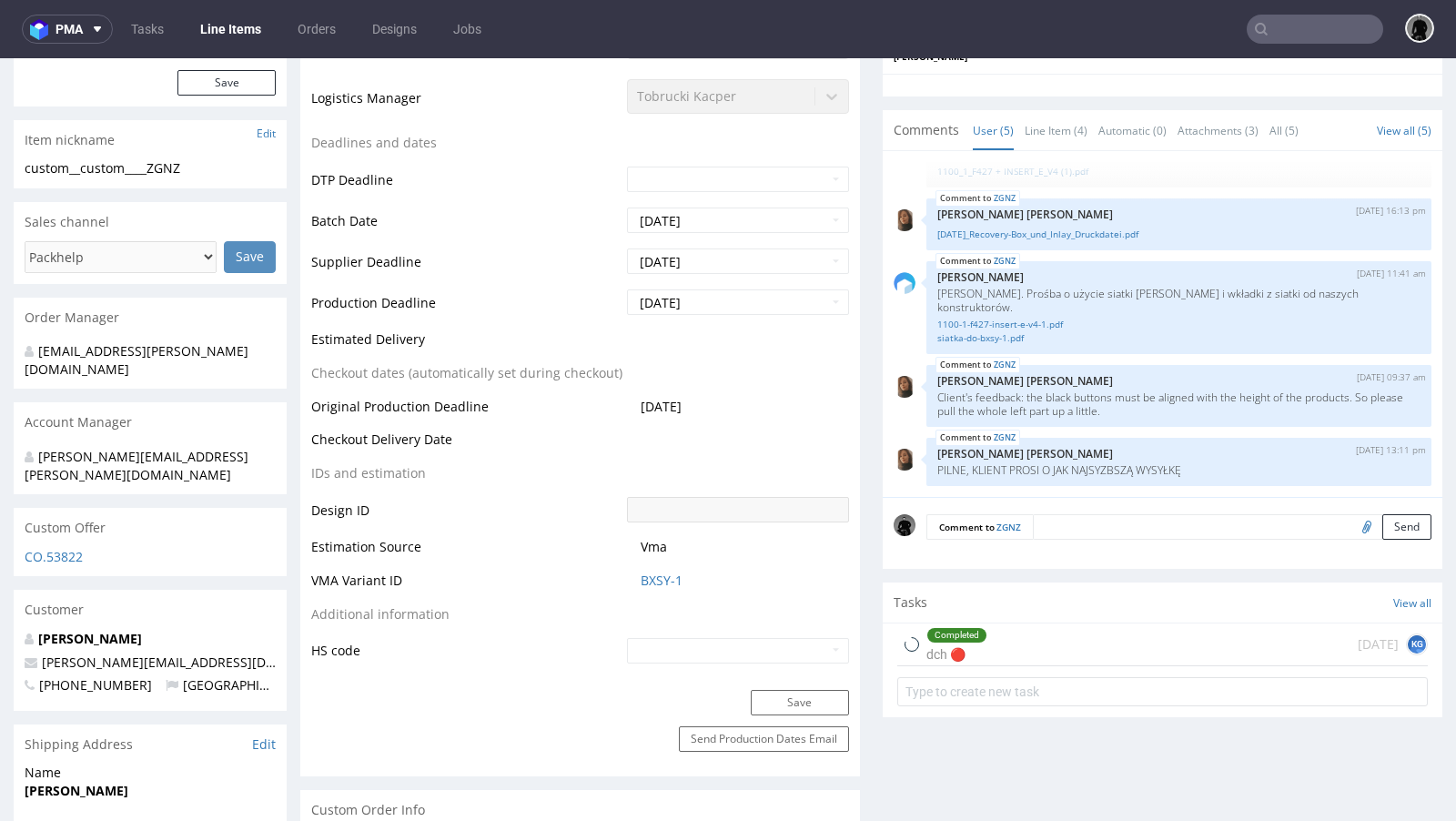
select select "in_progress"
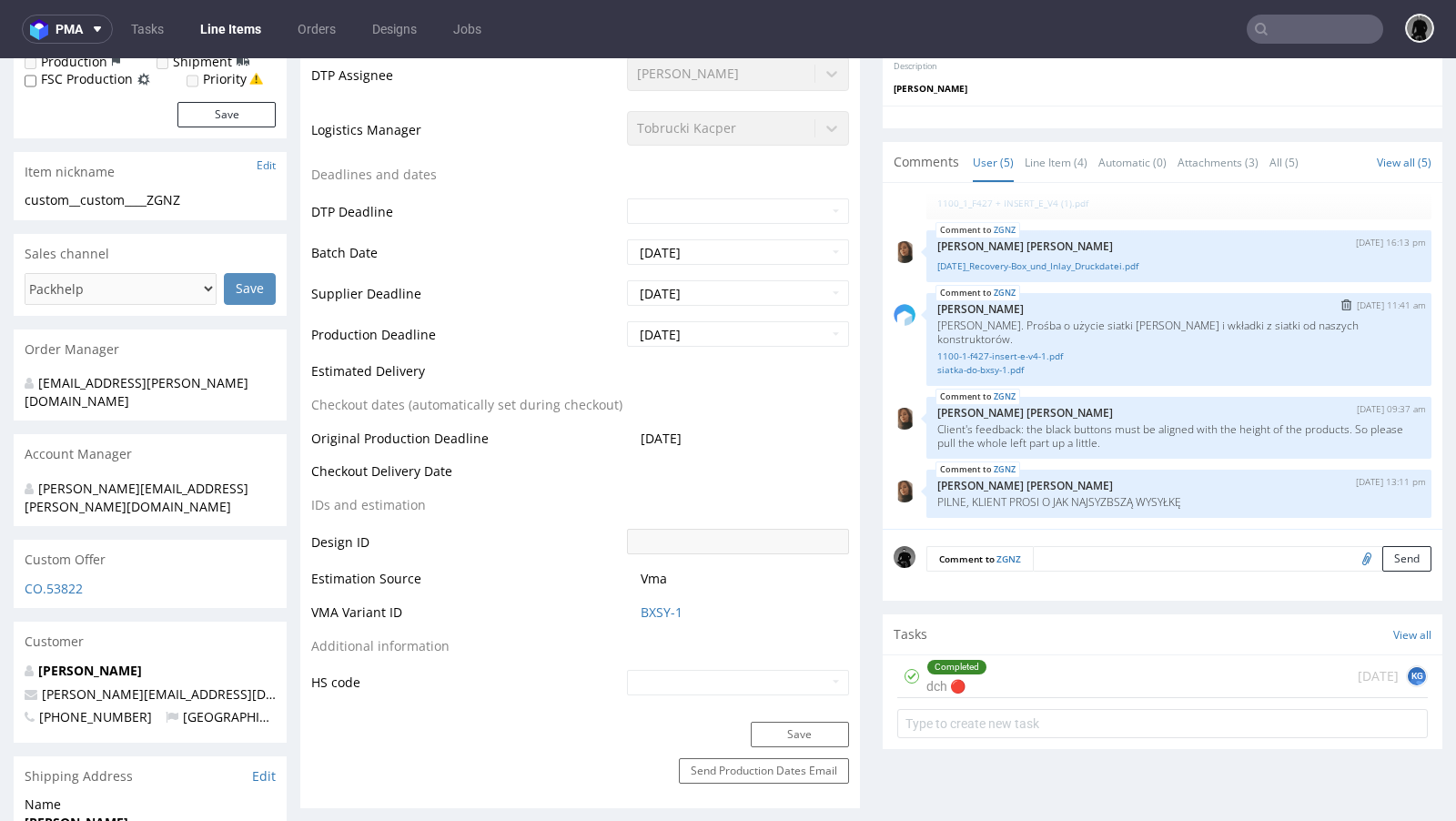
scroll to position [590, 0]
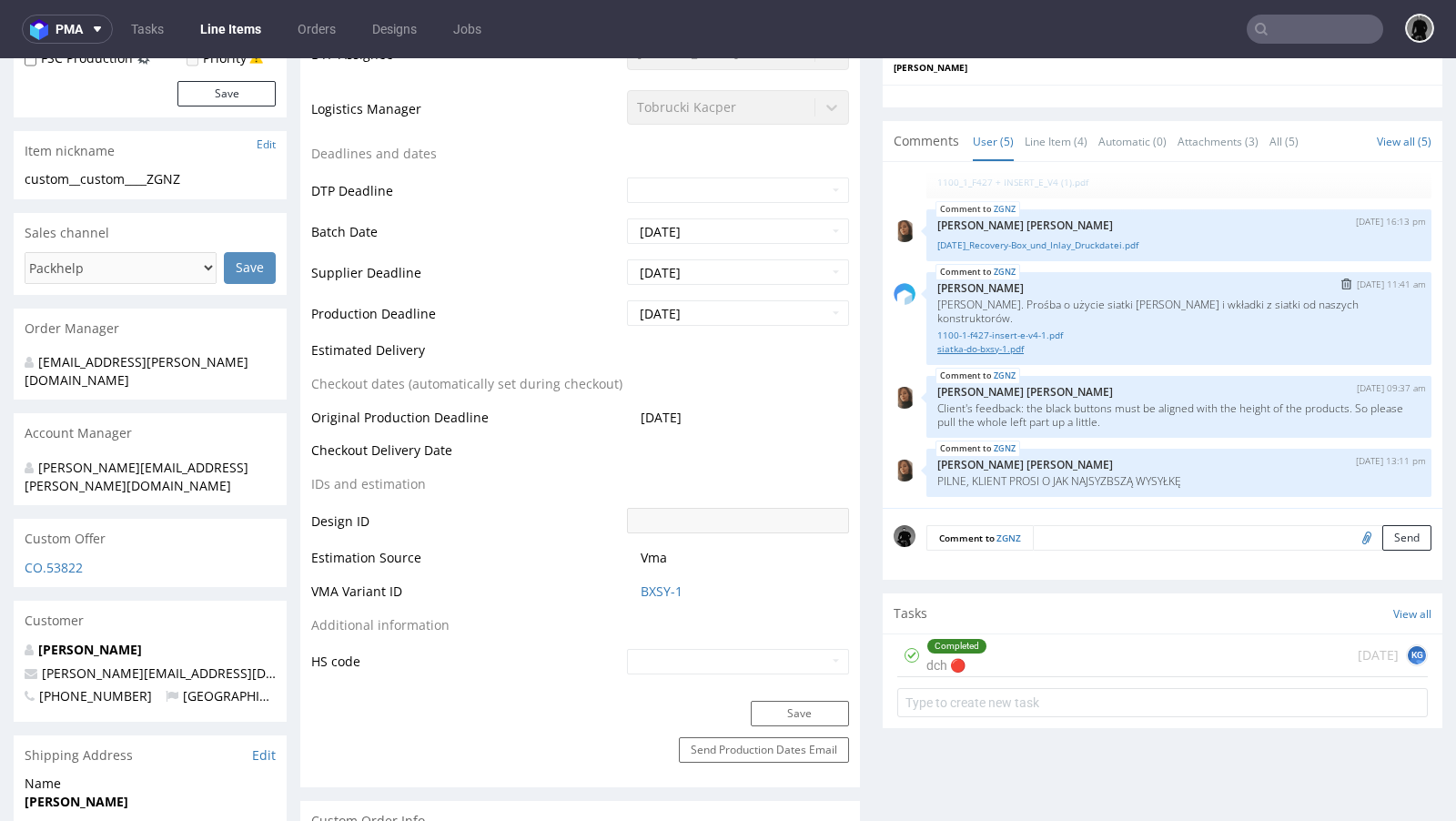
click at [1003, 342] on link "siatka-do-bxsy-1.pdf" at bounding box center [1178, 349] width 483 height 13
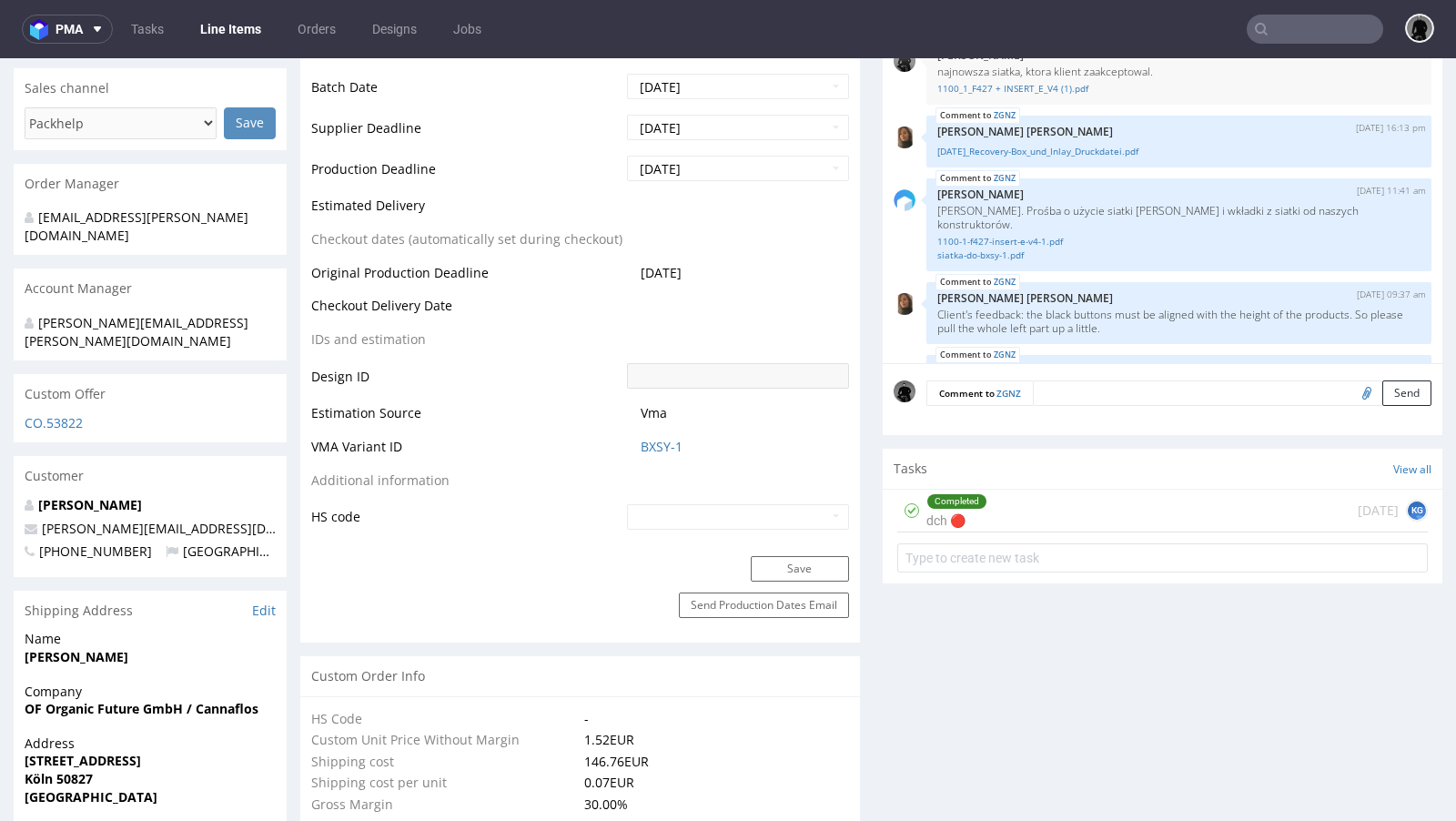
scroll to position [0, 0]
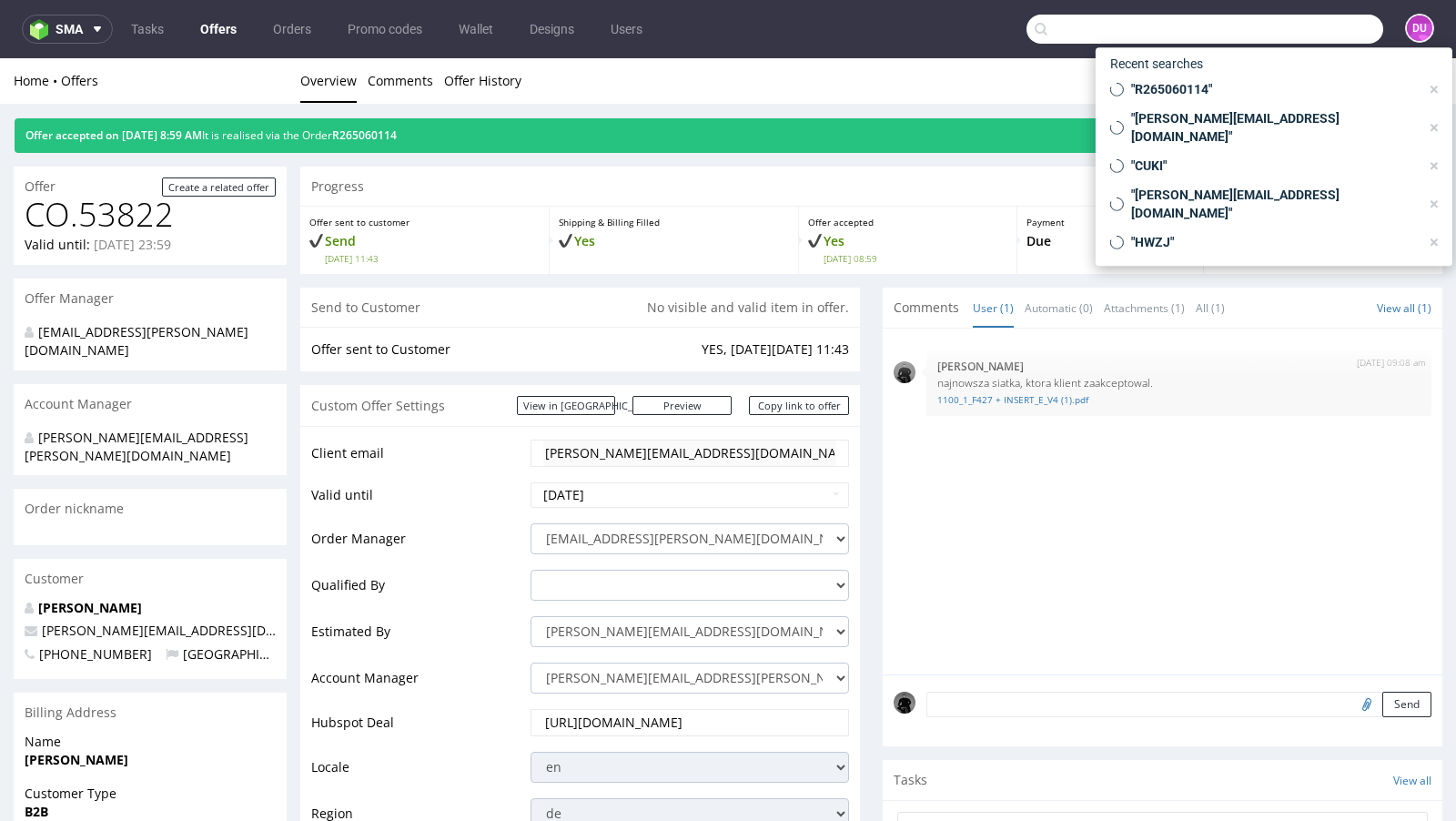
click at [1277, 26] on input "text" at bounding box center [1205, 28] width 356 height 29
paste input "R630288202"
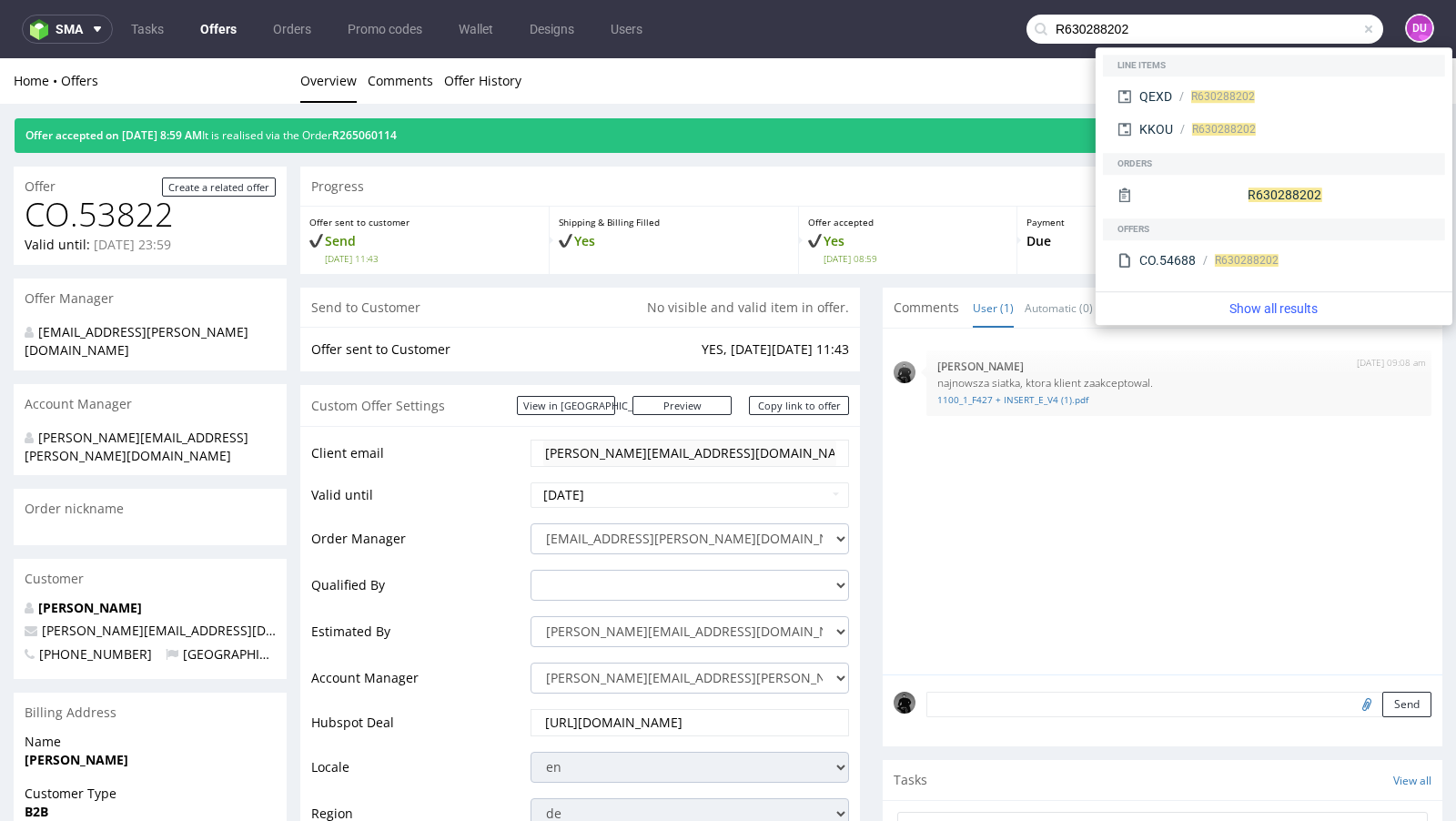
type input "R630288202"
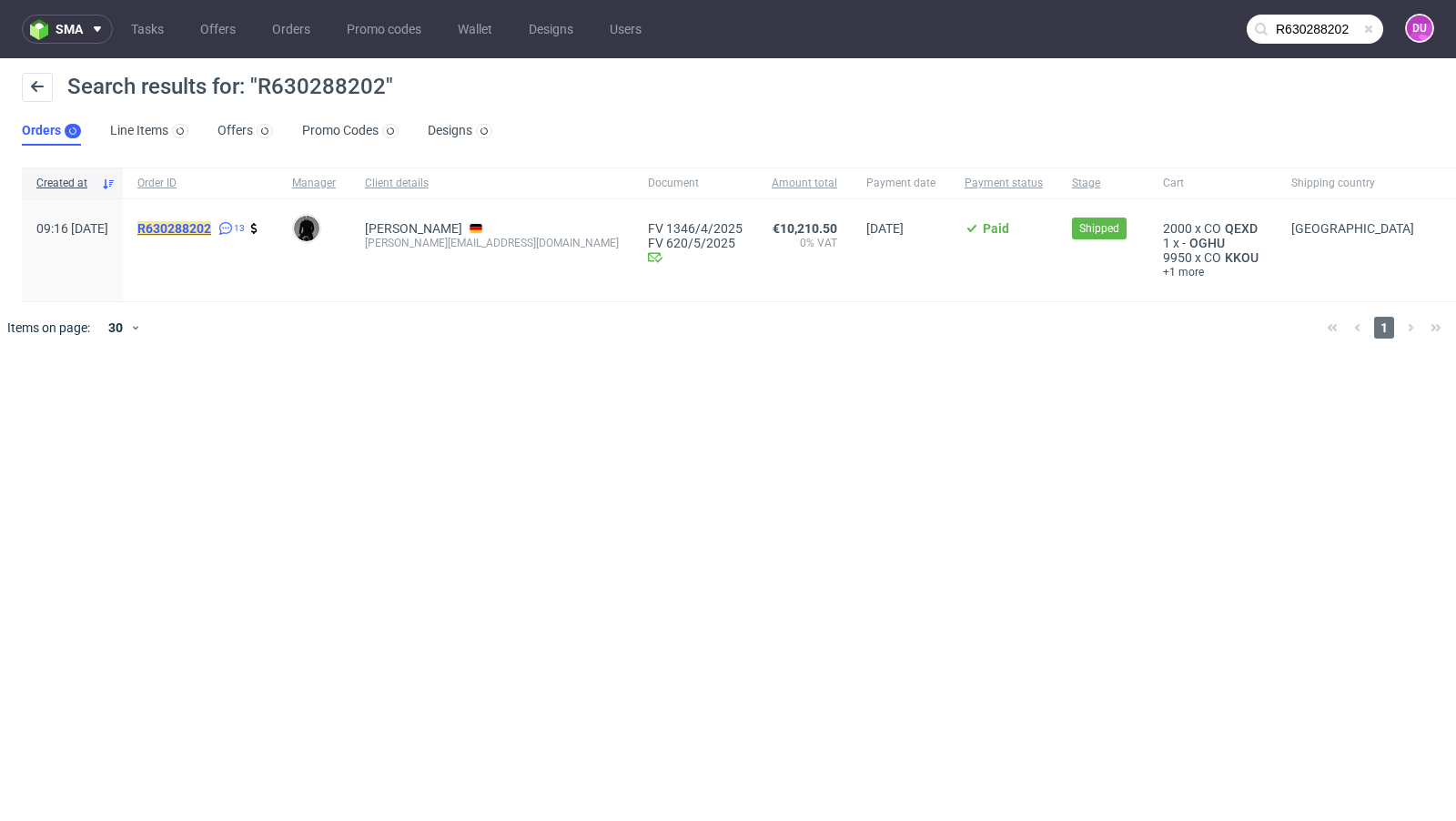
click at [211, 231] on mark "R630288202" at bounding box center [174, 228] width 74 height 14
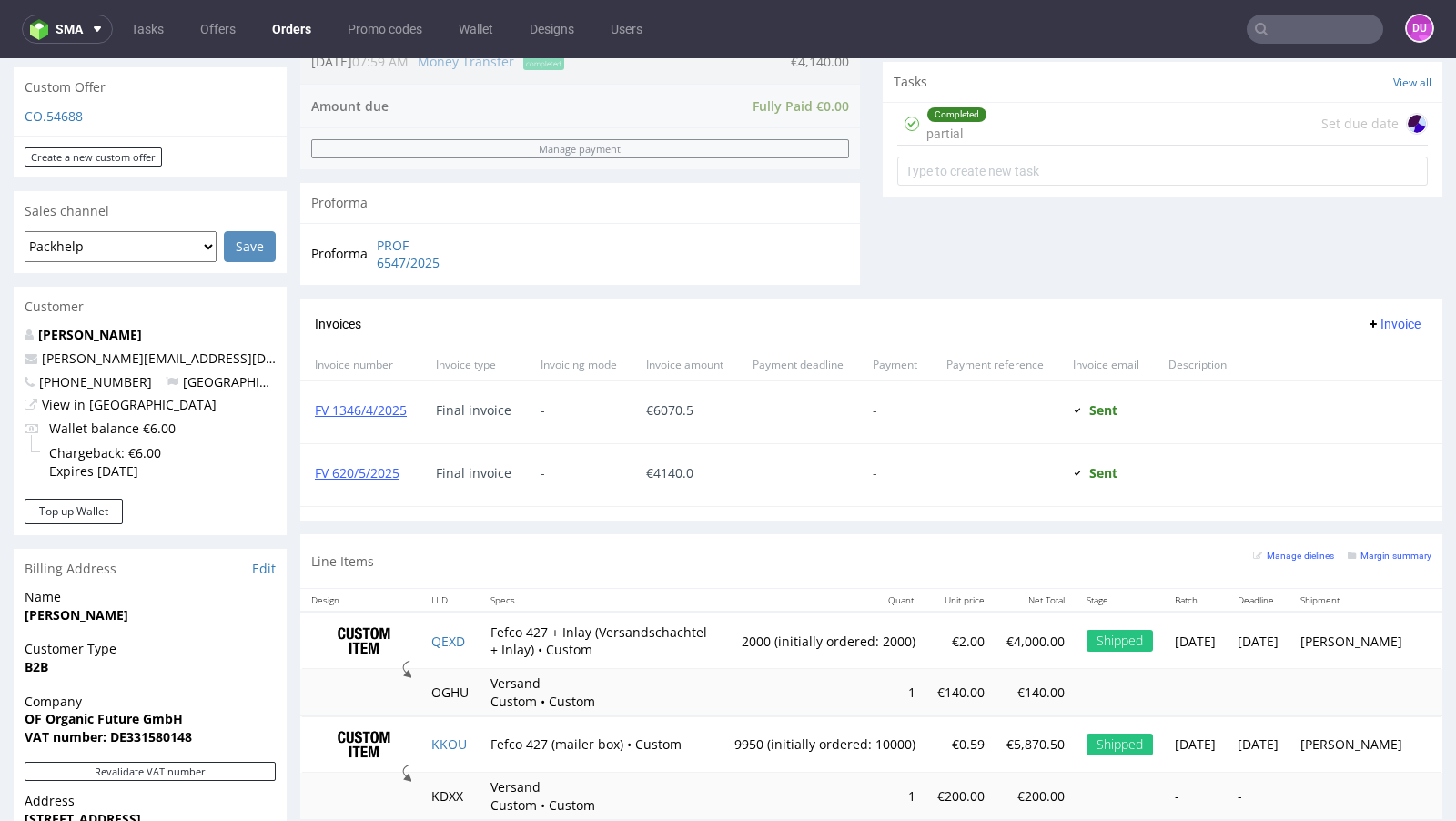
scroll to position [641, 0]
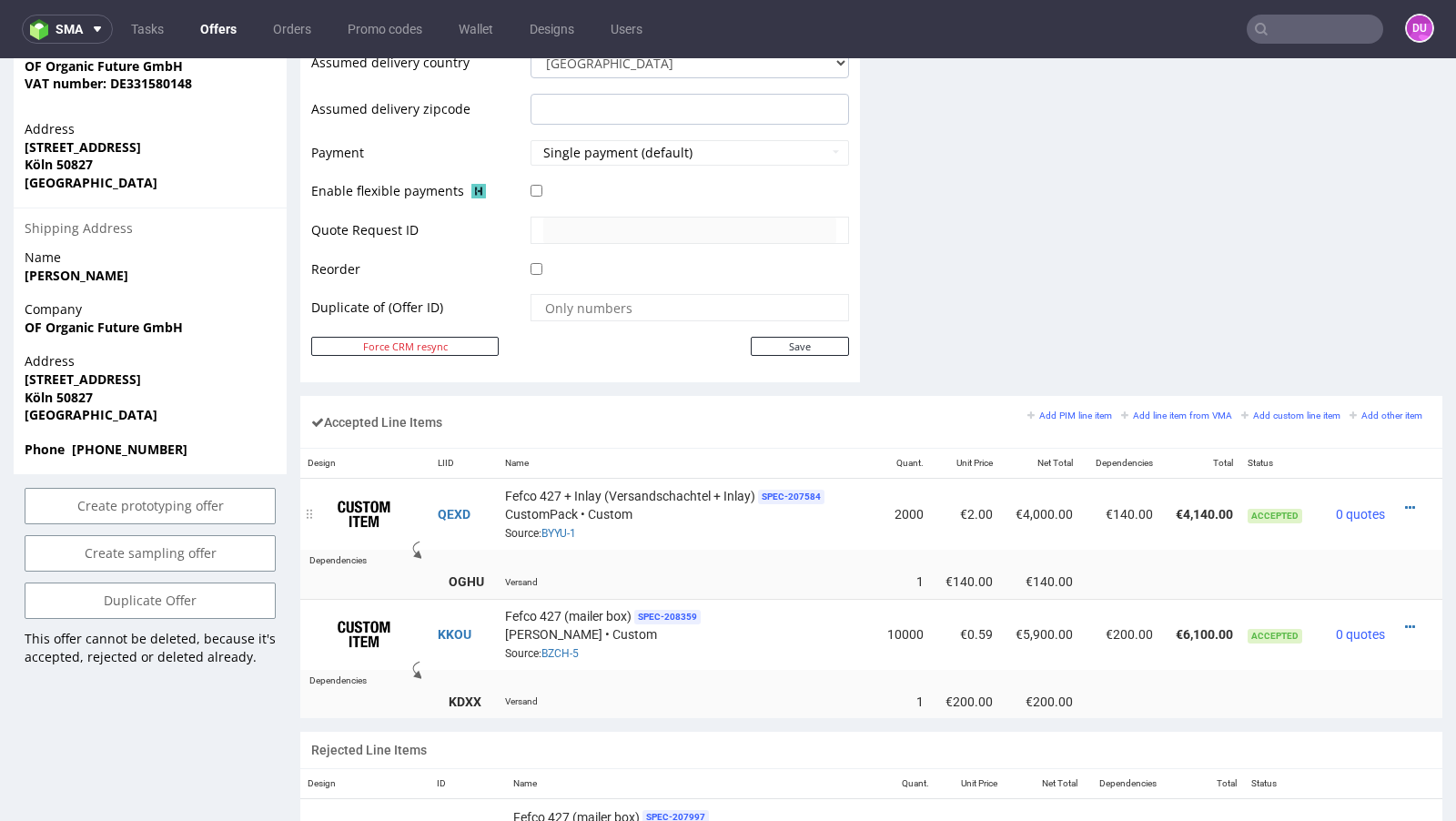
scroll to position [803, 0]
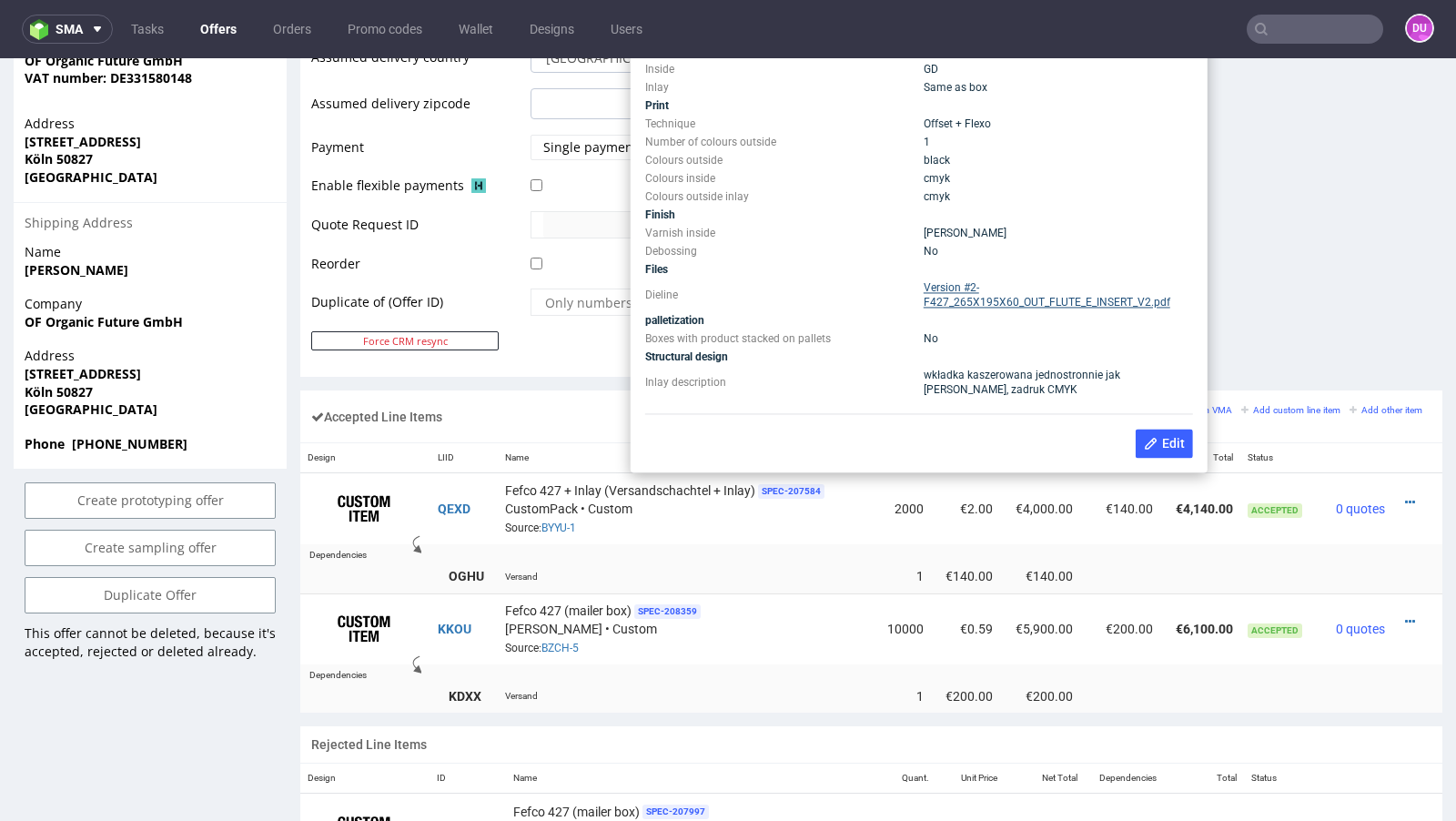
click at [945, 301] on link "Version #2-F427_265X195X60_OUT_FLUTE_E_INSERT_V2.pdf" at bounding box center [1047, 294] width 247 height 27
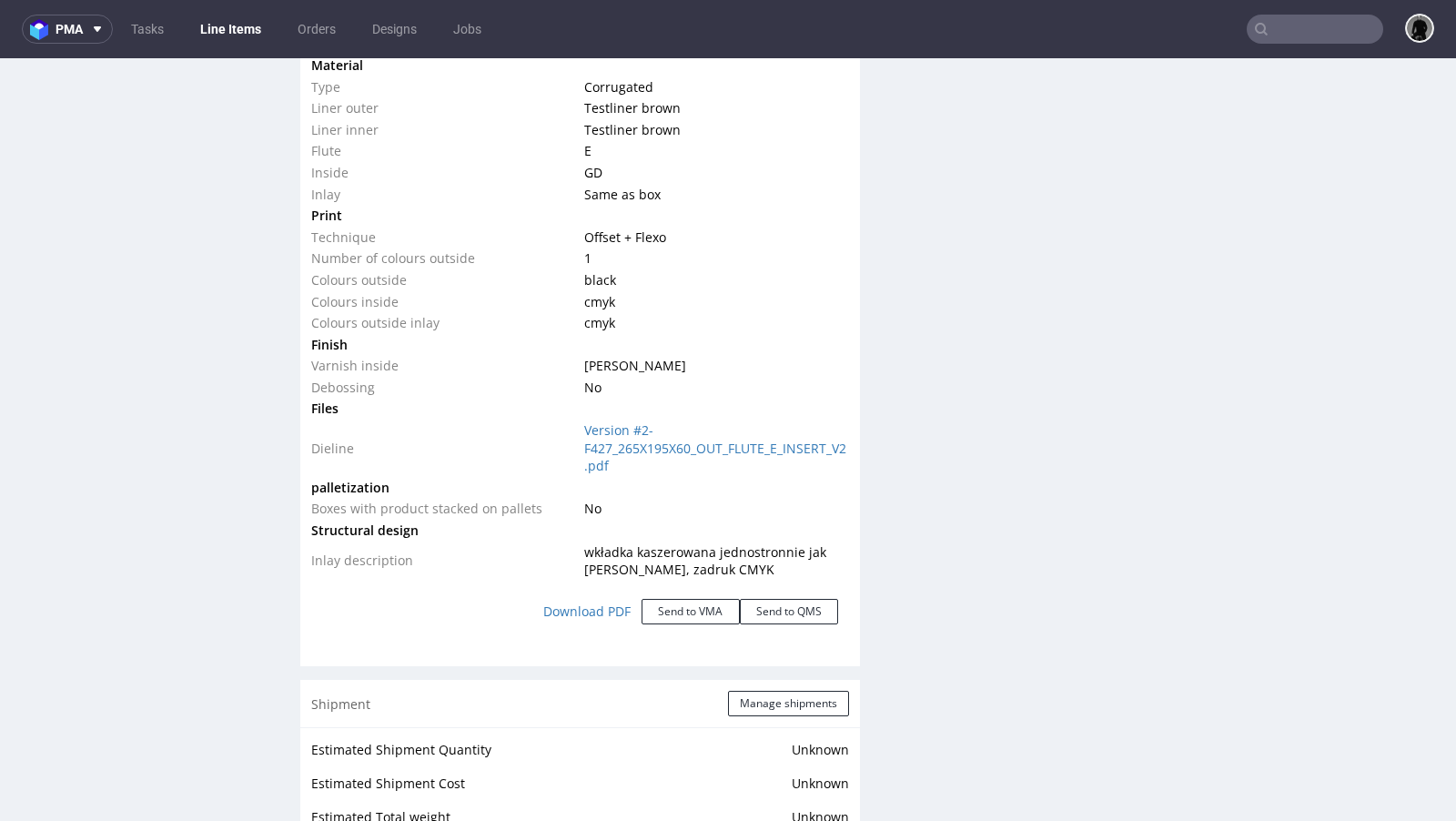
scroll to position [2051, 0]
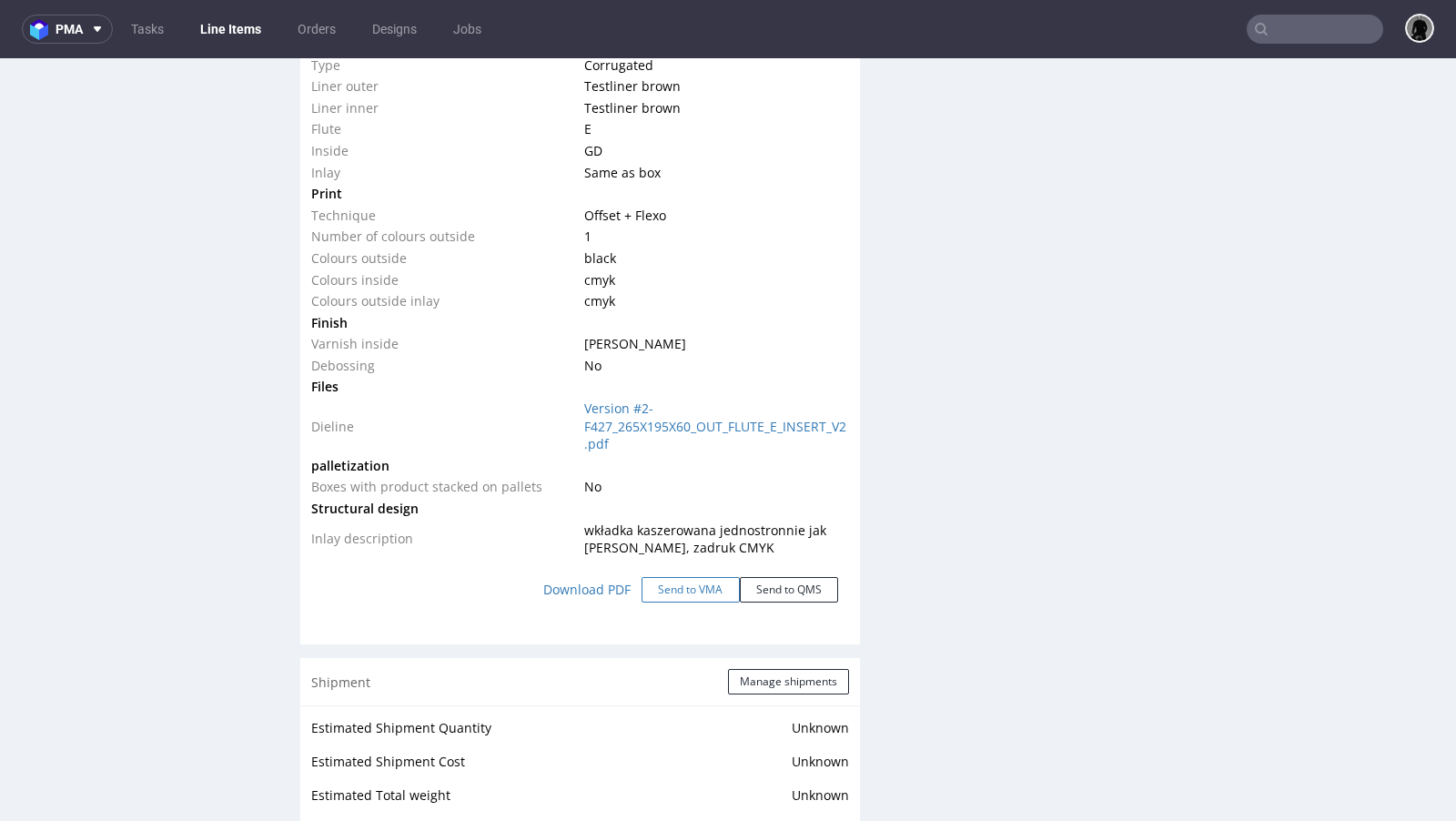
click at [685, 577] on button "Send to VMA" at bounding box center [691, 589] width 98 height 26
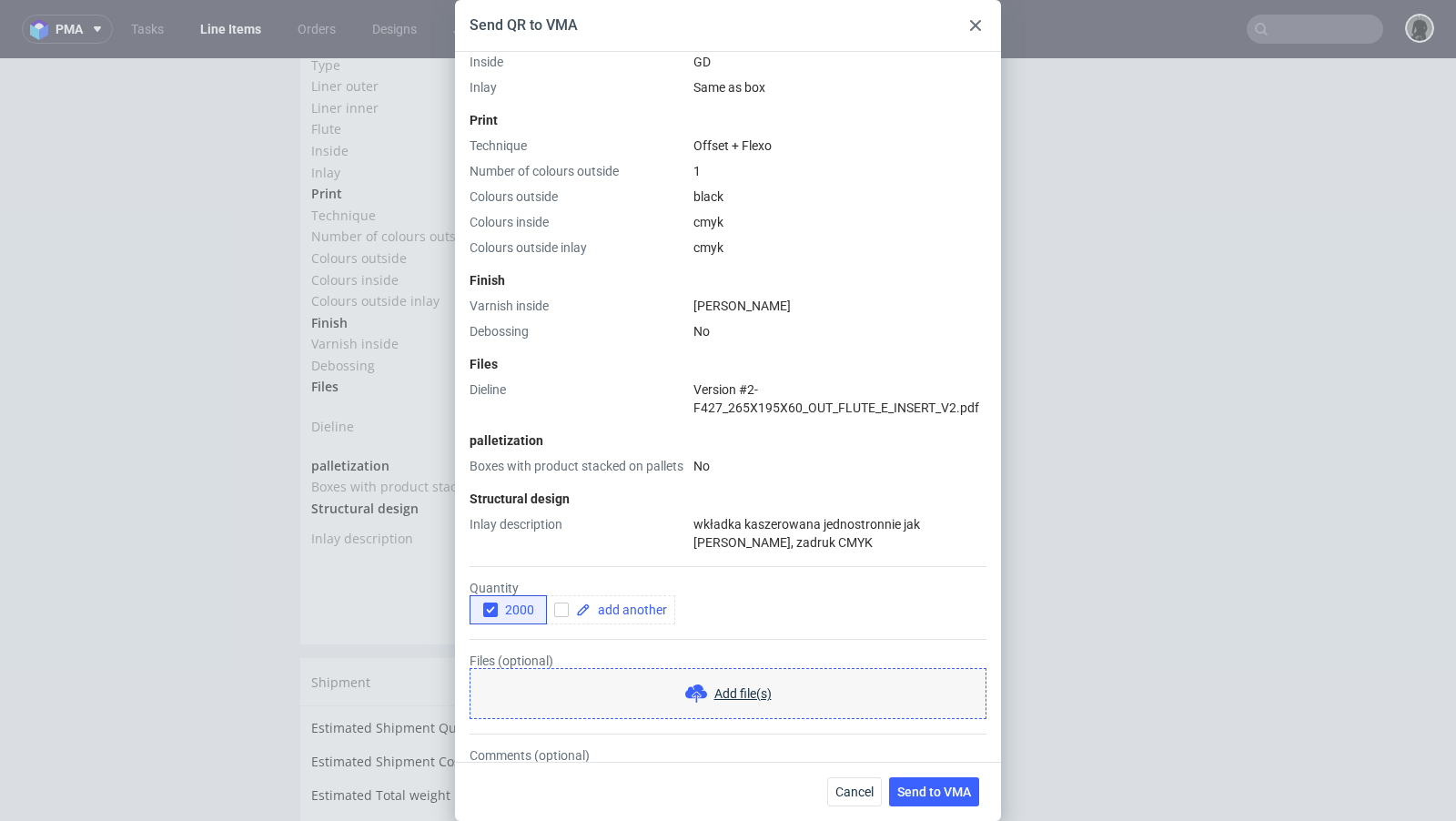
scroll to position [661, 0]
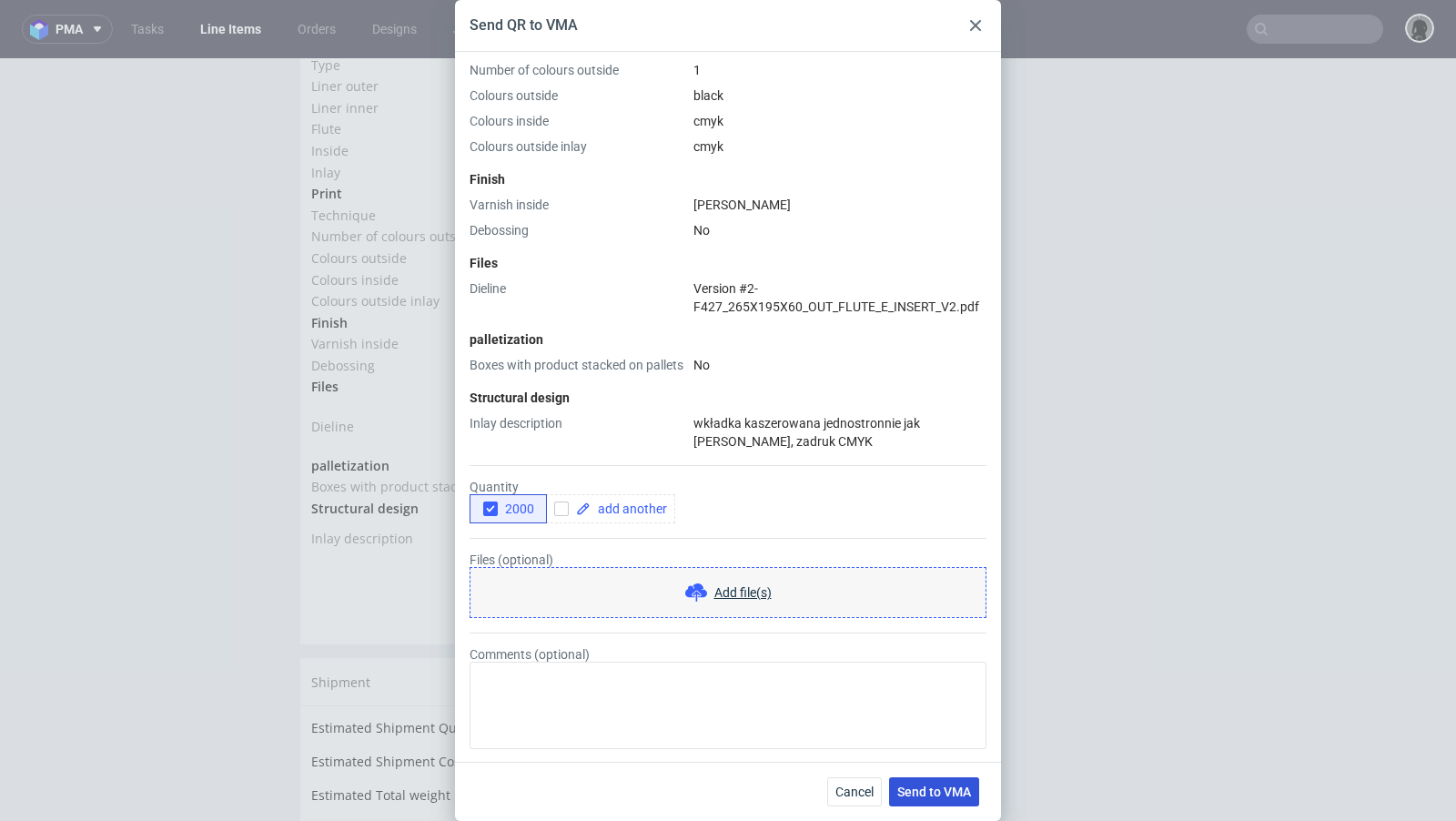
click at [921, 795] on span "Send to VMA" at bounding box center [934, 792] width 74 height 12
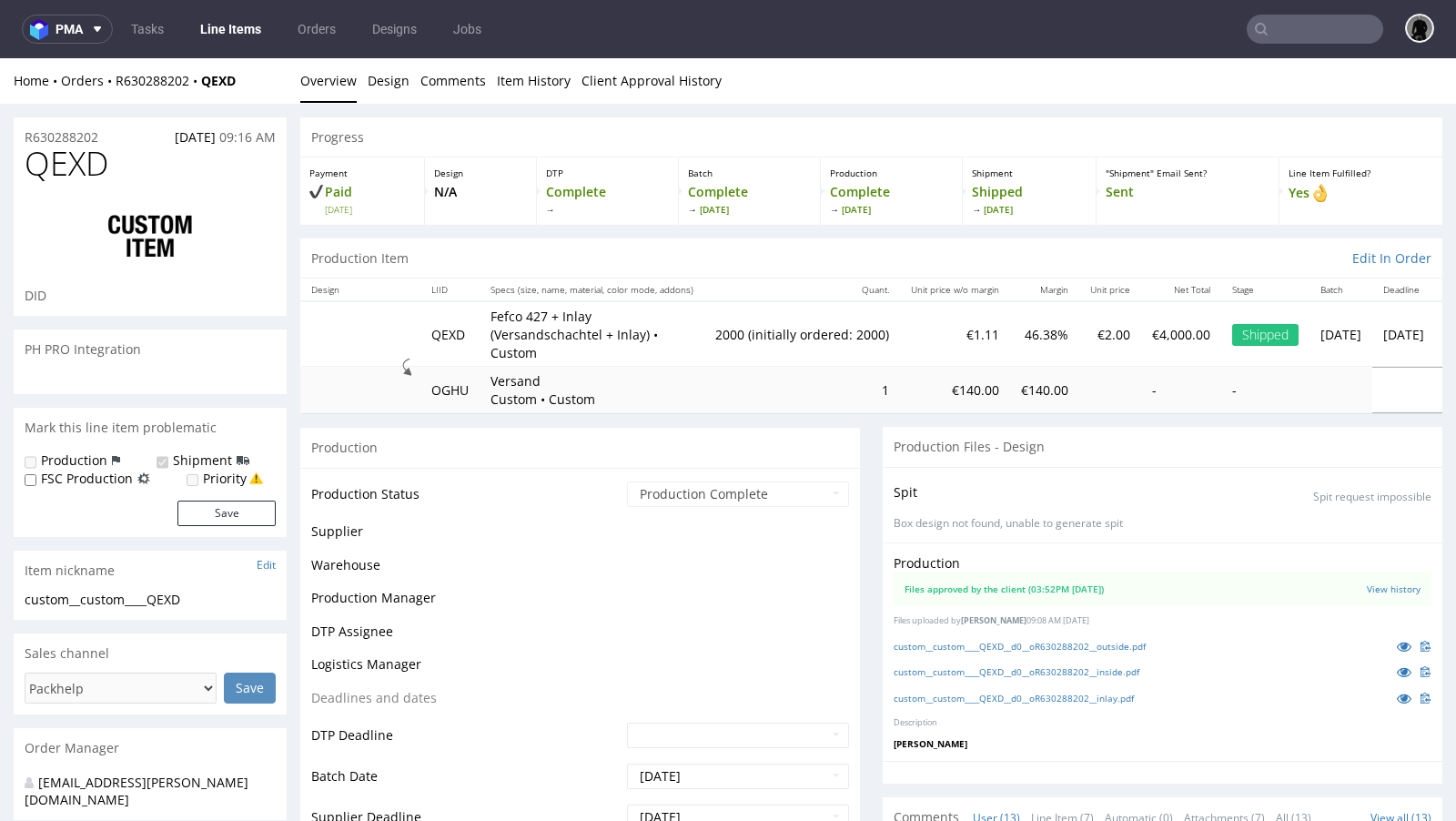
scroll to position [942, 0]
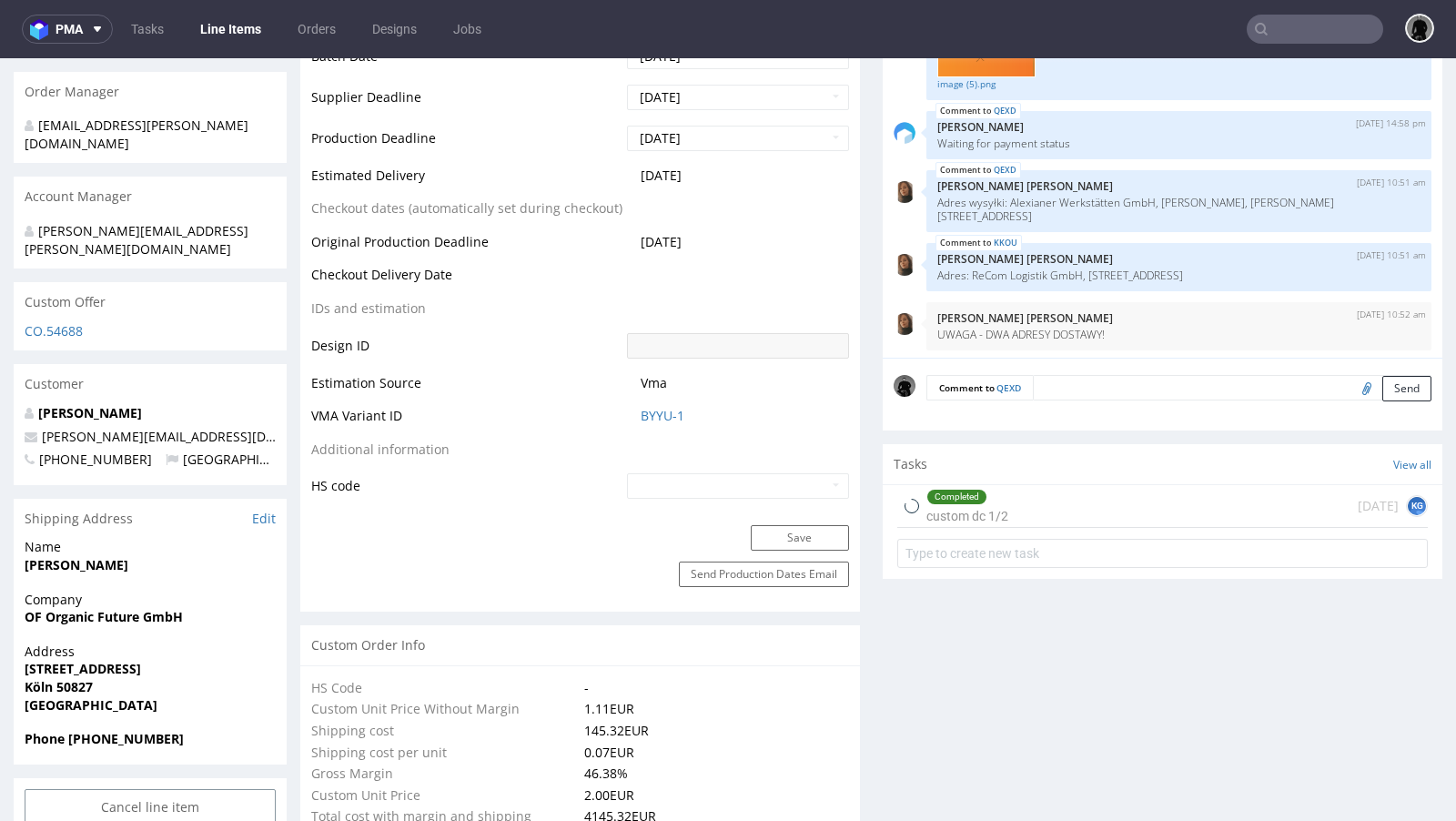
select select "in_progress"
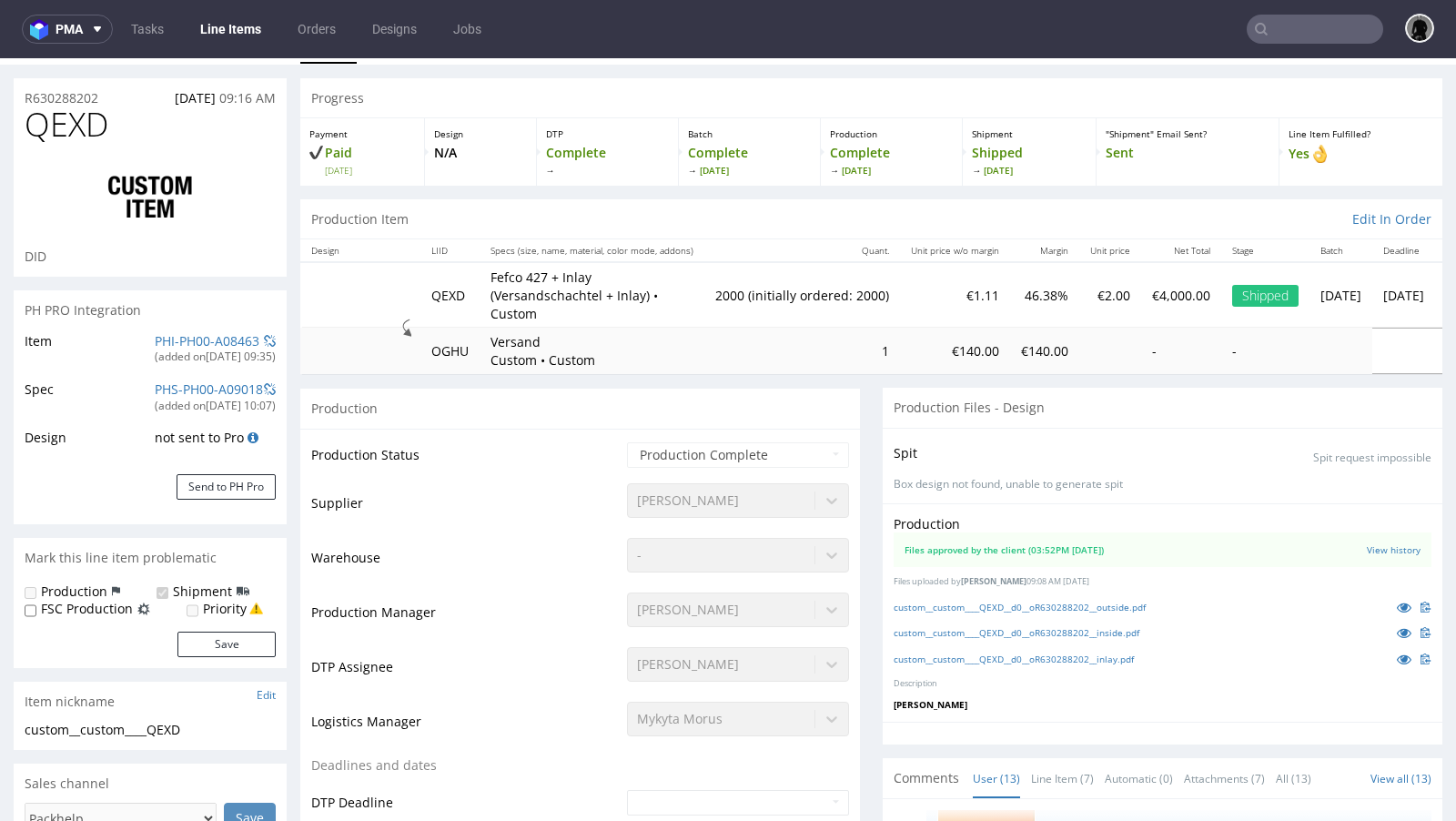
scroll to position [0, 0]
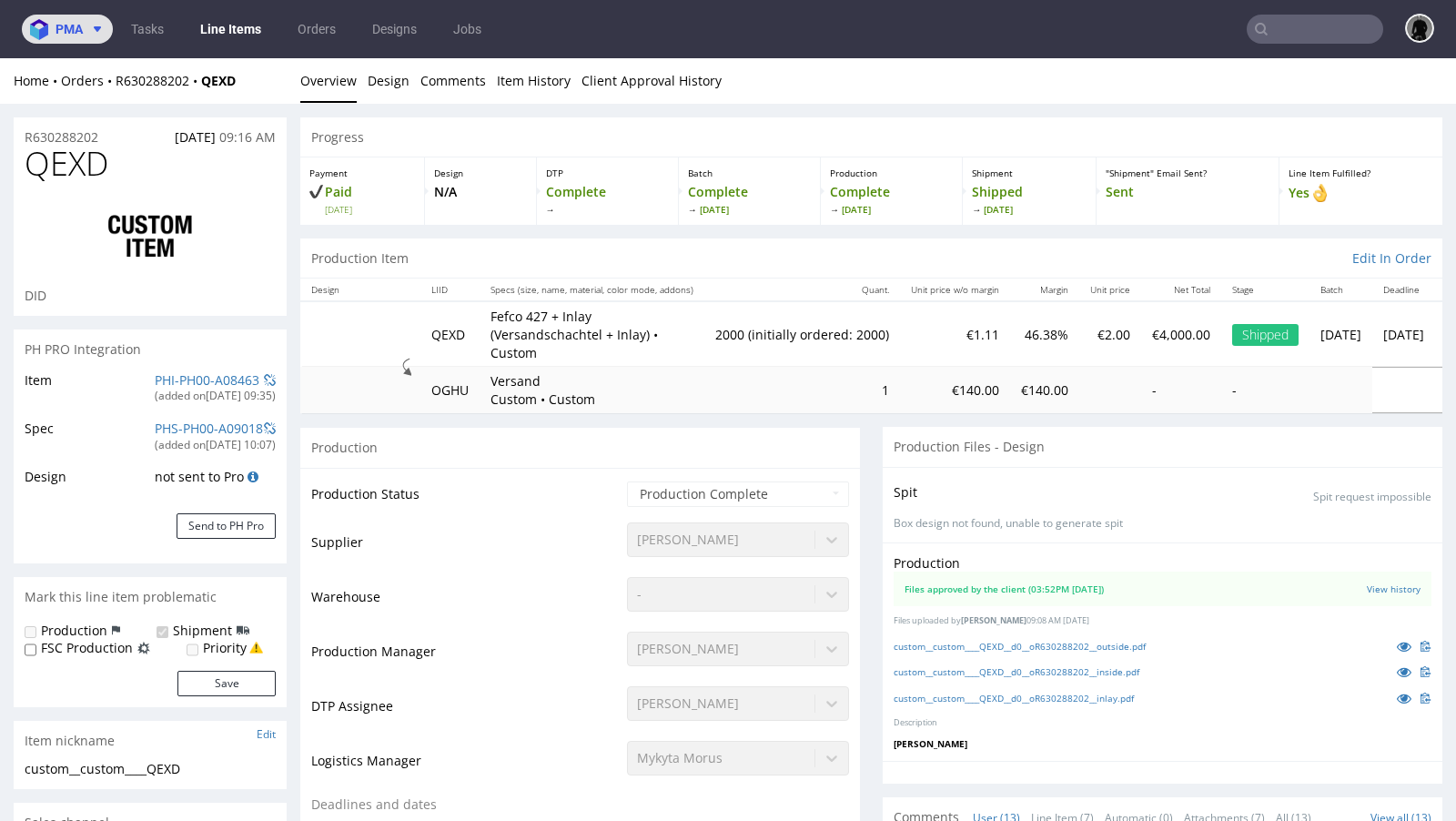
click at [78, 26] on span "pma" at bounding box center [69, 28] width 27 height 12
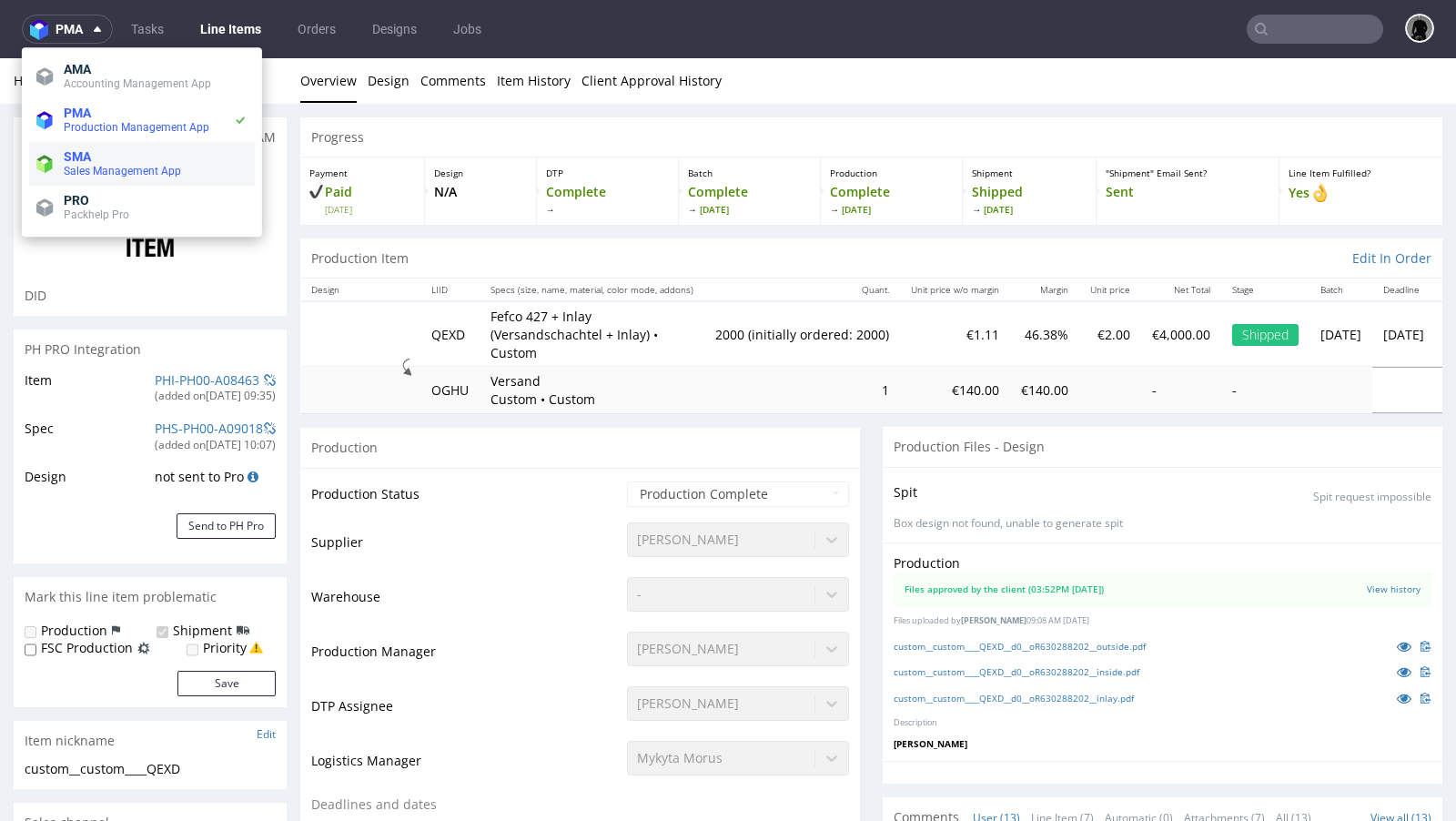
click at [93, 158] on span "SMA" at bounding box center [155, 156] width 183 height 14
